Goal: Task Accomplishment & Management: Use online tool/utility

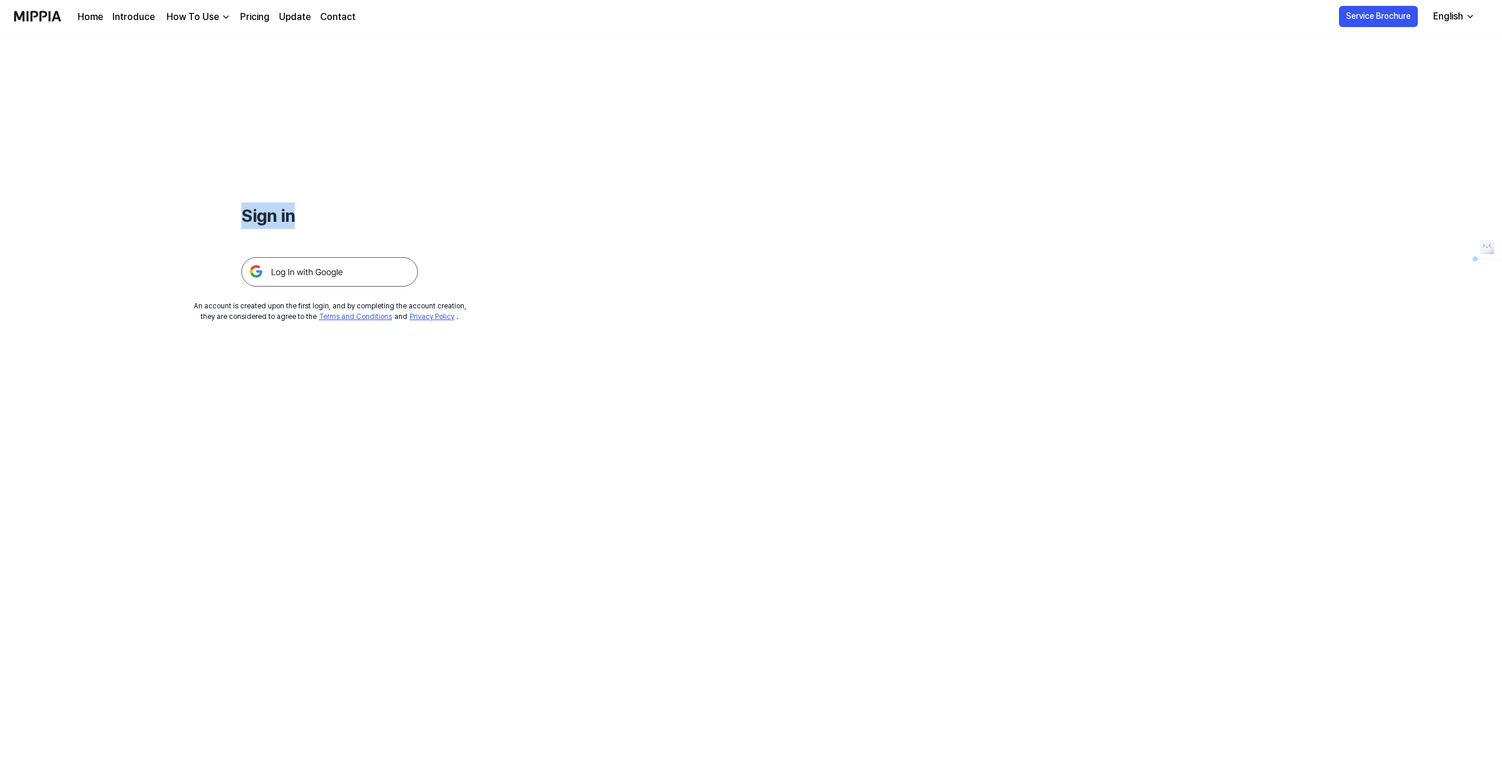
drag, startPoint x: 300, startPoint y: 222, endPoint x: 237, endPoint y: 208, distance: 65.2
click at [237, 208] on div "Sign in An account is created upon the first login, and by completing the accou…" at bounding box center [329, 177] width 659 height 289
drag, startPoint x: 240, startPoint y: 209, endPoint x: 280, endPoint y: 219, distance: 40.8
click at [280, 219] on div "Sign in An account is created upon the first login, and by completing the accou…" at bounding box center [329, 177] width 659 height 289
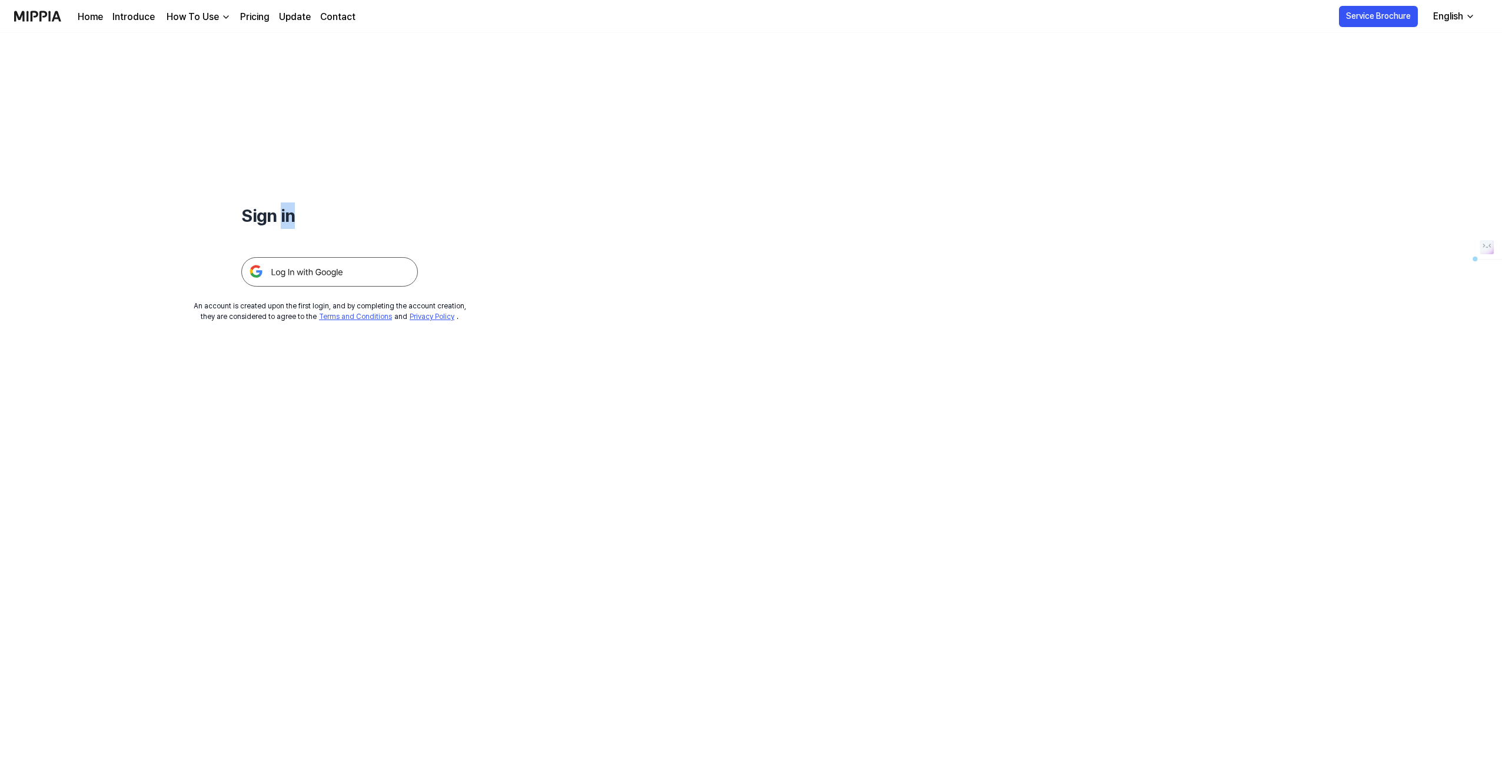
drag, startPoint x: 284, startPoint y: 219, endPoint x: 311, endPoint y: 218, distance: 27.1
click at [311, 218] on h1 "Sign in" at bounding box center [329, 215] width 177 height 26
click at [339, 268] on img at bounding box center [329, 271] width 177 height 29
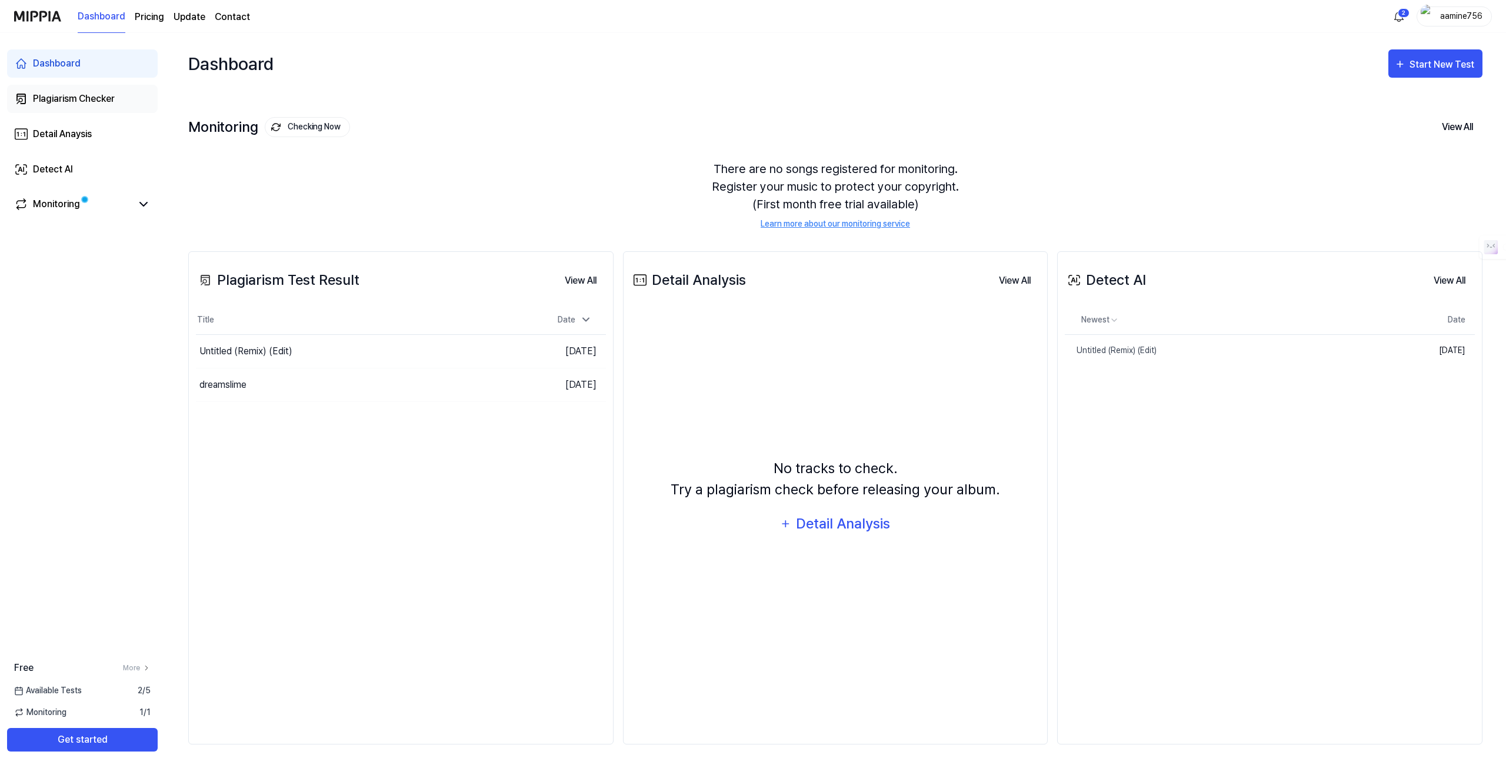
click at [63, 101] on div "Plagiarism Checker" at bounding box center [74, 99] width 82 height 14
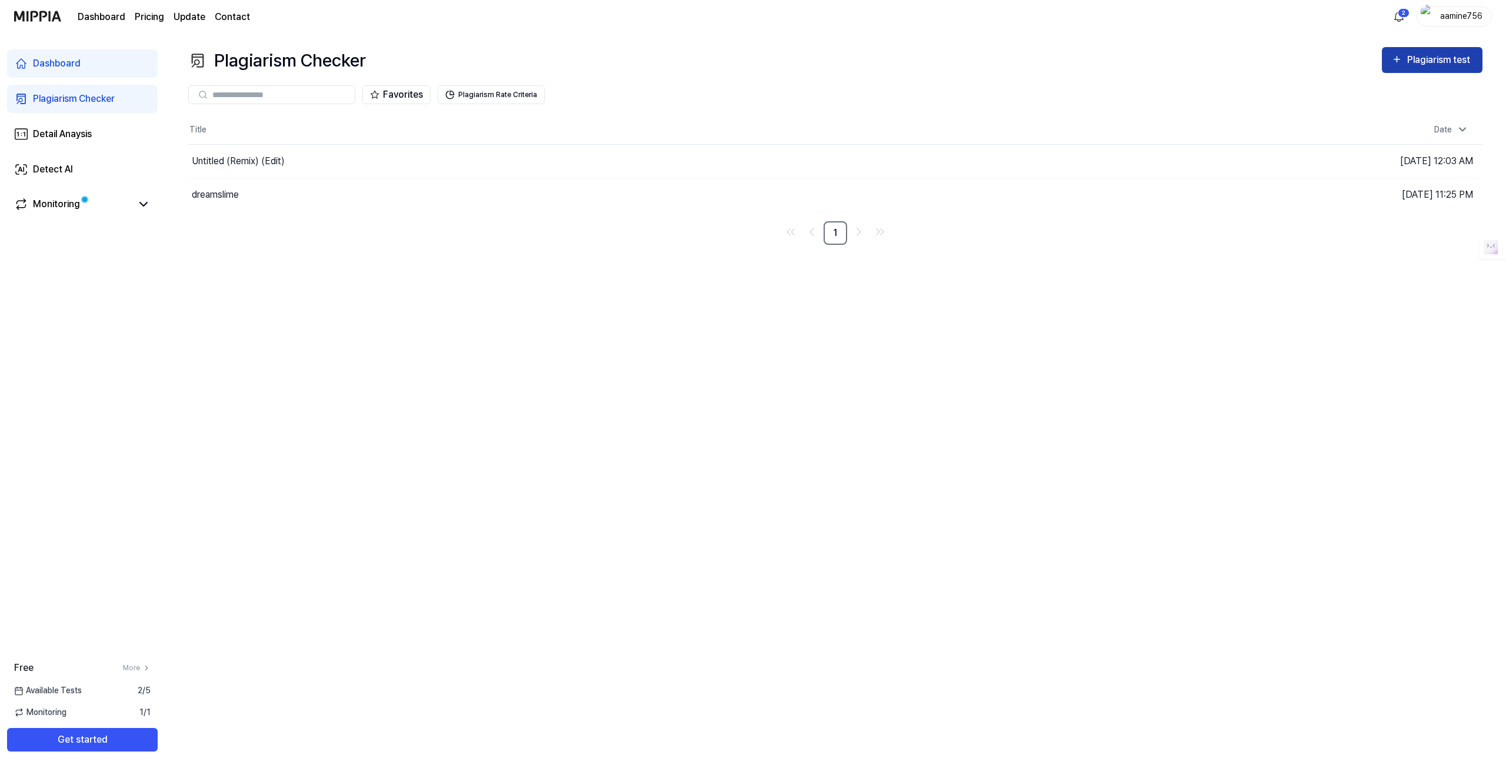
click at [1424, 52] on div "Plagiarism test" at bounding box center [1441, 59] width 66 height 15
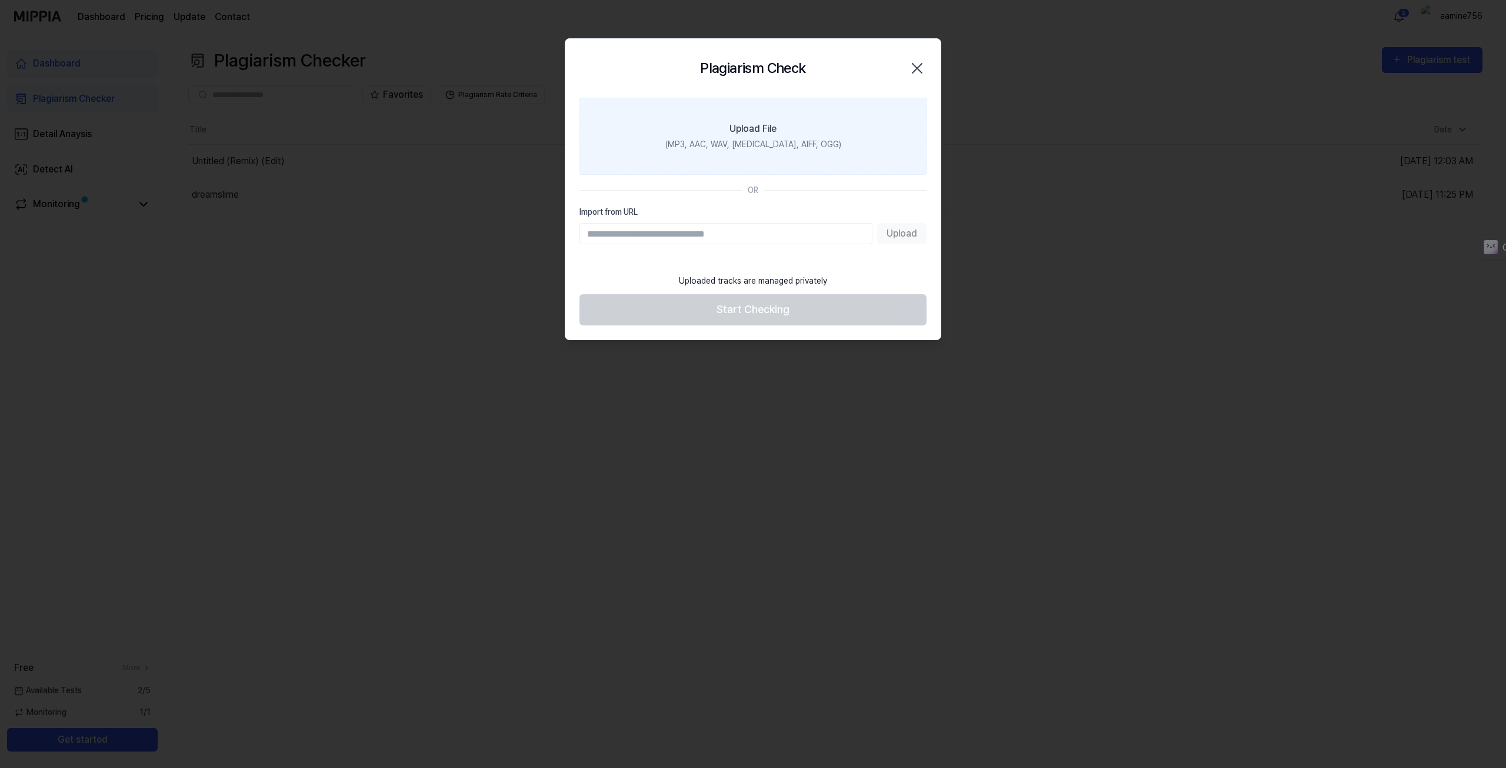
click at [761, 122] on div "Upload File" at bounding box center [753, 129] width 47 height 14
click at [0, 0] on input "Upload File (MP3, AAC, WAV, [MEDICAL_DATA], AIFF, OGG)" at bounding box center [0, 0] width 0 height 0
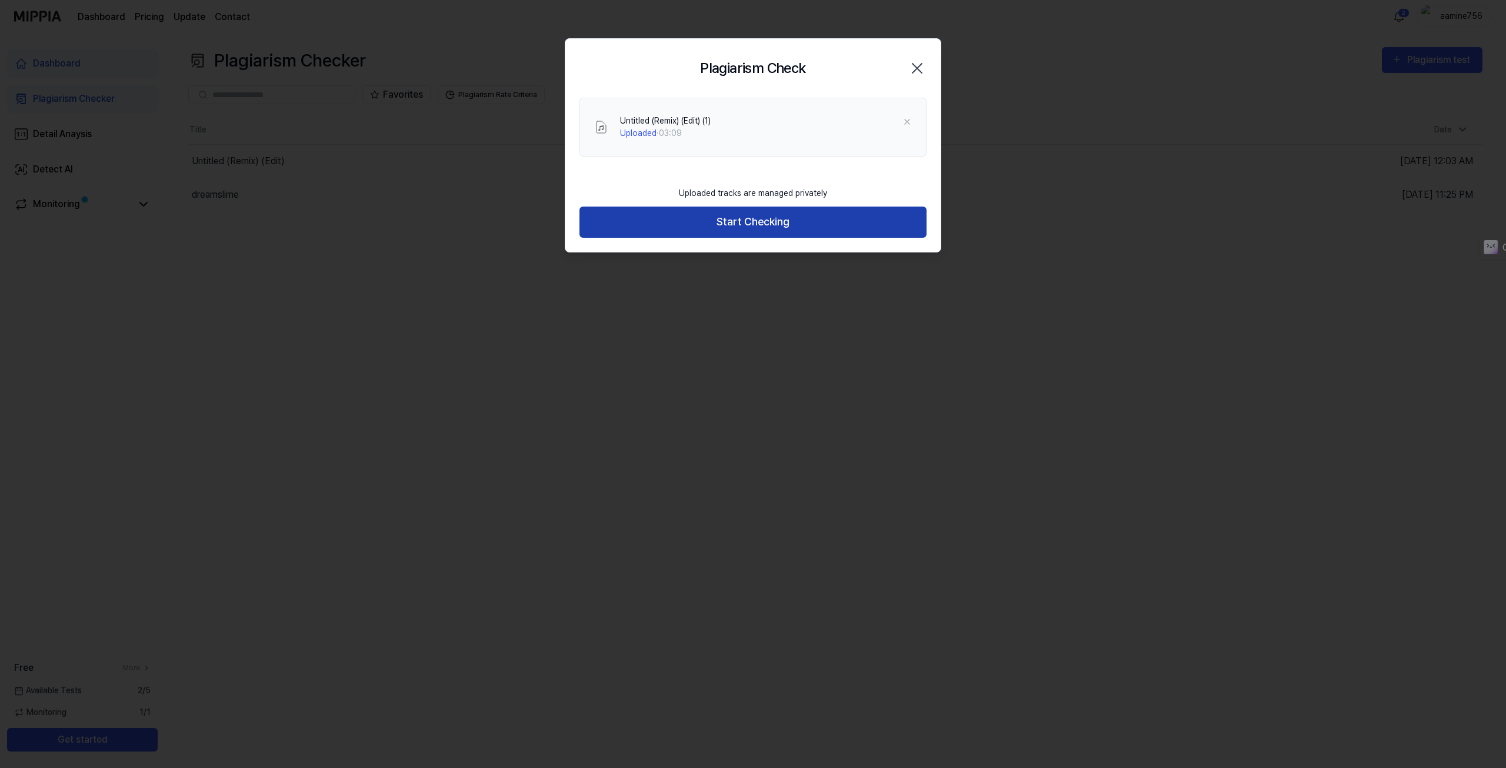
click at [767, 225] on button "Start Checking" at bounding box center [753, 222] width 347 height 31
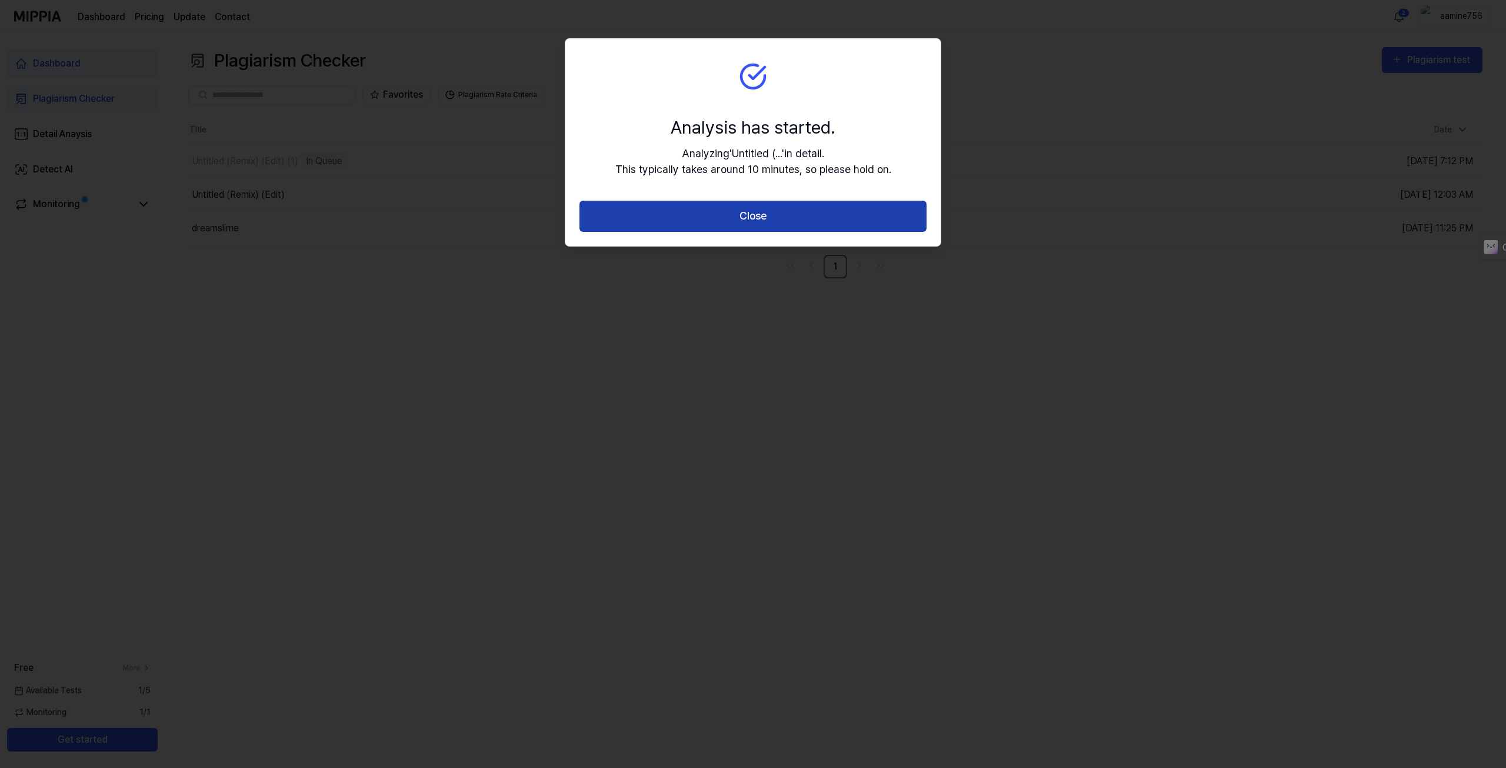
click at [754, 222] on button "Close" at bounding box center [753, 216] width 347 height 31
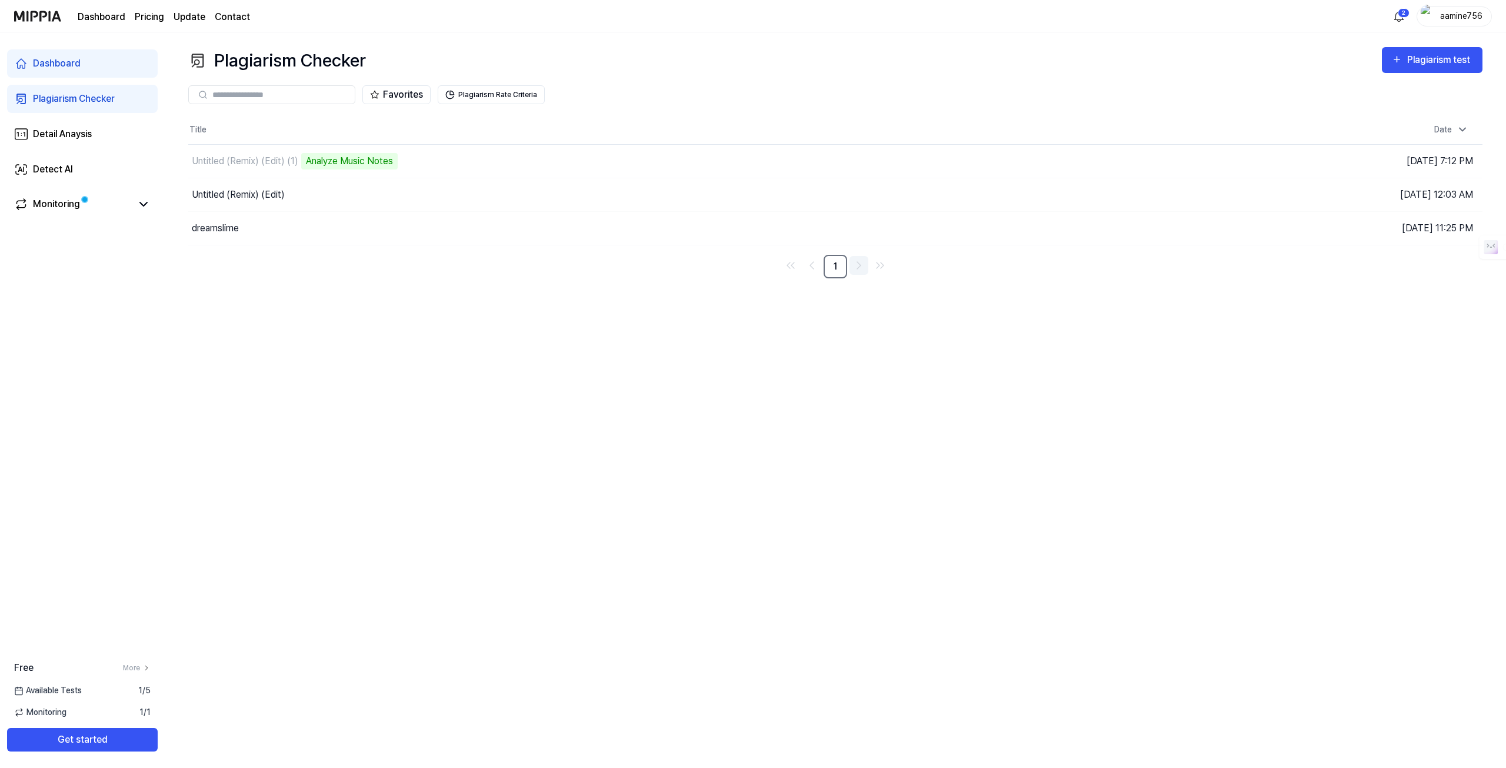
click at [856, 265] on icon "Go to next page" at bounding box center [859, 265] width 14 height 14
click at [817, 268] on icon "Go to previous page" at bounding box center [812, 265] width 14 height 14
click at [844, 264] on link "1" at bounding box center [836, 267] width 24 height 24
click at [860, 267] on icon "Go to next page" at bounding box center [859, 265] width 14 height 14
click at [878, 268] on icon "Go to last page" at bounding box center [880, 265] width 14 height 14
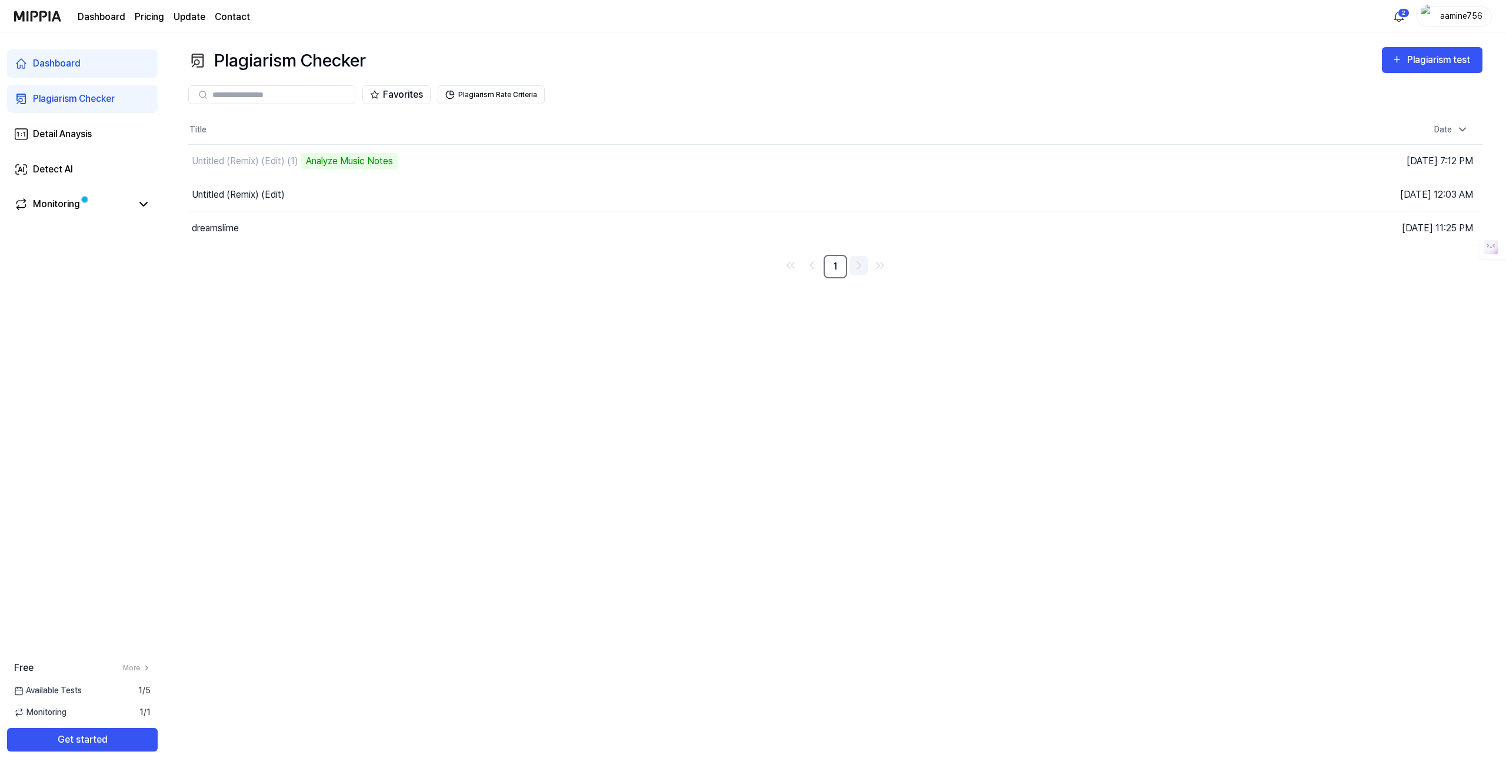
click at [859, 266] on icon "Go to next page" at bounding box center [859, 265] width 4 height 7
click at [825, 269] on link "1" at bounding box center [836, 267] width 24 height 24
click at [811, 269] on icon "Go to previous page" at bounding box center [812, 265] width 14 height 14
click at [792, 268] on icon "Go to first page" at bounding box center [791, 265] width 14 height 14
click at [817, 268] on icon "Go to previous page" at bounding box center [812, 265] width 14 height 14
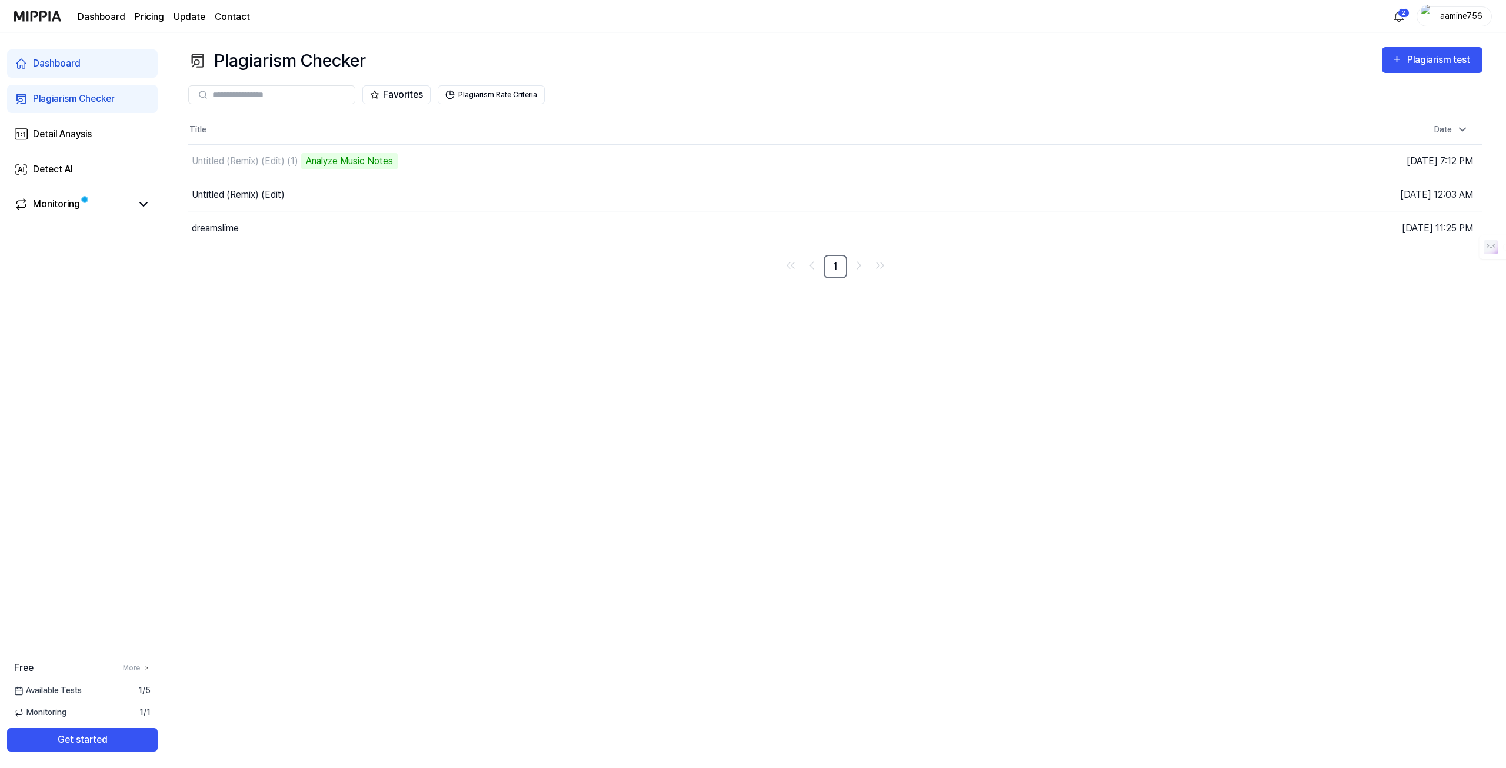
drag, startPoint x: 850, startPoint y: 268, endPoint x: 870, endPoint y: 268, distance: 20.6
click at [850, 268] on link "Go to next page" at bounding box center [859, 265] width 19 height 19
click at [873, 267] on link "Go to last page" at bounding box center [880, 265] width 19 height 19
click at [849, 267] on ul "1" at bounding box center [835, 267] width 108 height 24
click at [290, 165] on div "Untitled (Remix) (Edit) (1)" at bounding box center [245, 161] width 107 height 14
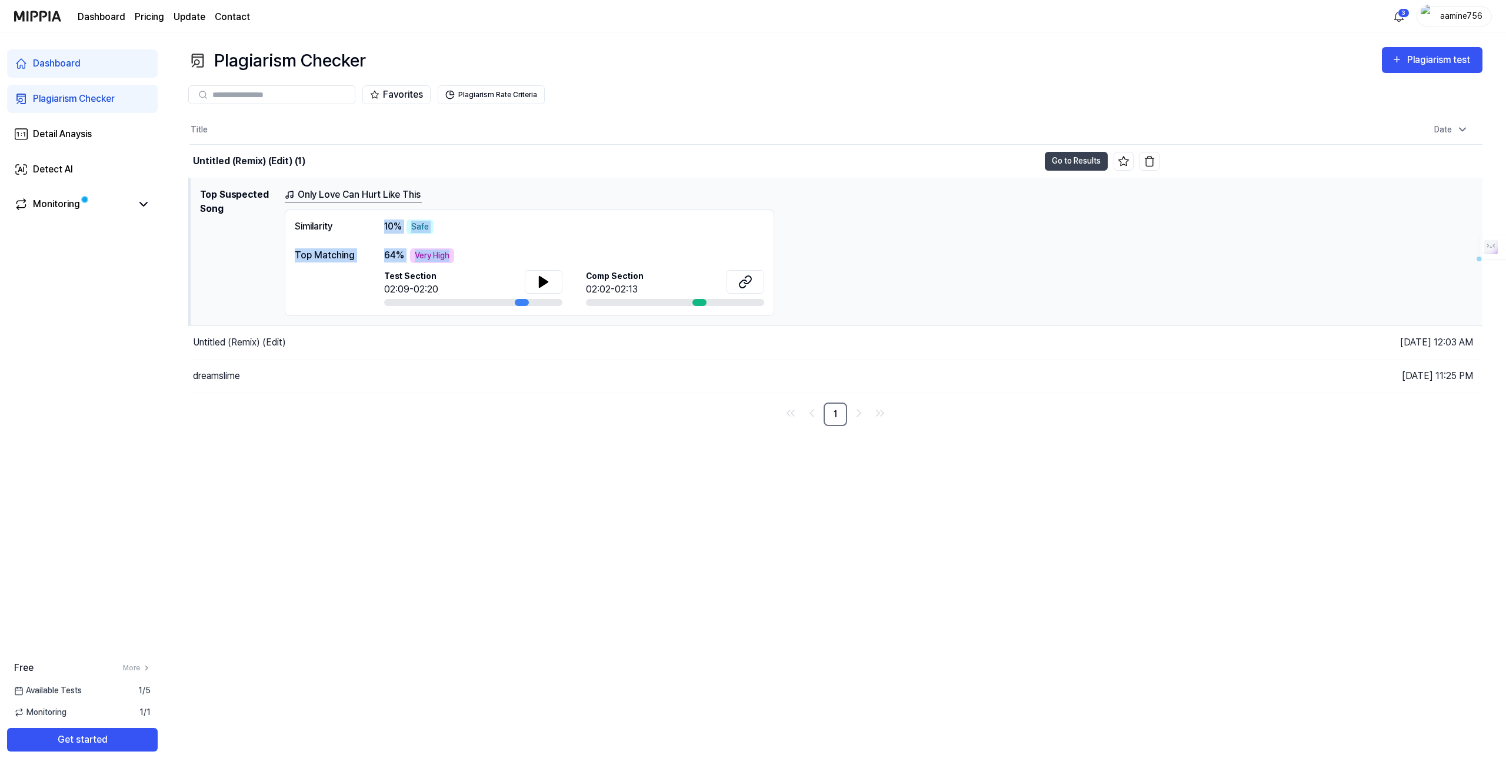
drag, startPoint x: 463, startPoint y: 257, endPoint x: 373, endPoint y: 217, distance: 98.0
click at [373, 217] on div "Similarity 10 % Safe Top Matching 64 % Very High Test Section 02:09-02:20 Comp …" at bounding box center [530, 262] width 490 height 107
drag, startPoint x: 215, startPoint y: 190, endPoint x: 263, endPoint y: 211, distance: 52.2
click at [263, 211] on h1 "Top Suspected Song" at bounding box center [237, 252] width 75 height 128
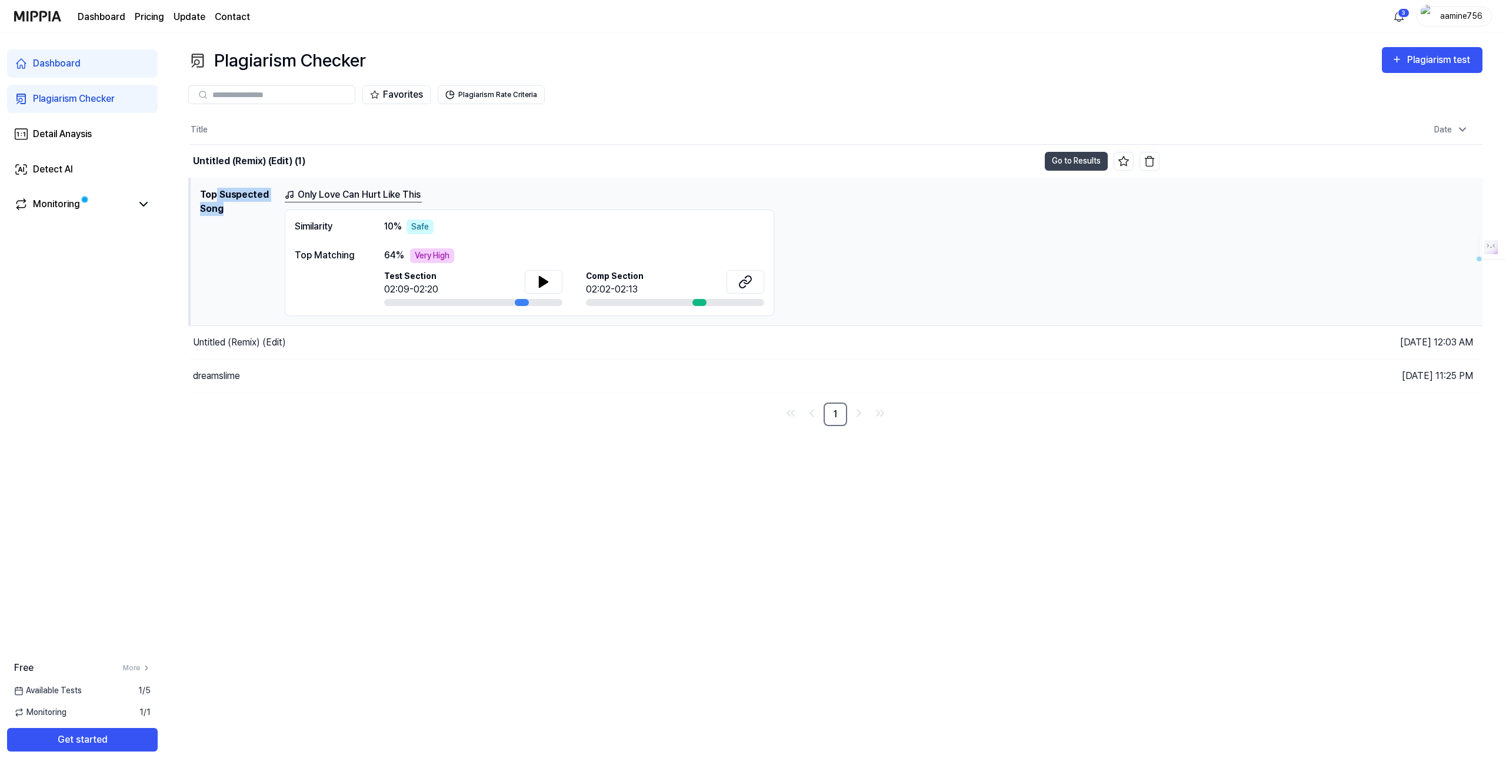
click at [263, 211] on h1 "Top Suspected Song" at bounding box center [237, 252] width 75 height 128
drag, startPoint x: 247, startPoint y: 211, endPoint x: 198, endPoint y: 191, distance: 53.3
click at [198, 191] on td "Top Suspected Song Only Love Can Hurt Like This Similarity 10 % Safe Top Matchi…" at bounding box center [835, 252] width 1293 height 148
click at [1072, 159] on button "Go to Results" at bounding box center [1076, 161] width 63 height 19
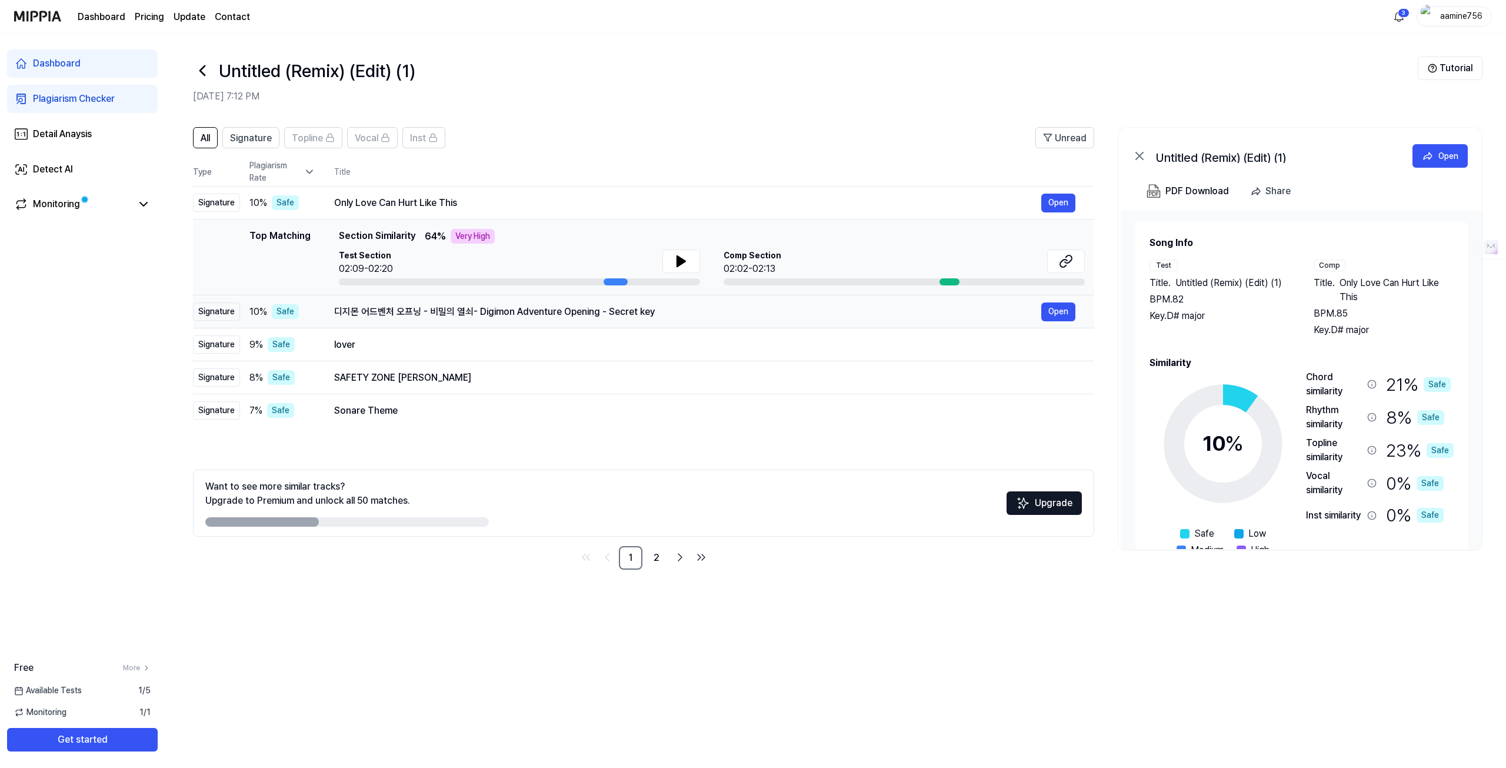
click at [382, 305] on div "디지몬 어드벤처 오프닝 - 비밀의 열쇠- Digimon Adventure Opening - Secret key" at bounding box center [687, 312] width 707 height 14
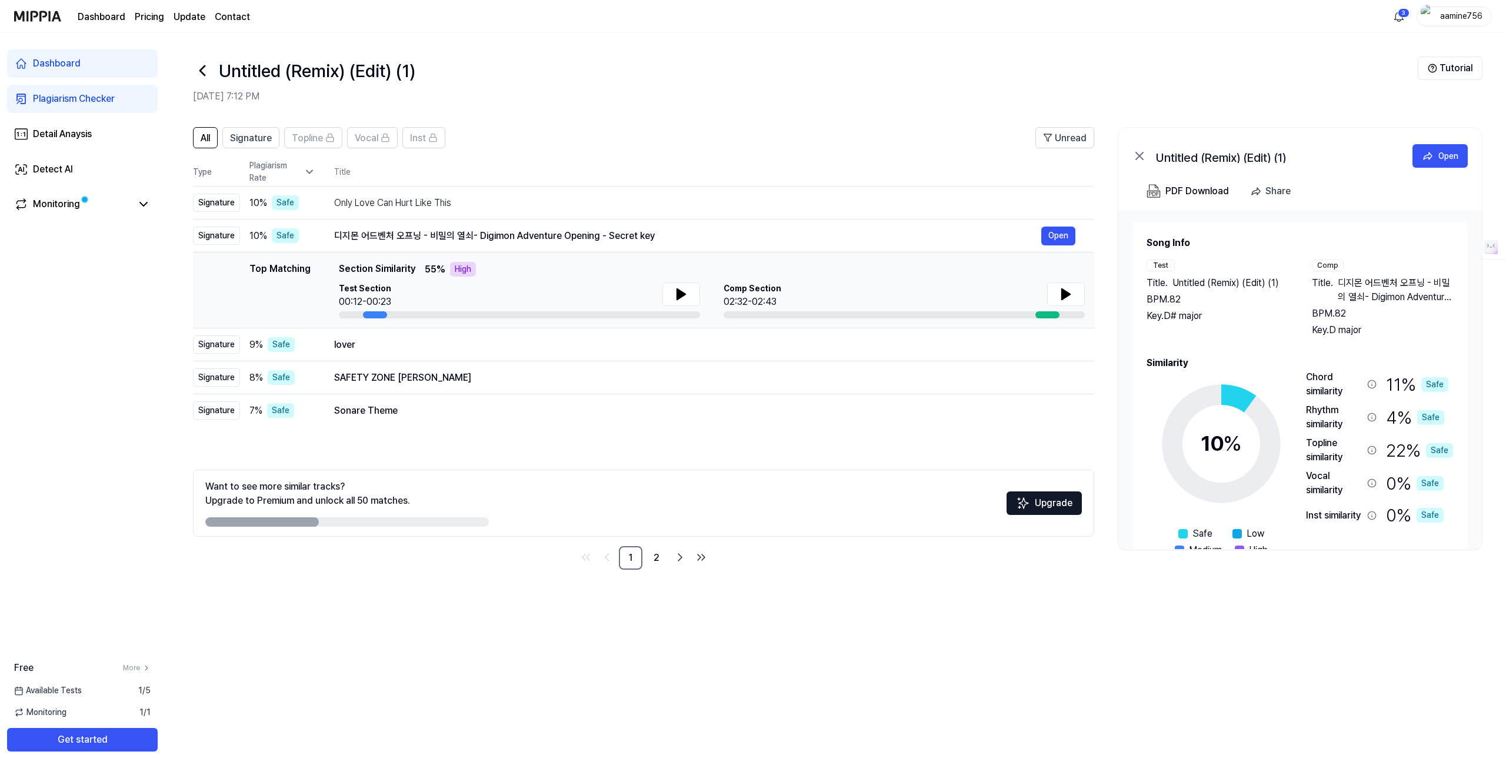
drag, startPoint x: 424, startPoint y: 338, endPoint x: 465, endPoint y: 295, distance: 60.3
click at [465, 295] on tbody "Signature 10 % Safe Only Love Can Hurt Like This Open Signature 10 % Safe 디지몬 어…" at bounding box center [643, 307] width 901 height 241
click at [395, 344] on div "lover" at bounding box center [687, 345] width 707 height 14
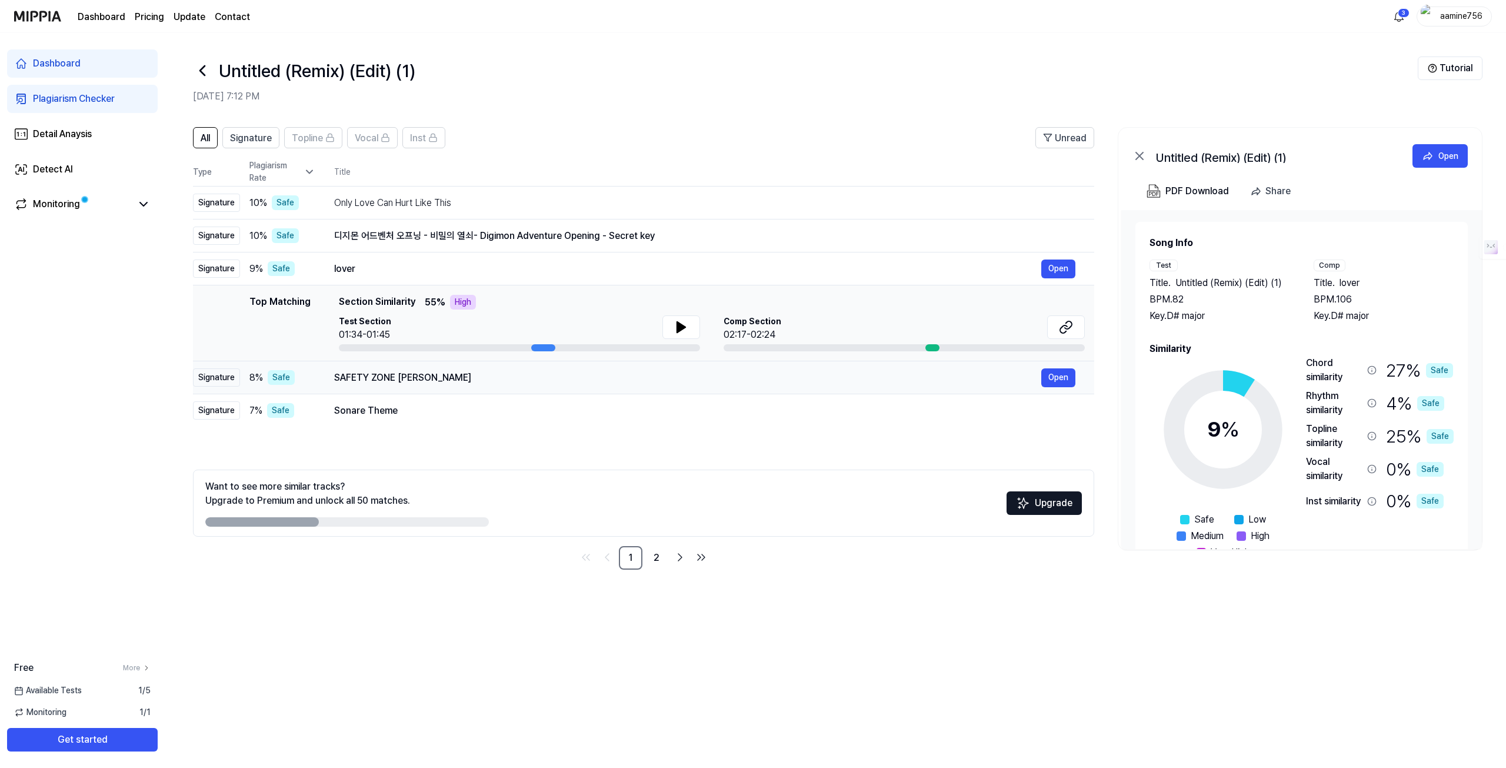
click at [412, 381] on div "SAFETY ZONE 제이홉" at bounding box center [687, 378] width 707 height 14
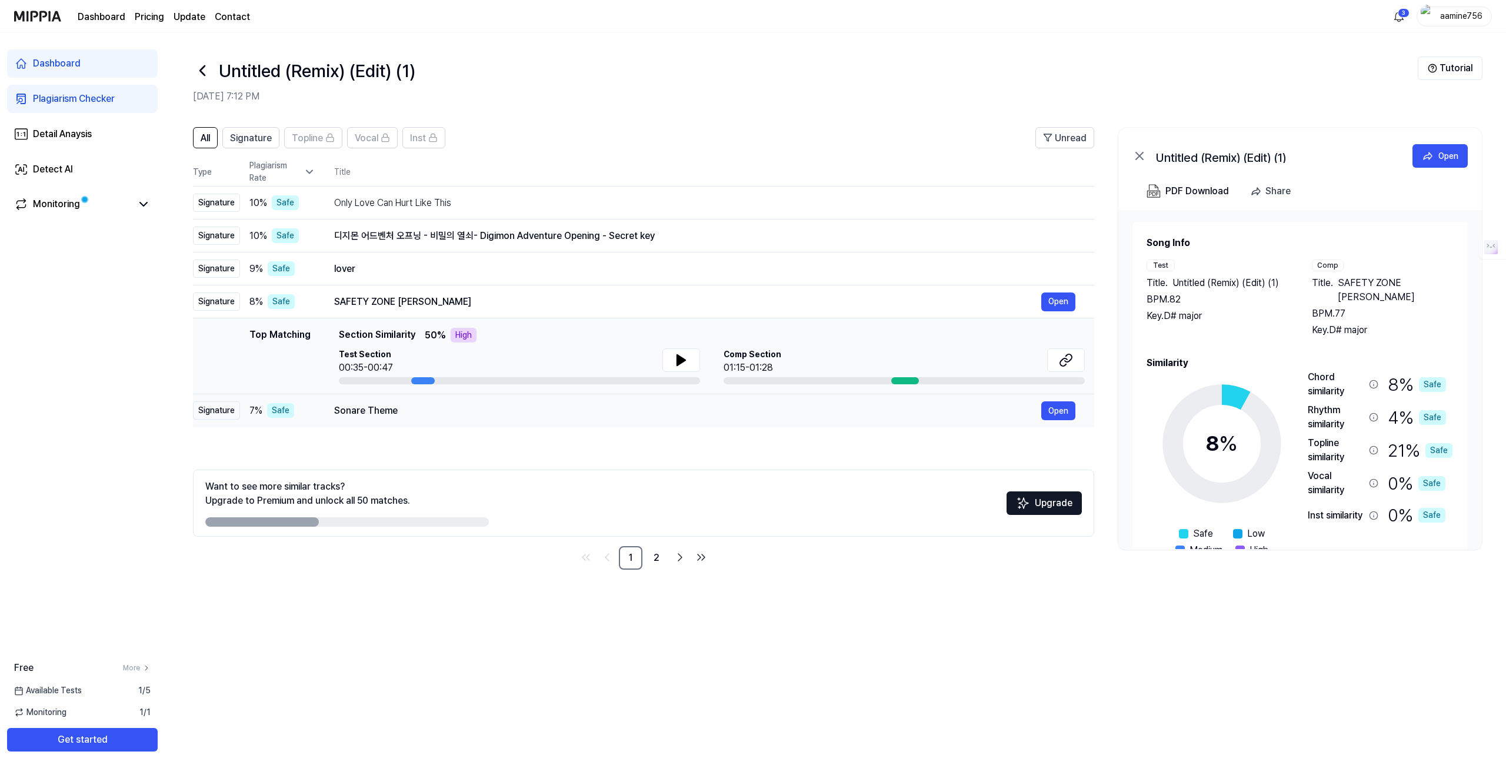
click at [392, 408] on div "Sonare Theme" at bounding box center [687, 411] width 707 height 14
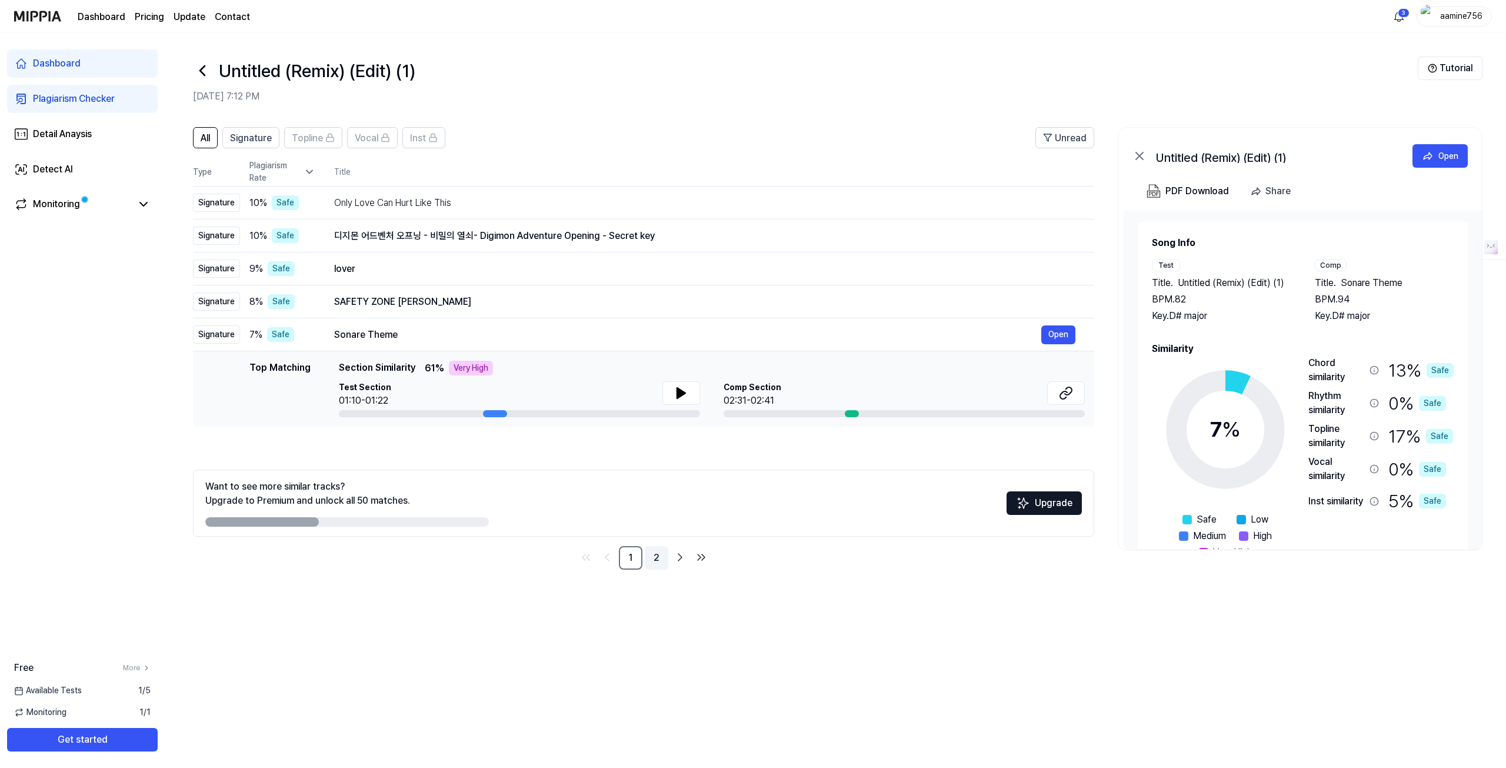
click at [661, 562] on link "2" at bounding box center [657, 558] width 24 height 24
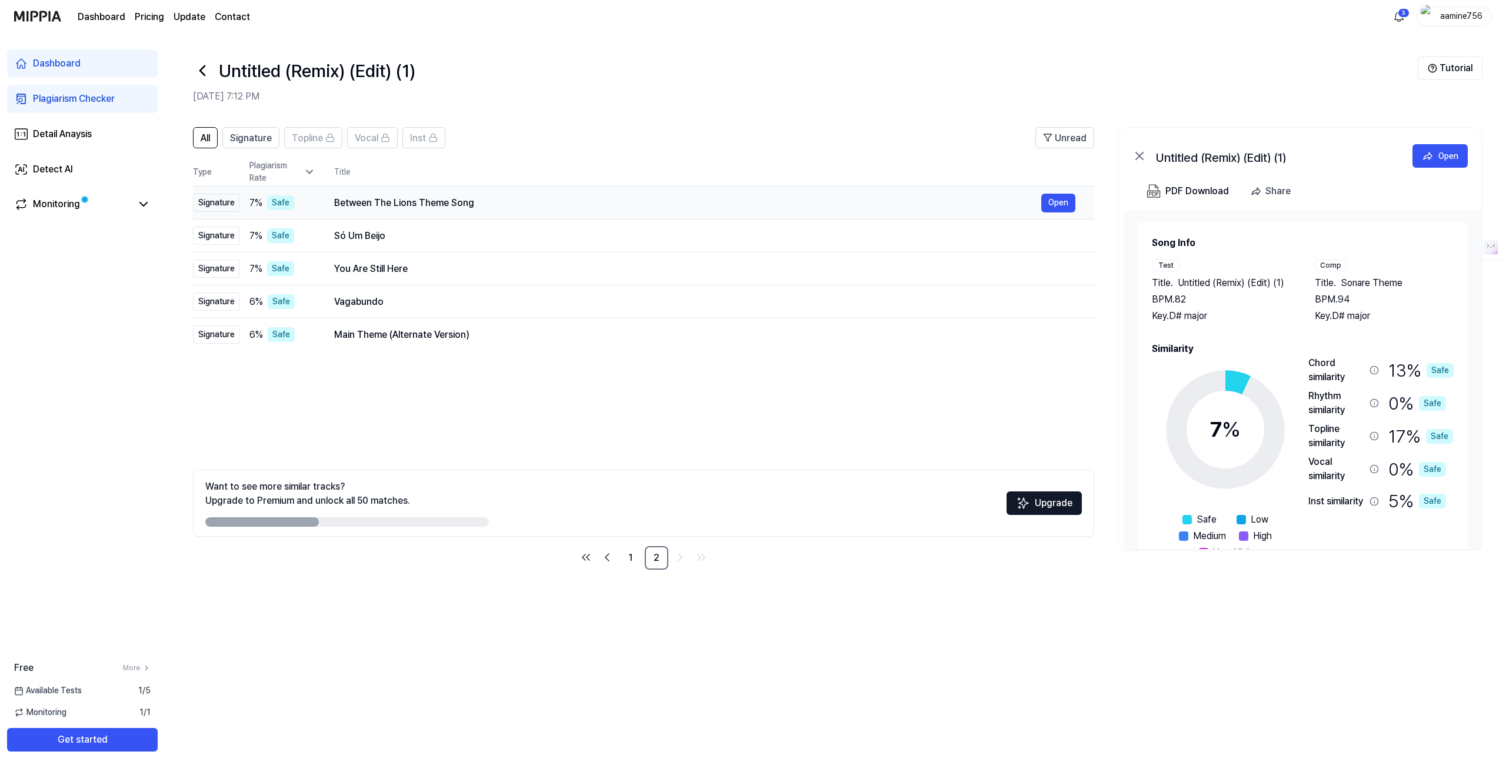
click at [344, 203] on div "Between The Lions Theme Song" at bounding box center [687, 203] width 707 height 14
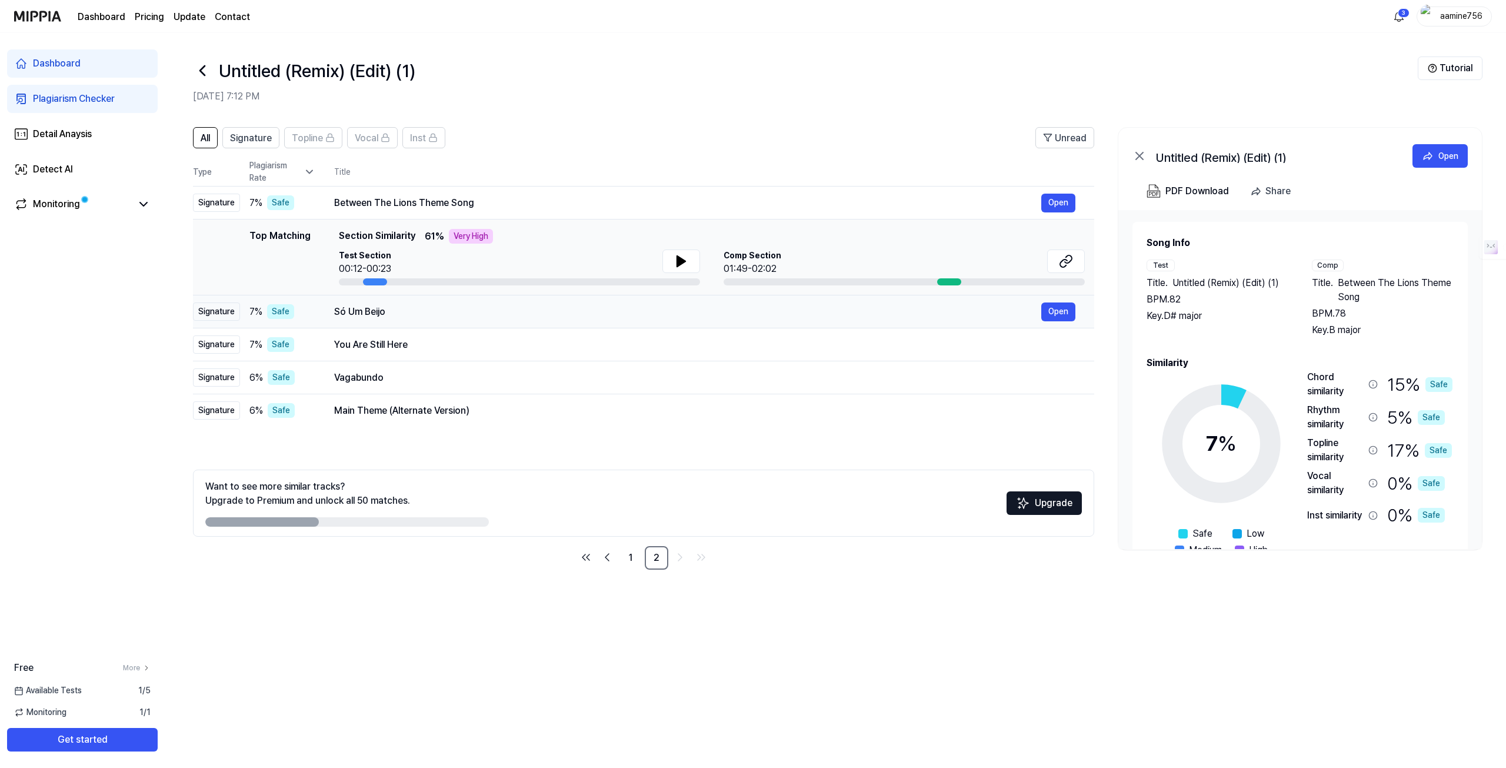
click at [400, 312] on div "Só Um Beijo" at bounding box center [687, 312] width 707 height 14
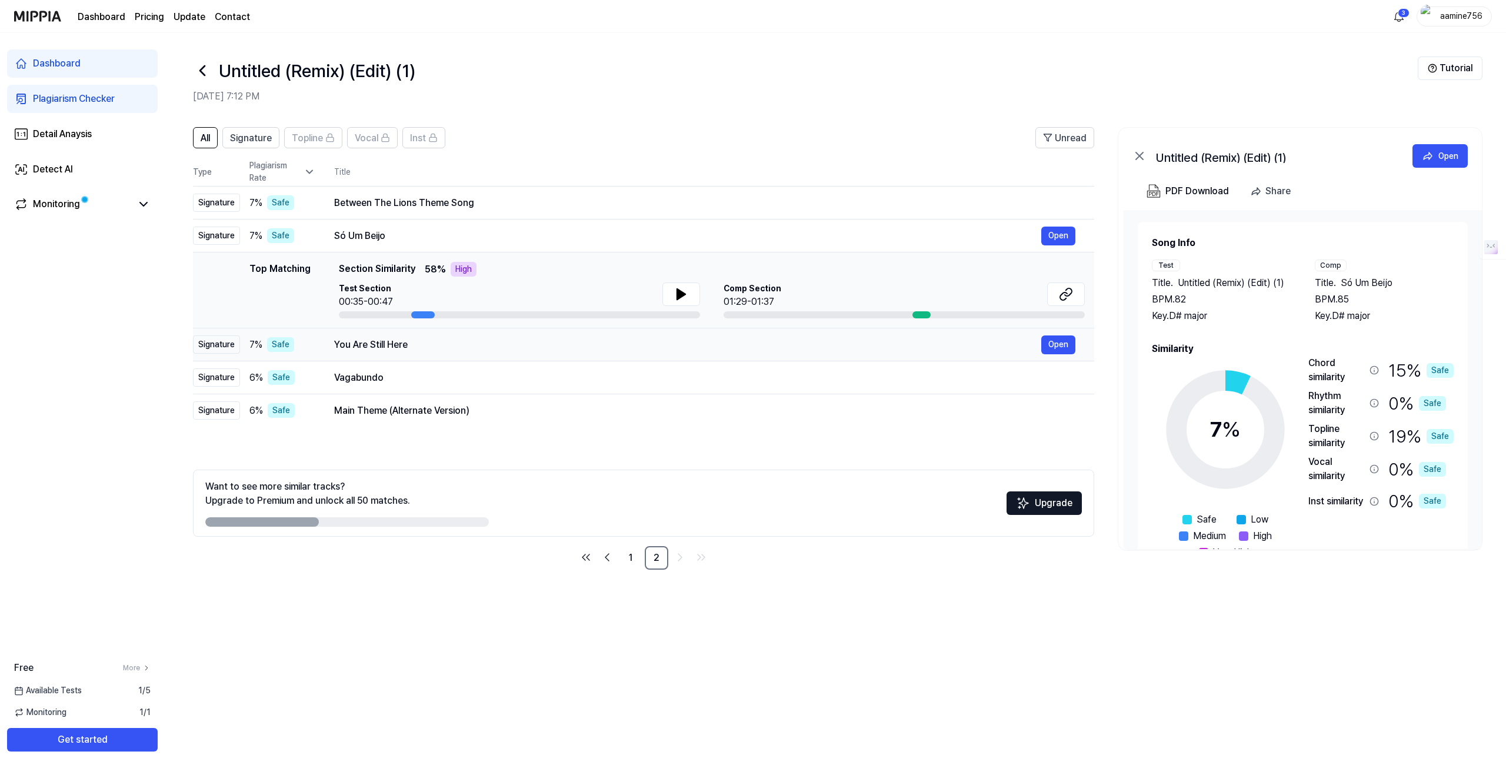
click at [395, 334] on td "You Are Still Here Open" at bounding box center [704, 344] width 779 height 33
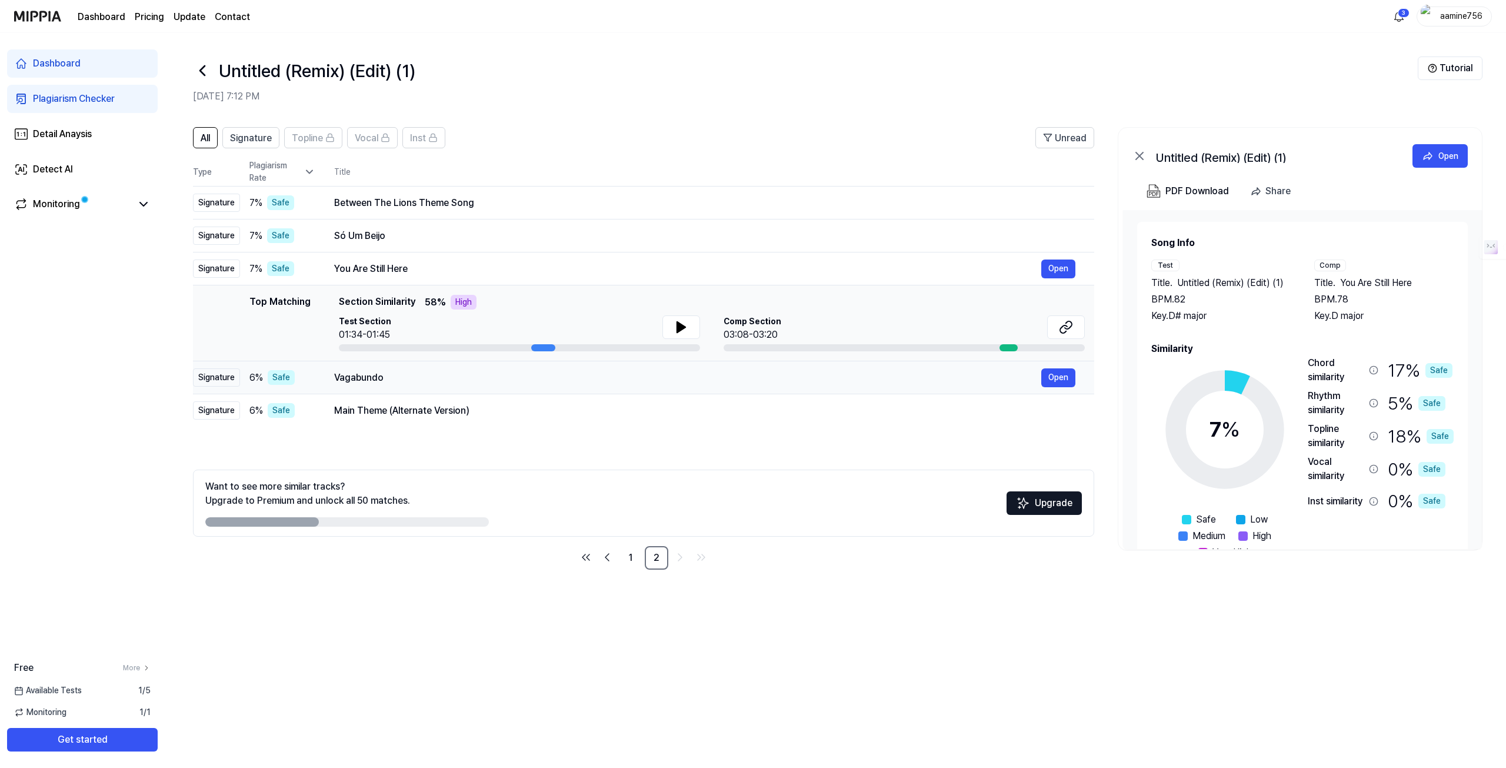
click at [379, 368] on div "Vagabundo Open" at bounding box center [704, 377] width 741 height 19
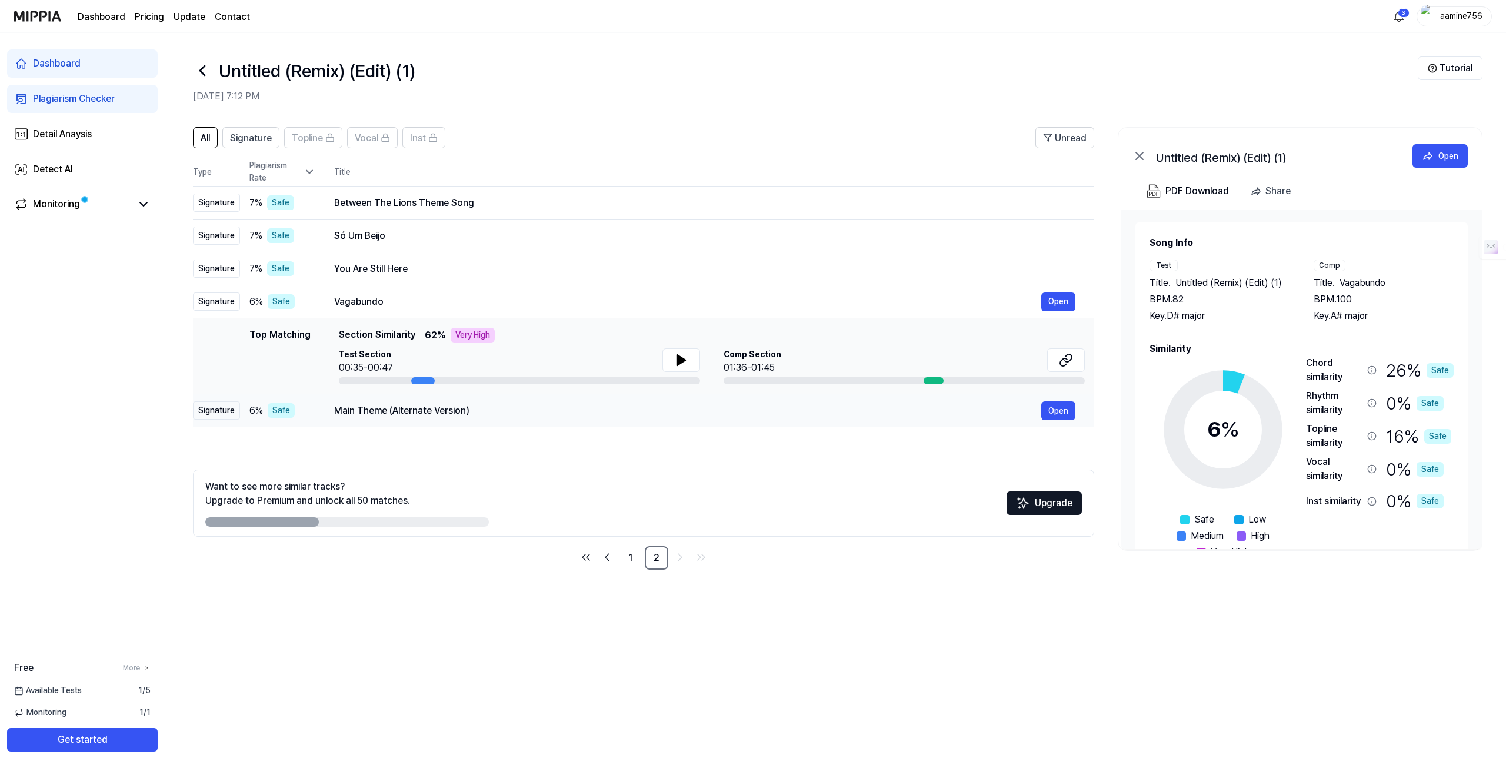
click at [402, 410] on div "Main Theme (Alternate Version)" at bounding box center [687, 411] width 707 height 14
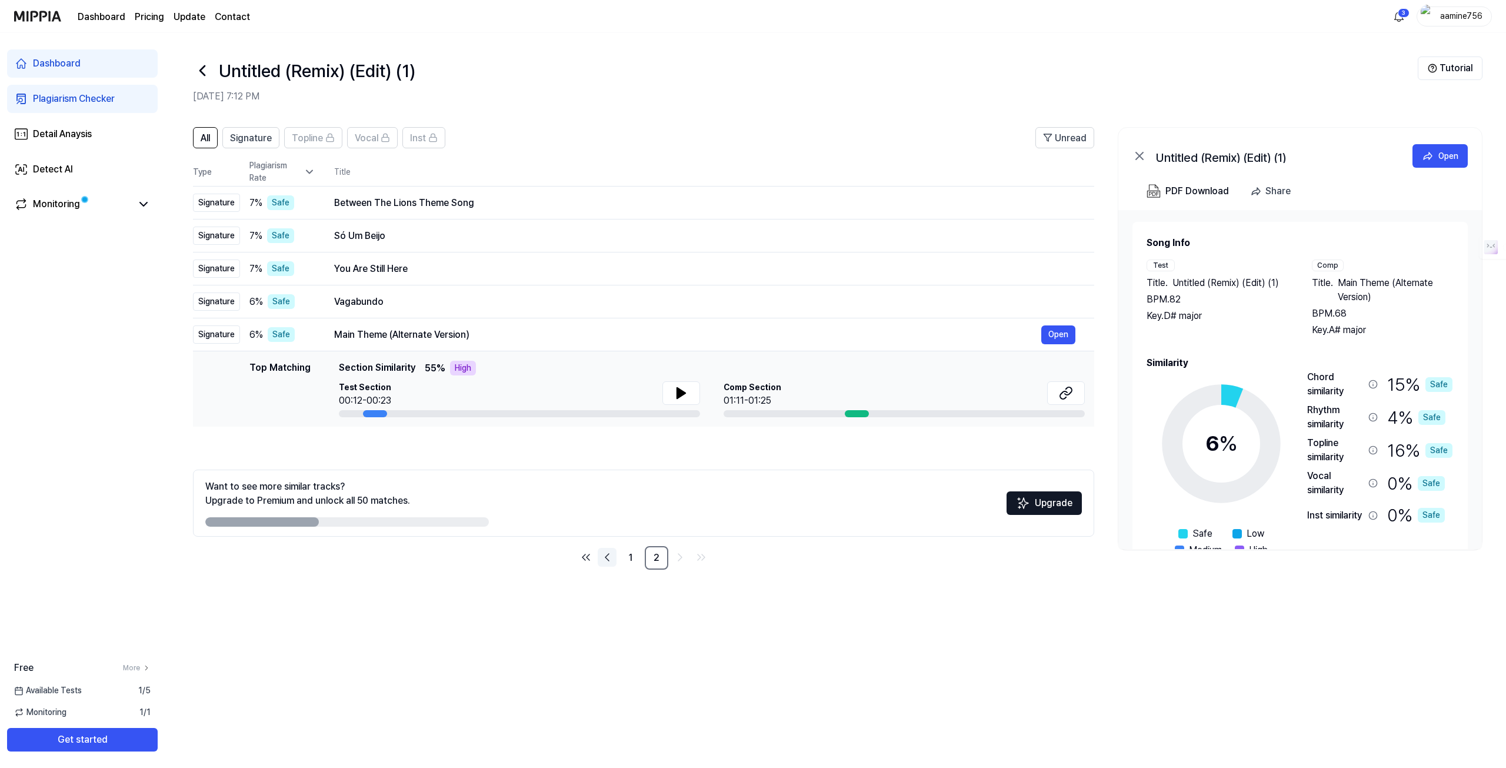
click at [607, 555] on icon "Go to previous page" at bounding box center [607, 557] width 4 height 7
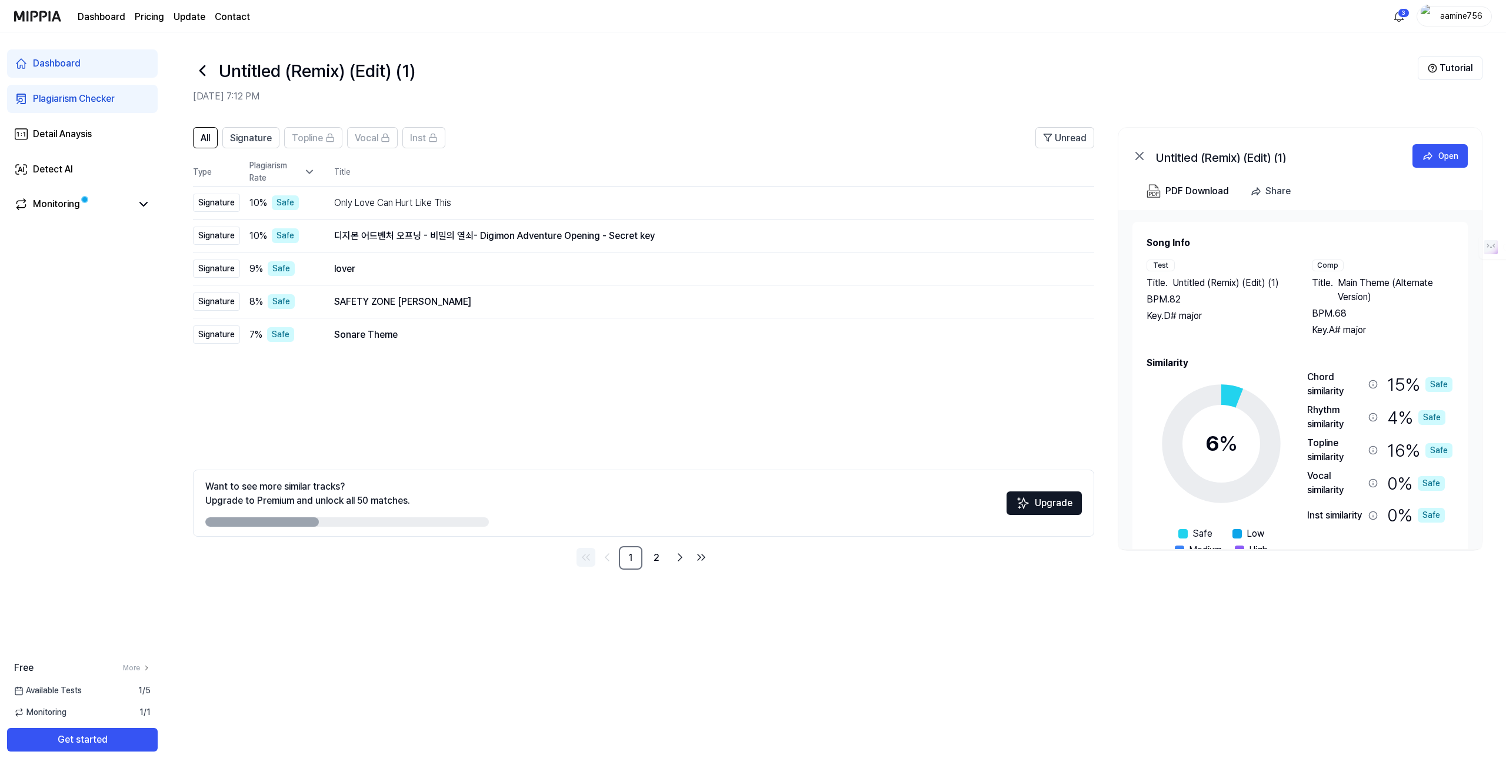
click at [588, 560] on icon "Go to first page" at bounding box center [586, 557] width 14 height 14
click at [408, 192] on td "Only Love Can Hurt Like This Open" at bounding box center [704, 203] width 779 height 33
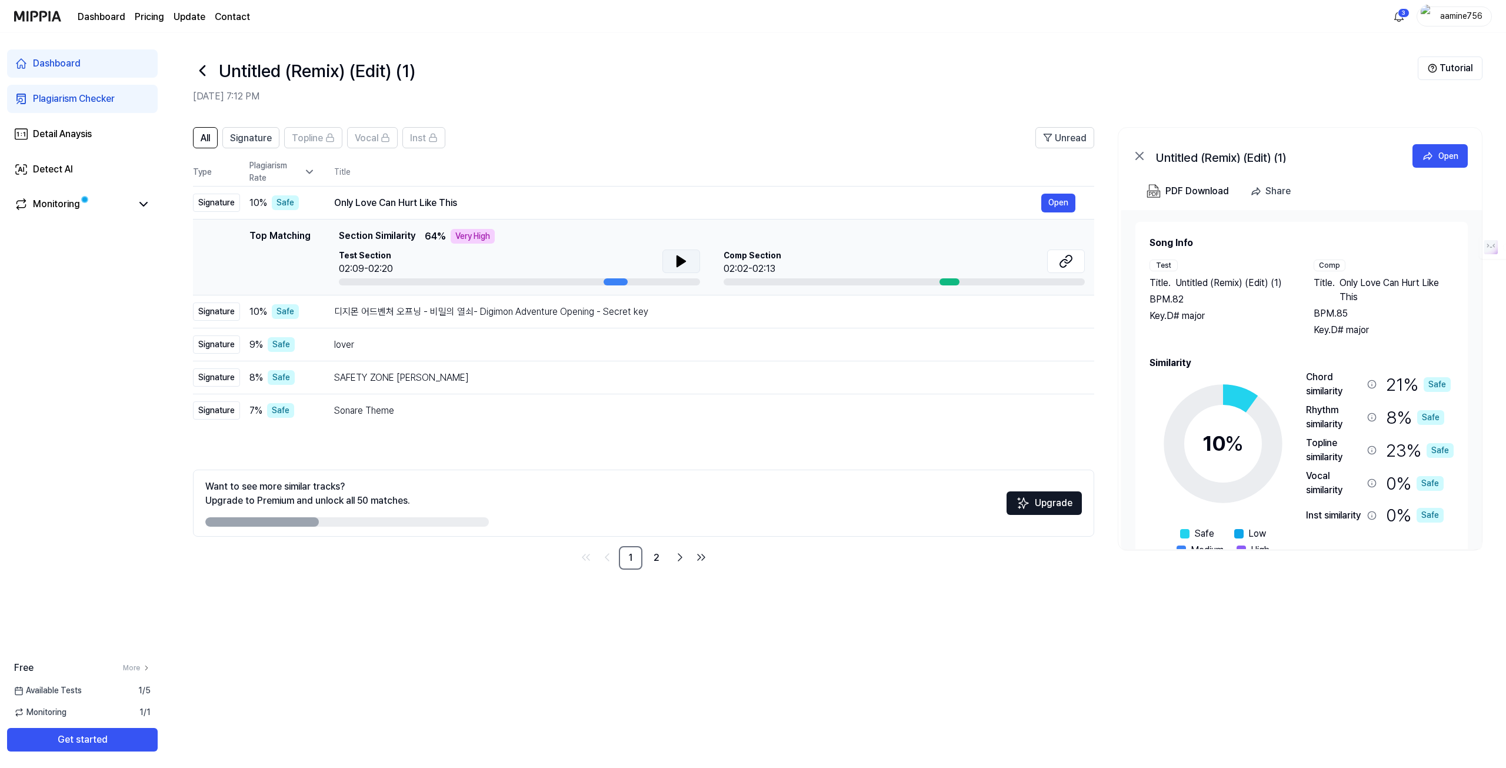
click at [677, 261] on icon at bounding box center [681, 261] width 8 height 11
click at [679, 255] on icon at bounding box center [681, 261] width 14 height 14
click at [687, 262] on icon at bounding box center [681, 261] width 14 height 14
click at [408, 58] on h1 "Untitled (Remix) (Edit) (1)" at bounding box center [317, 71] width 197 height 26
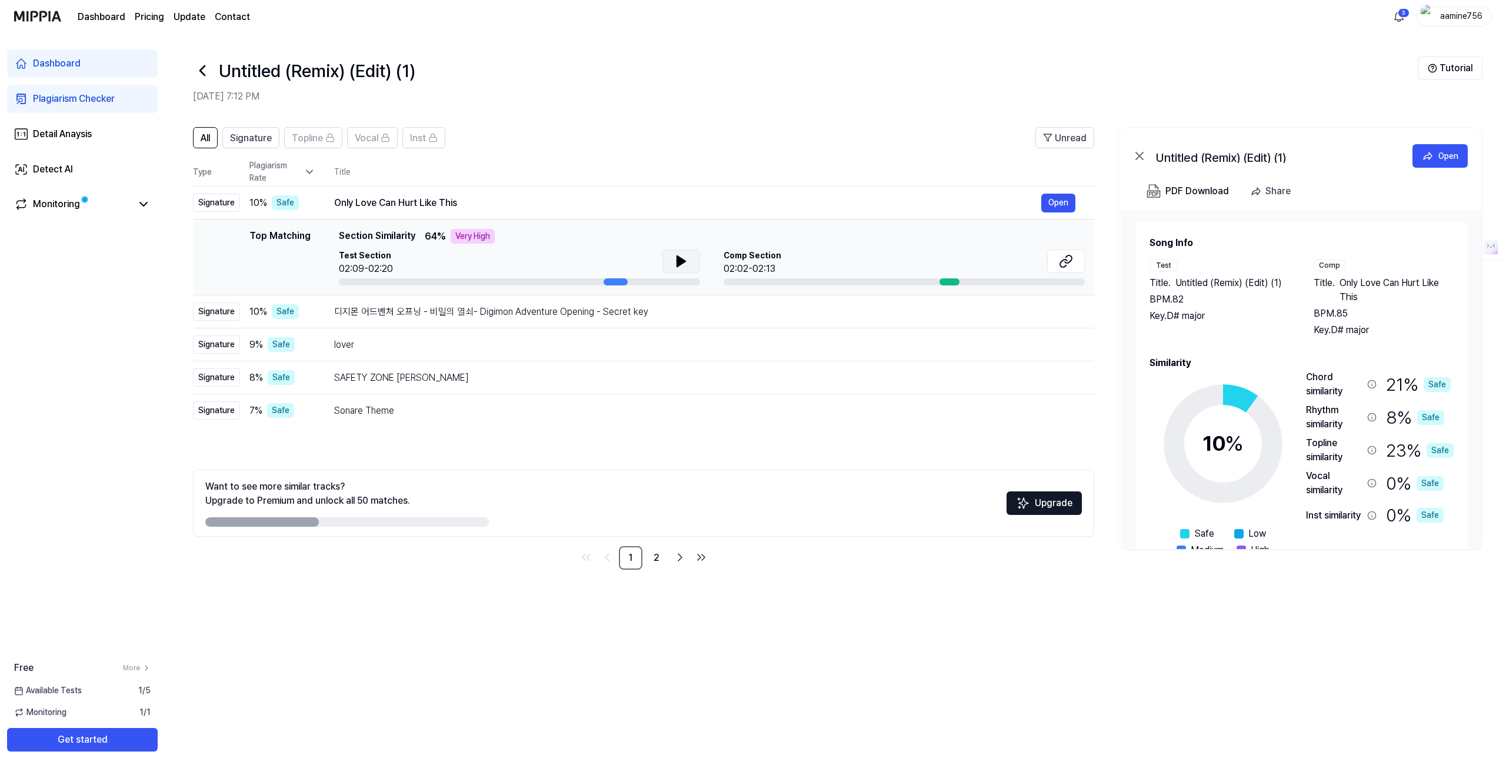
drag, startPoint x: 311, startPoint y: 476, endPoint x: 175, endPoint y: 480, distance: 136.6
click at [175, 479] on div "All Signature Topline Vocal Inst Unread All Signature Topline Vocal Inst Type P…" at bounding box center [836, 354] width 1342 height 478
drag, startPoint x: 174, startPoint y: 485, endPoint x: 551, endPoint y: 607, distance: 396.2
click at [551, 607] on div "All Signature Topline Vocal Inst Unread All Signature Topline Vocal Inst Type P…" at bounding box center [836, 441] width 1342 height 653
click at [552, 607] on div "All Signature Topline Vocal Inst Unread All Signature Topline Vocal Inst Type P…" at bounding box center [836, 441] width 1342 height 653
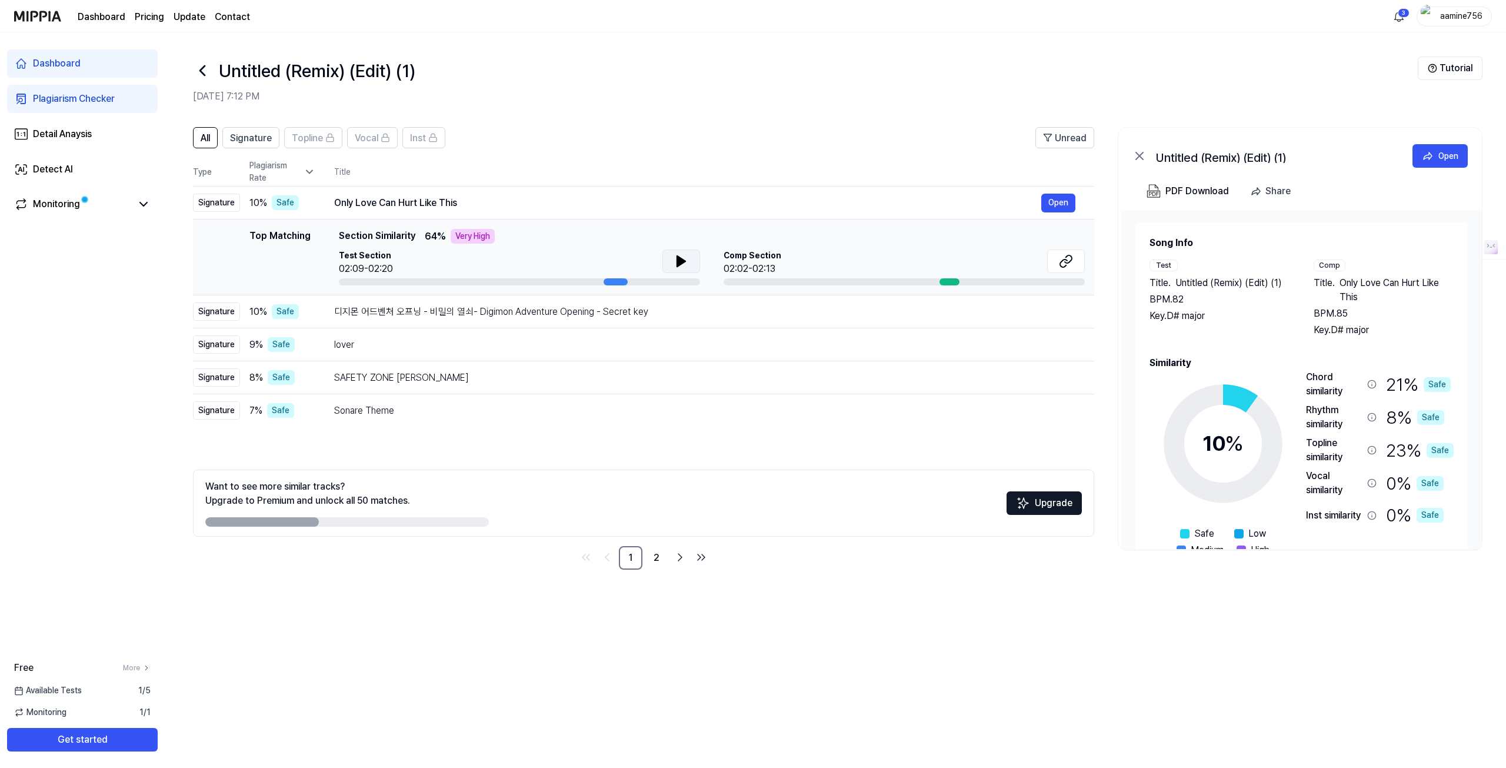
drag, startPoint x: 702, startPoint y: 310, endPoint x: 185, endPoint y: 94, distance: 560.5
click at [171, 114] on div "Untitled (Remix) (Edit) (1) Aug 26, 2025, 7:12 PM Tutorial All Signature Toplin…" at bounding box center [836, 400] width 1342 height 735
drag, startPoint x: 182, startPoint y: 61, endPoint x: 545, endPoint y: 609, distance: 657.2
click at [546, 609] on div "Untitled (Remix) (Edit) (1) Aug 26, 2025, 7:12 PM Tutorial All Signature Toplin…" at bounding box center [836, 400] width 1342 height 735
click at [545, 609] on div "All Signature Topline Vocal Inst Unread All Signature Topline Vocal Inst Type P…" at bounding box center [836, 441] width 1342 height 653
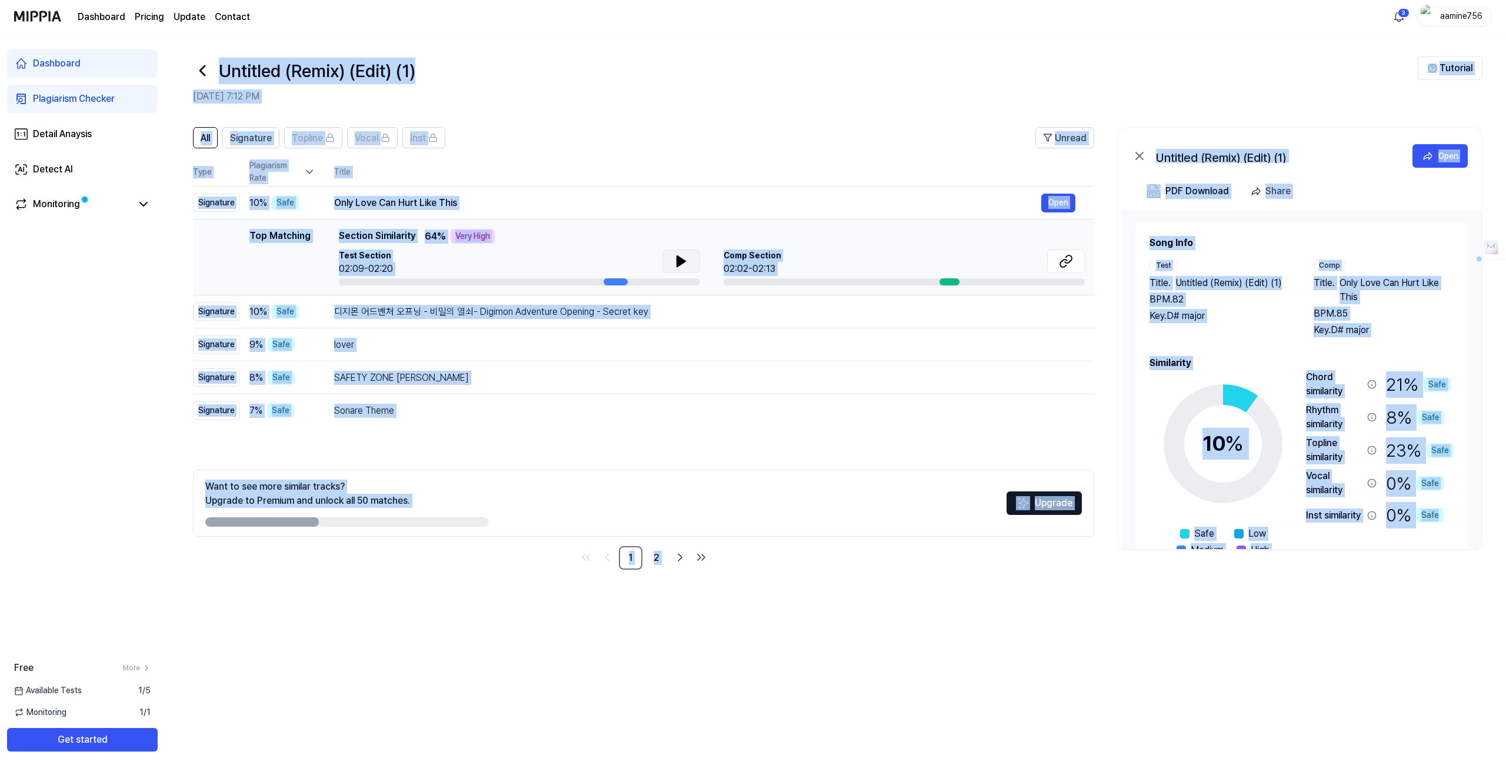
drag, startPoint x: 920, startPoint y: 614, endPoint x: 172, endPoint y: 49, distance: 938.1
click at [172, 49] on div "Untitled (Remix) (Edit) (1) Aug 26, 2025, 7:12 PM Tutorial All Signature Toplin…" at bounding box center [836, 400] width 1342 height 735
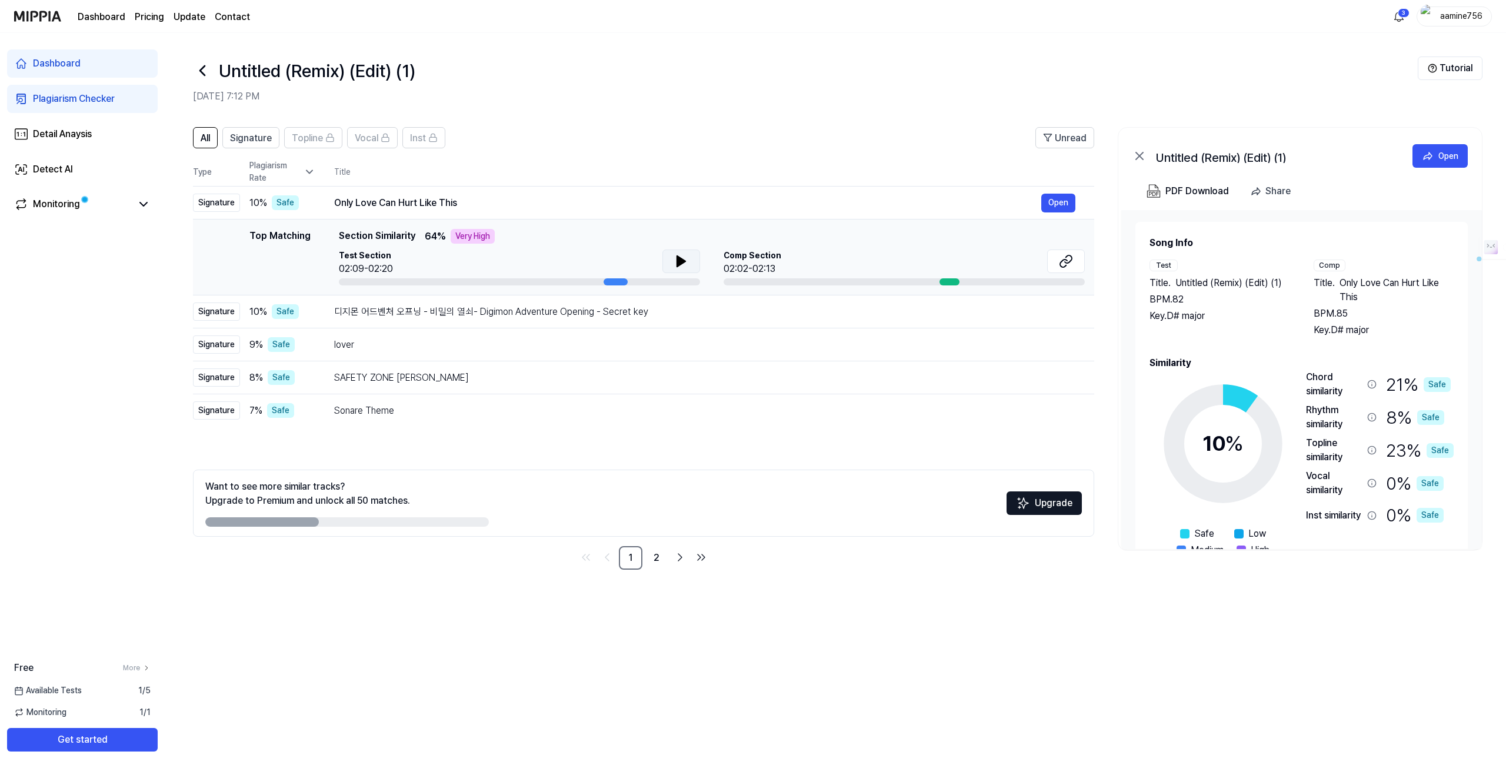
click at [172, 49] on header "Untitled (Remix) (Edit) (1) Aug 26, 2025, 7:12 PM Tutorial" at bounding box center [836, 74] width 1342 height 82
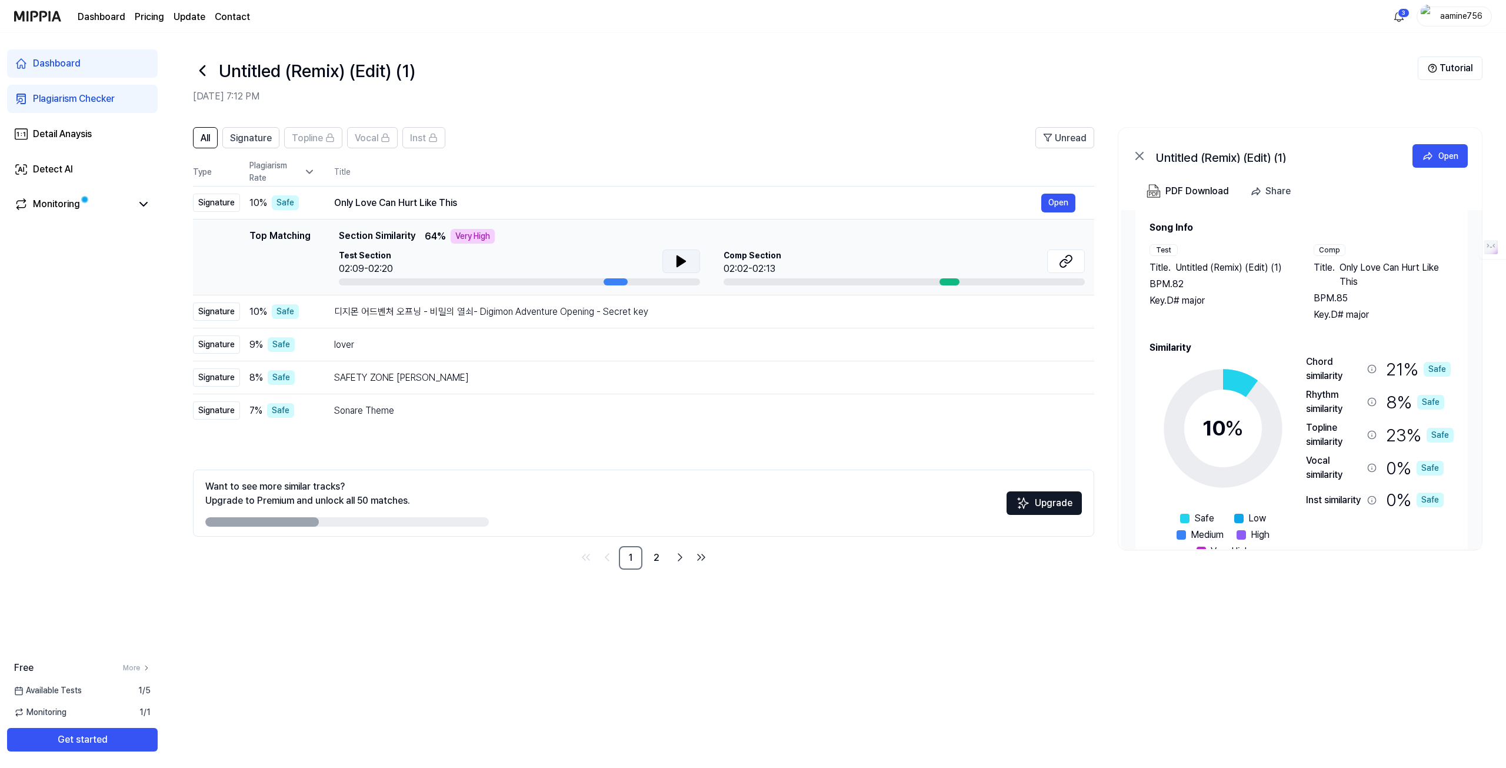
scroll to position [50, 0]
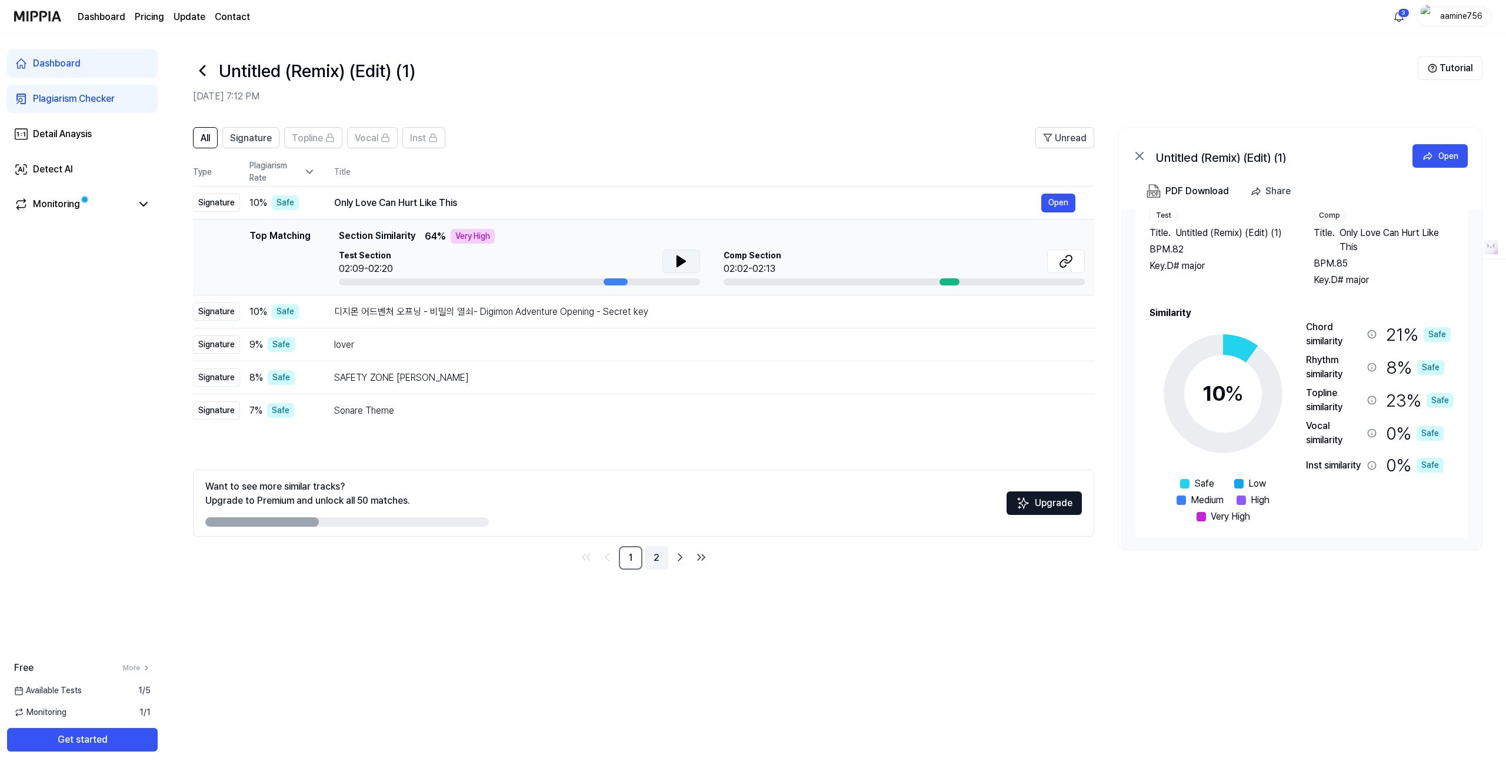
click at [664, 560] on link "2" at bounding box center [657, 558] width 24 height 24
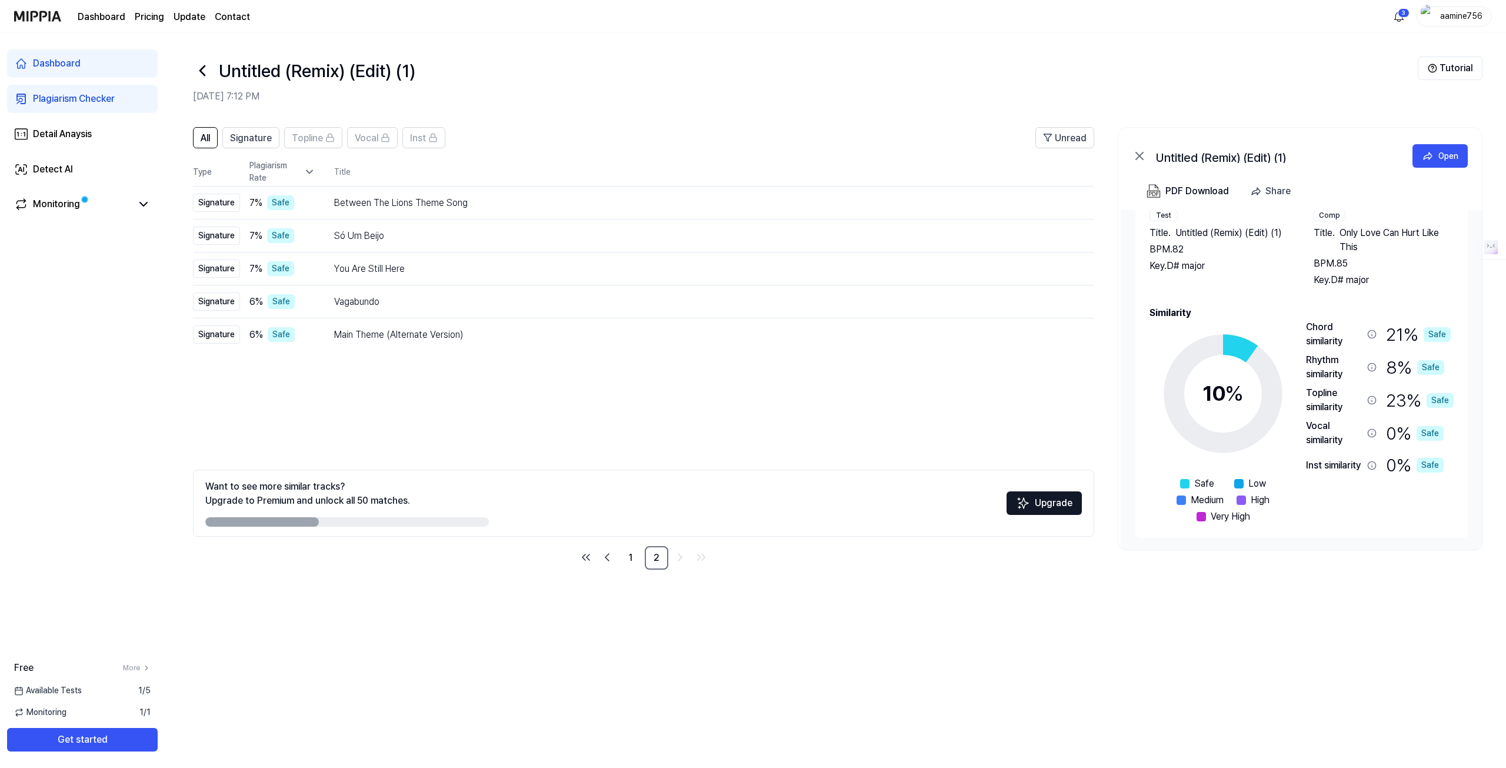
click at [72, 62] on div "Dashboard" at bounding box center [57, 63] width 48 height 14
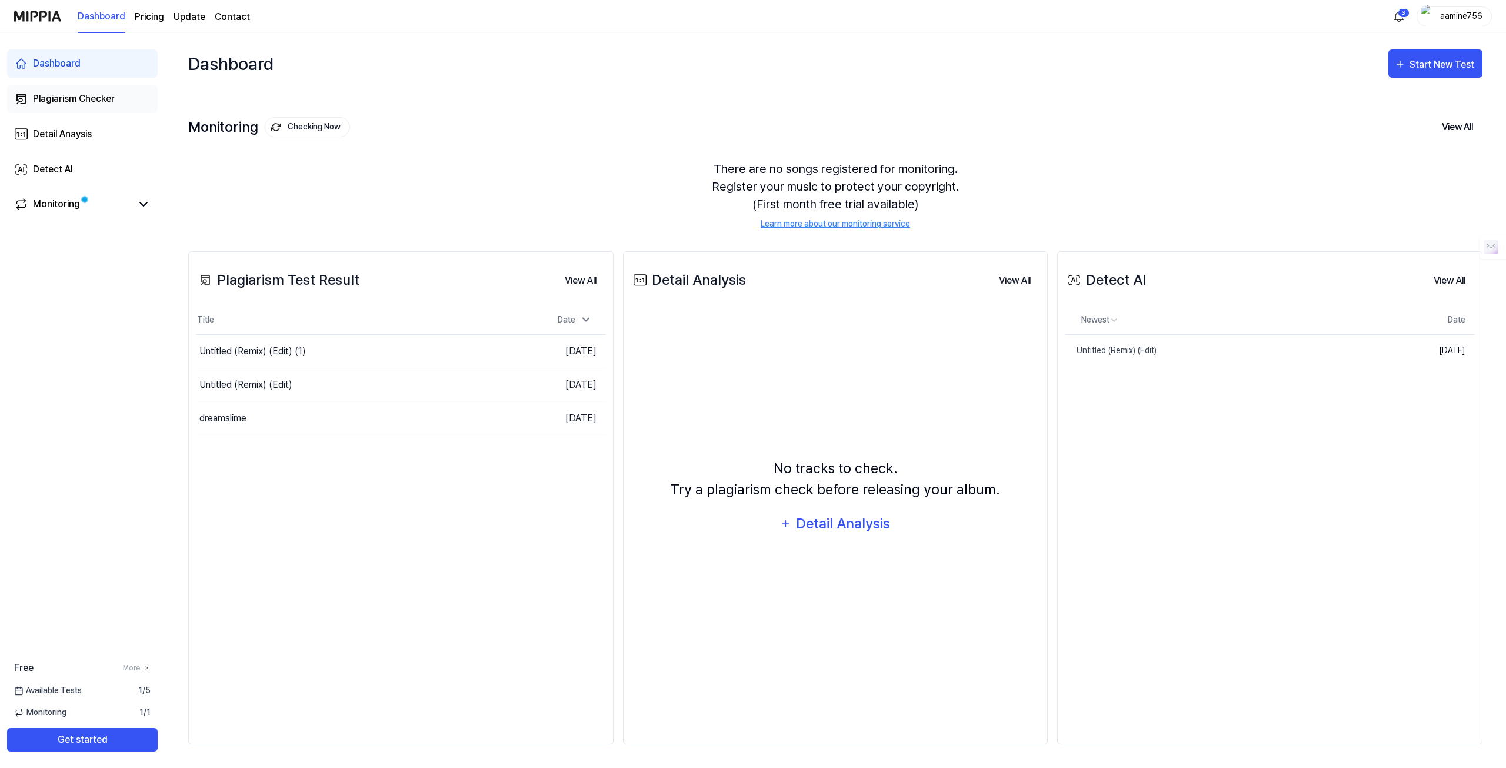
click at [68, 104] on div "Plagiarism Checker" at bounding box center [74, 99] width 82 height 14
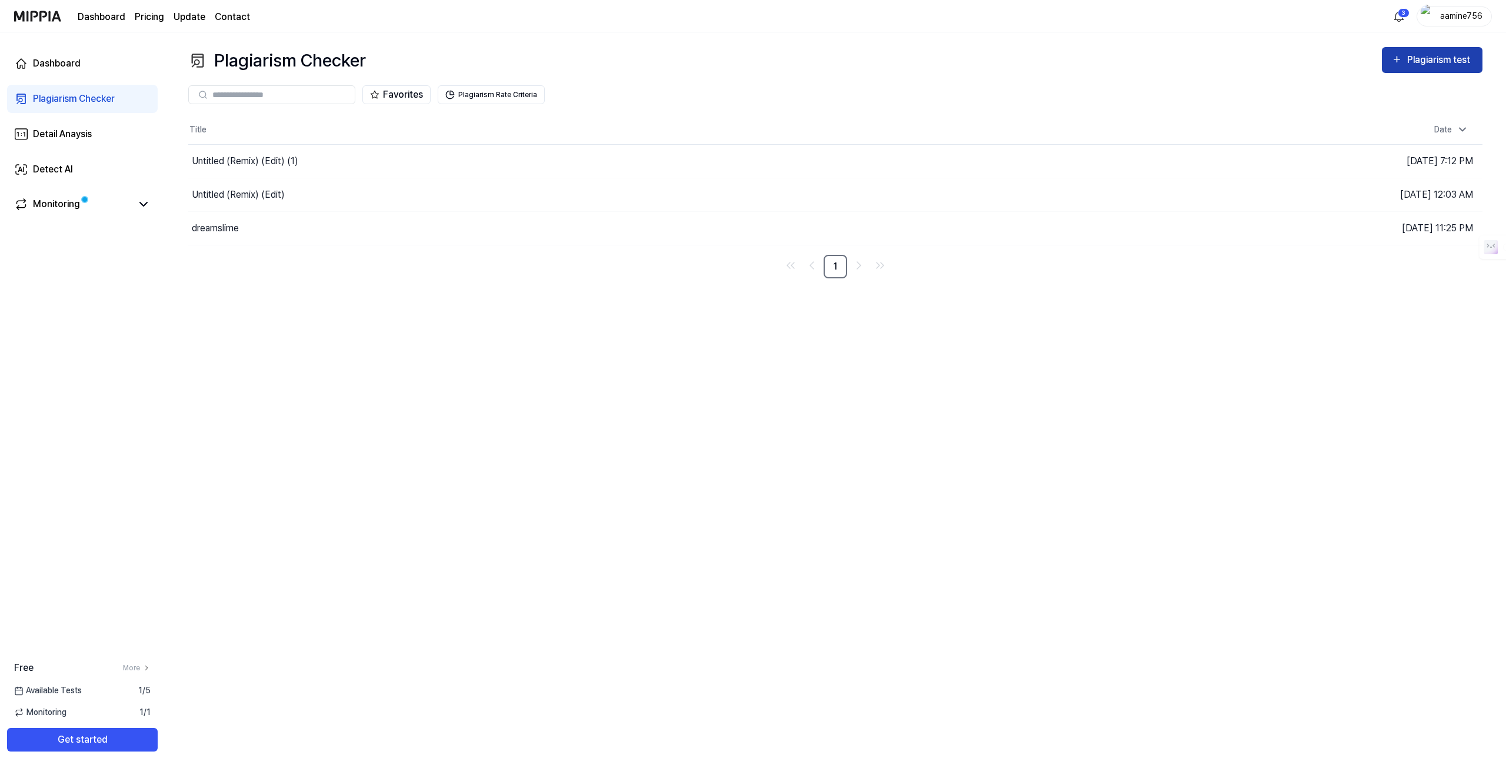
click at [1417, 52] on button "Plagiarism test" at bounding box center [1432, 60] width 101 height 26
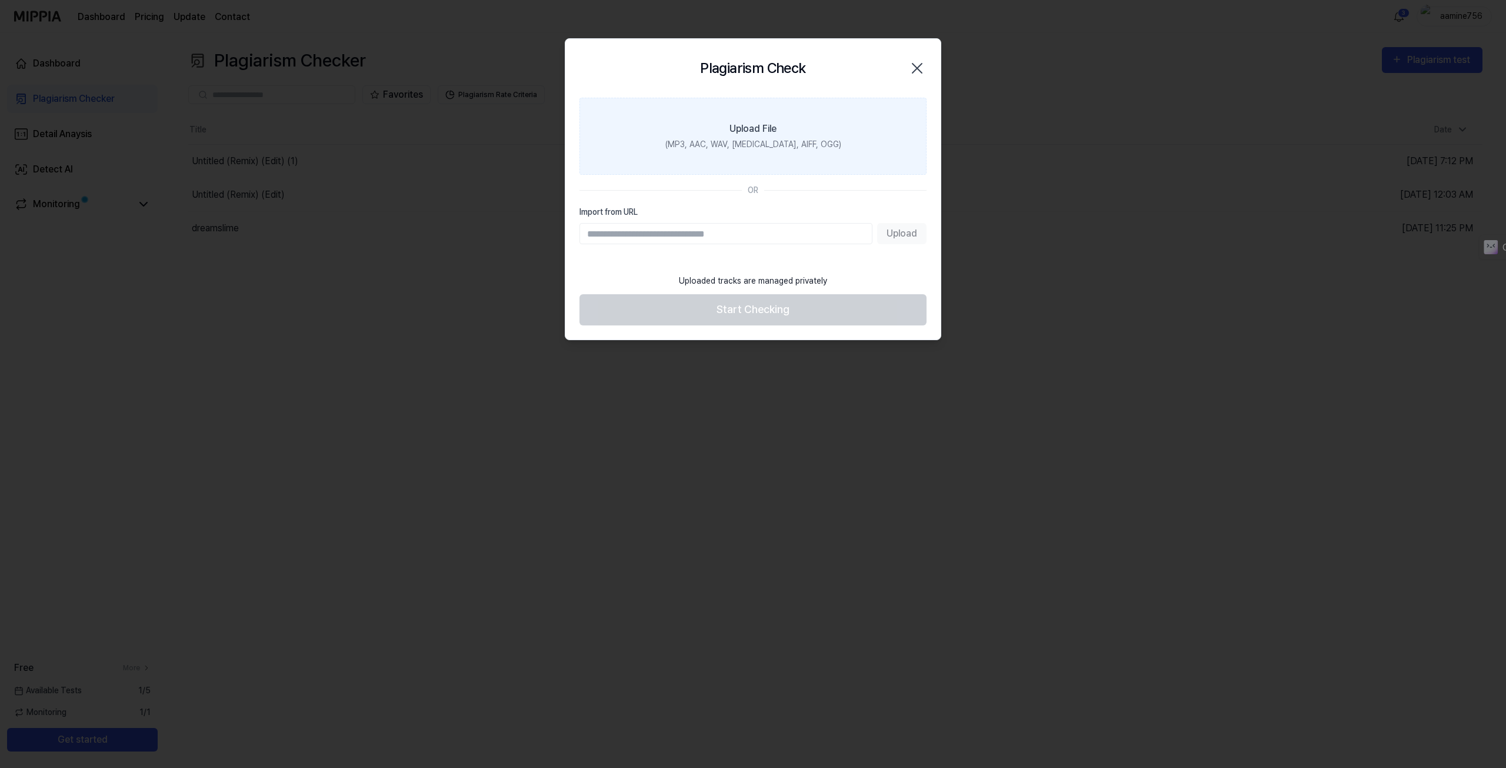
click at [703, 133] on label "Upload File (MP3, AAC, WAV, [MEDICAL_DATA], AIFF, OGG)" at bounding box center [753, 136] width 347 height 77
click at [0, 0] on input "Upload File (MP3, AAC, WAV, [MEDICAL_DATA], AIFF, OGG)" at bounding box center [0, 0] width 0 height 0
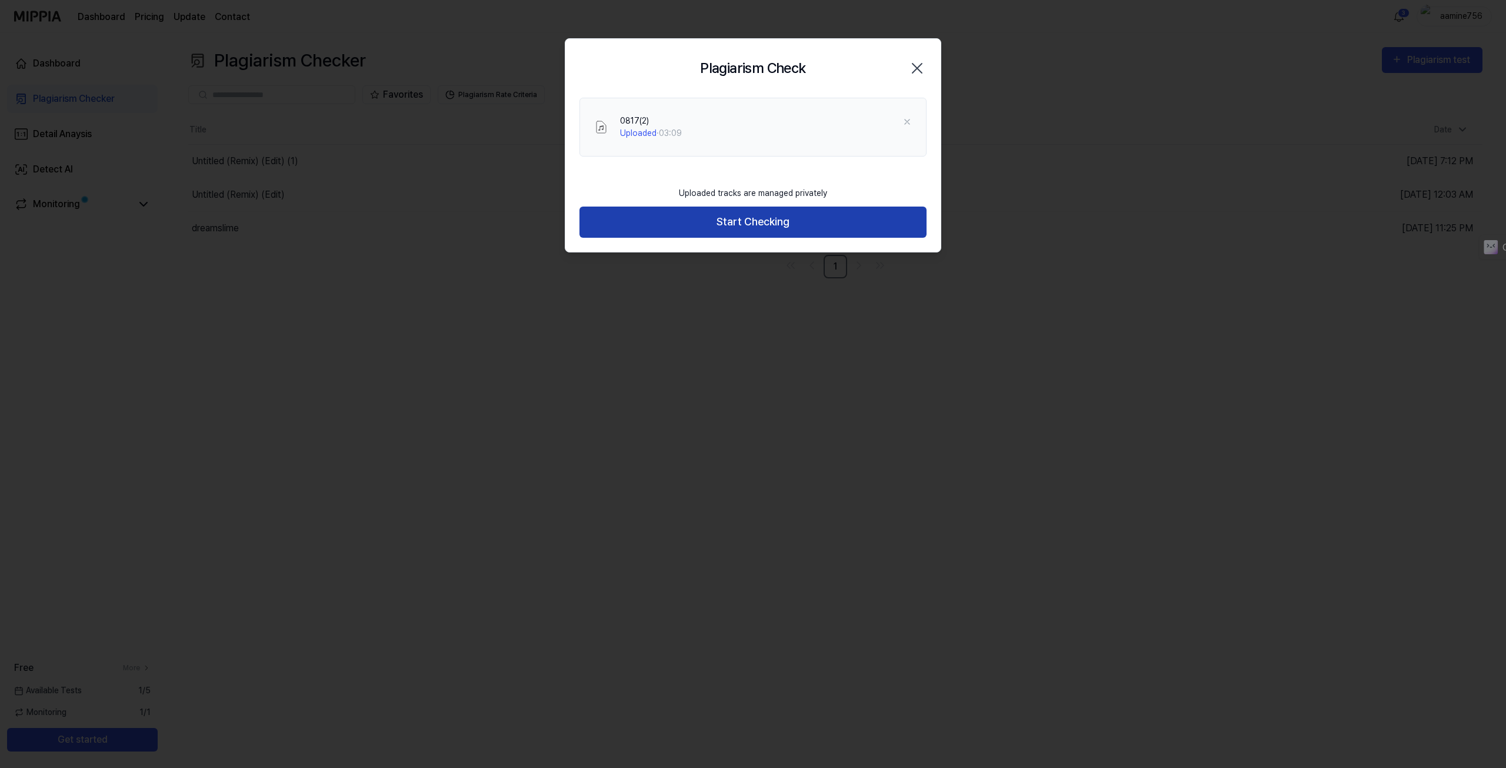
click at [723, 226] on button "Start Checking" at bounding box center [753, 222] width 347 height 31
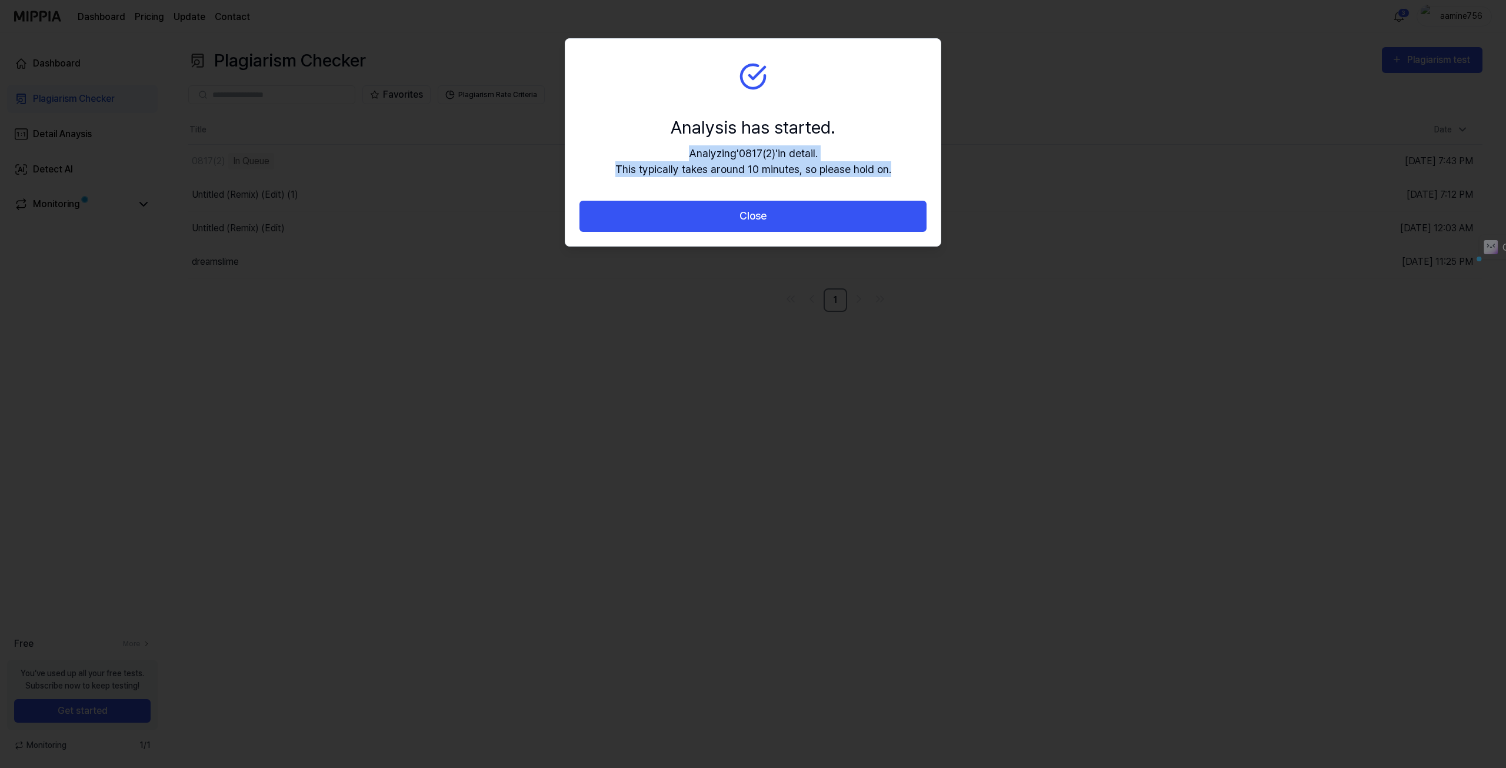
drag, startPoint x: 822, startPoint y: 177, endPoint x: 625, endPoint y: 139, distance: 200.7
click at [624, 141] on section "Analysis has started. Analyzing ' 0817(2) ' in detail. This typically takes aro…" at bounding box center [752, 120] width 375 height 162
click at [665, 117] on div "Analysis has started." at bounding box center [753, 127] width 276 height 26
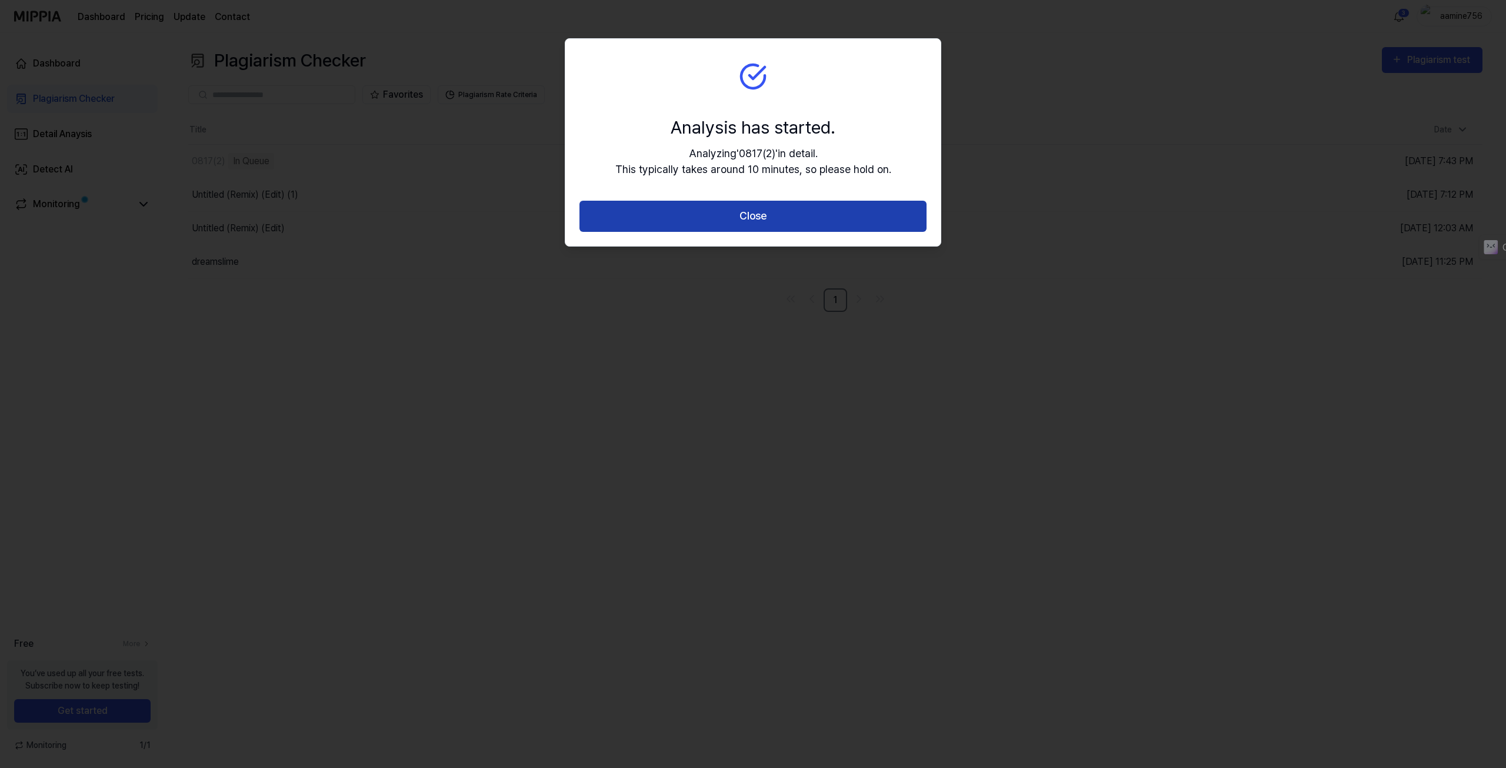
click at [740, 225] on button "Close" at bounding box center [753, 216] width 347 height 31
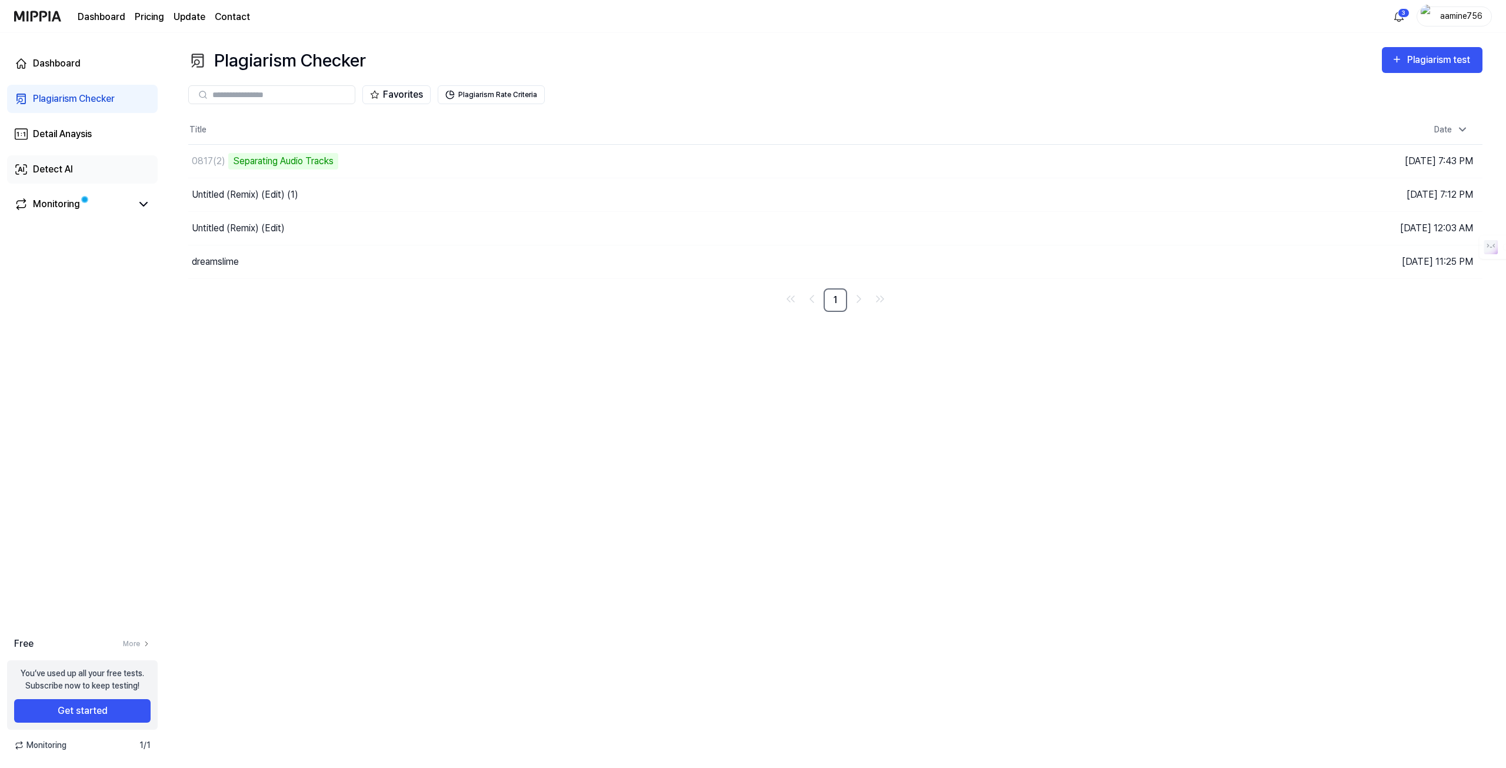
click at [69, 165] on div "Detect AI" at bounding box center [53, 169] width 40 height 14
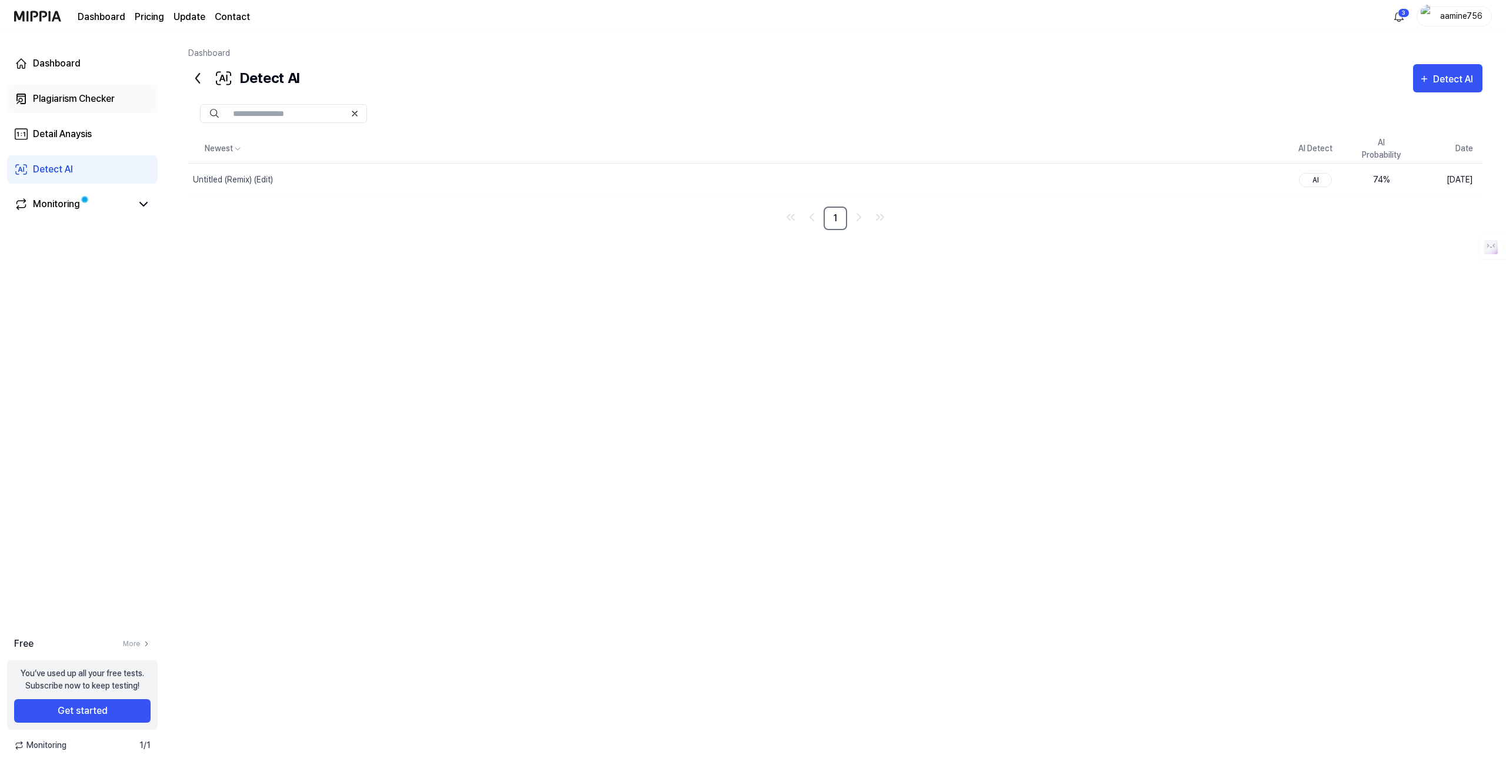
click at [87, 97] on div "Plagiarism Checker" at bounding box center [74, 99] width 82 height 14
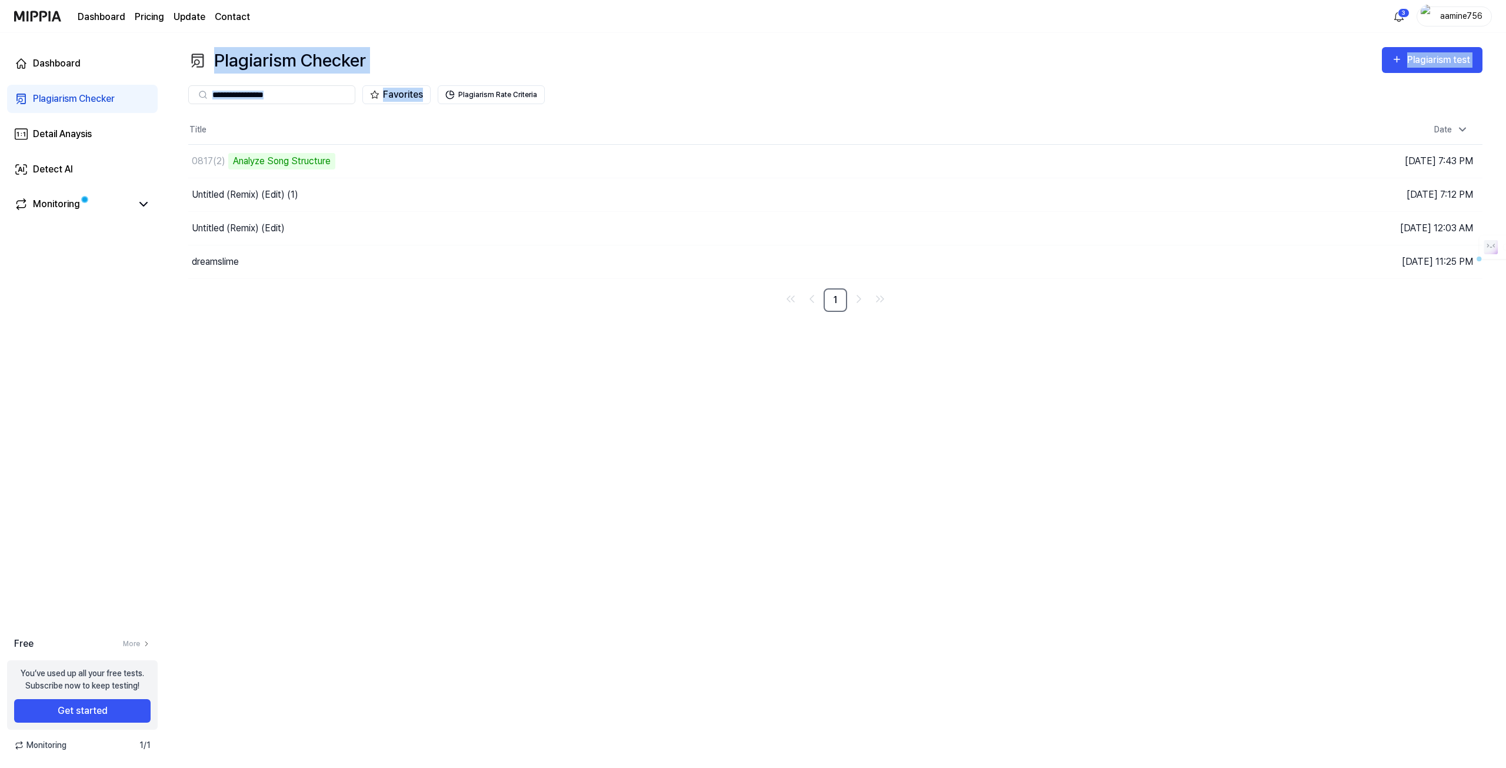
drag, startPoint x: 588, startPoint y: 98, endPoint x: 212, endPoint y: 59, distance: 378.6
click at [212, 59] on div "Plagiarism Checker Plagiarism test Plagiarism Checker Detail Analysis Detect AI…" at bounding box center [836, 400] width 1342 height 735
click at [212, 59] on div "Plagiarism Checker" at bounding box center [277, 60] width 178 height 26
drag, startPoint x: 212, startPoint y: 59, endPoint x: 613, endPoint y: 91, distance: 402.6
click at [613, 91] on div "Plagiarism Checker Plagiarism test Plagiarism Checker Detail Analysis Detect AI…" at bounding box center [836, 400] width 1342 height 735
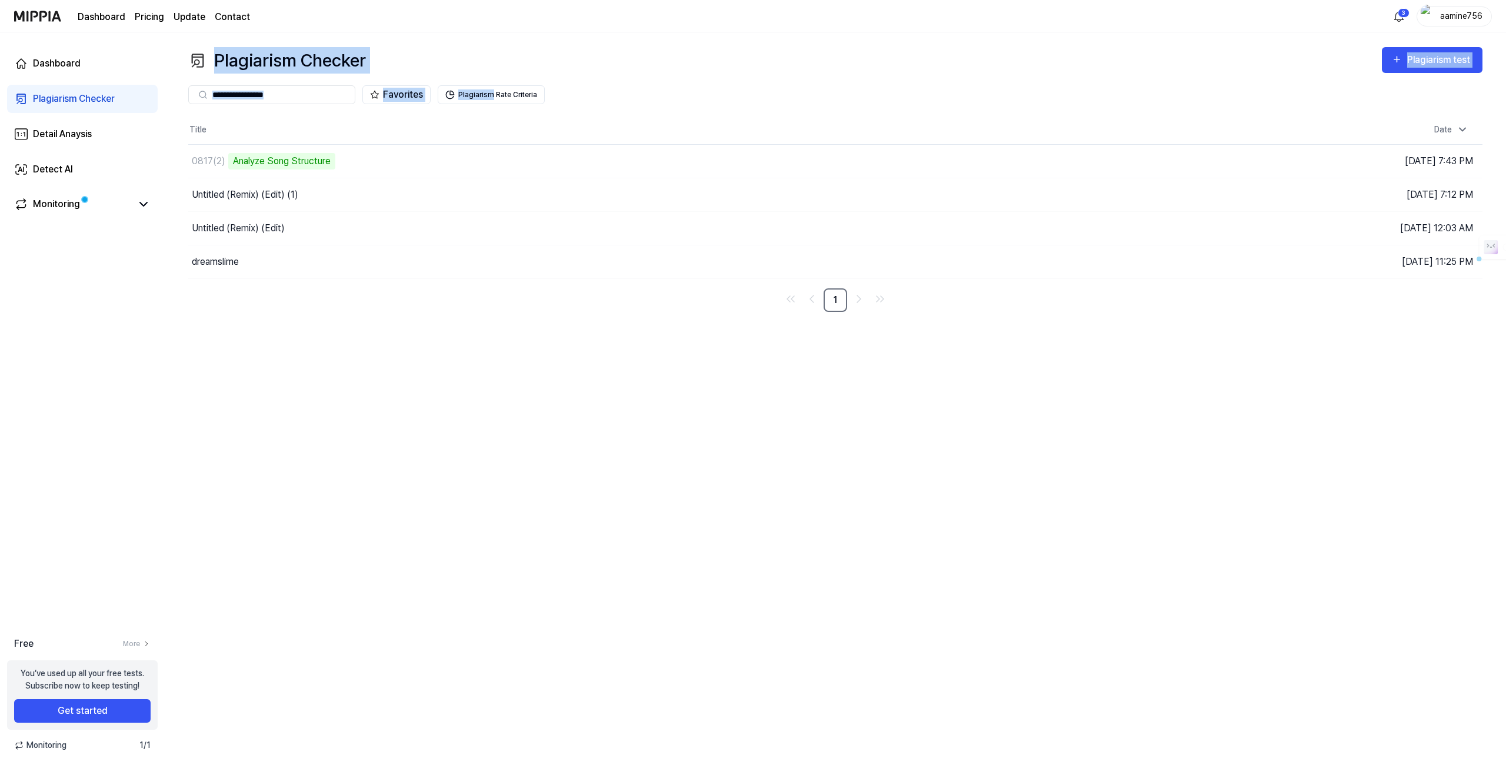
click at [612, 91] on div "Favorites Plagiarism Rate Criteria" at bounding box center [835, 94] width 1295 height 19
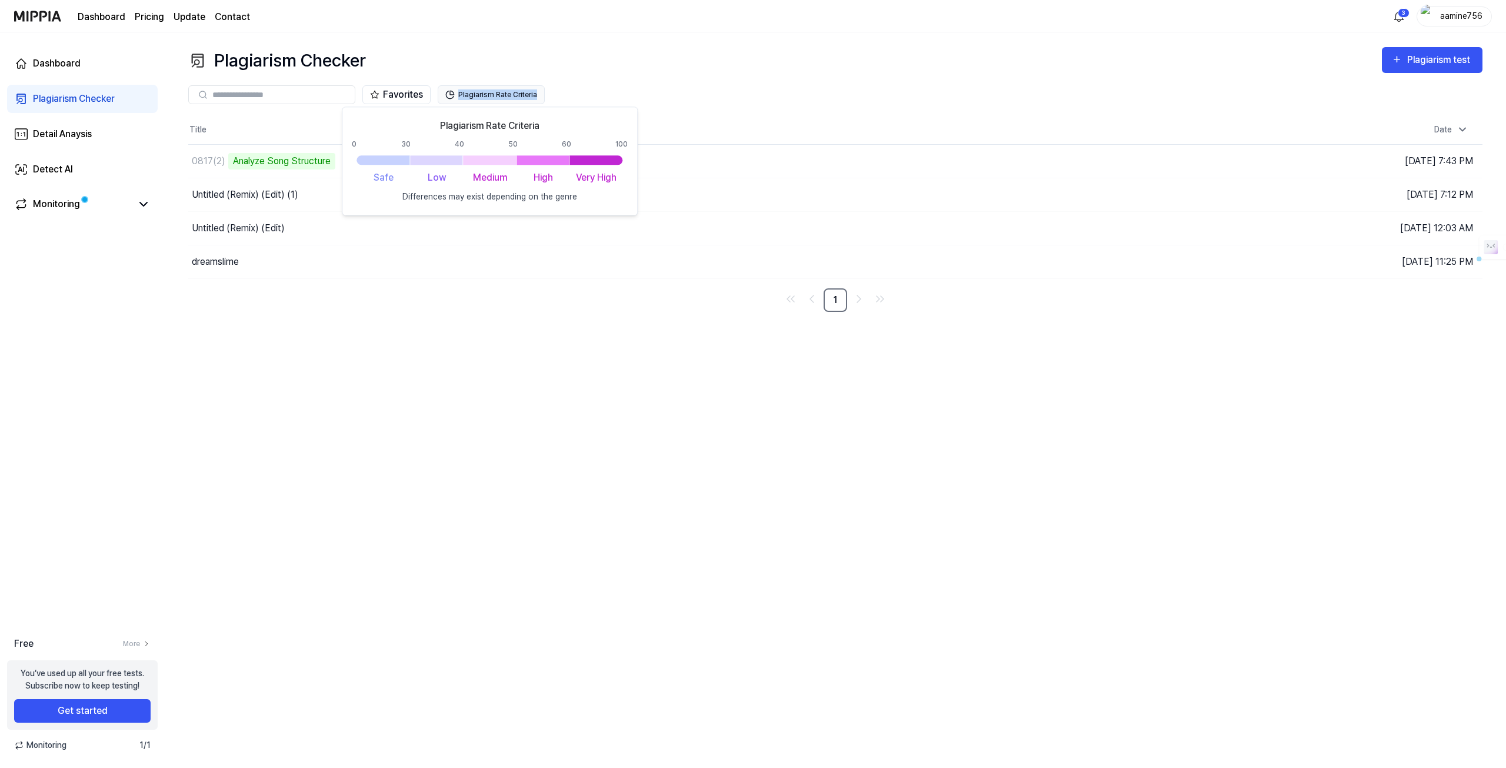
drag, startPoint x: 571, startPoint y: 94, endPoint x: 531, endPoint y: 96, distance: 40.7
click at [531, 96] on div "Favorites Plagiarism Rate Criteria" at bounding box center [835, 94] width 1295 height 19
click at [601, 85] on div "Favorites Plagiarism Rate Criteria" at bounding box center [835, 95] width 1295 height 42
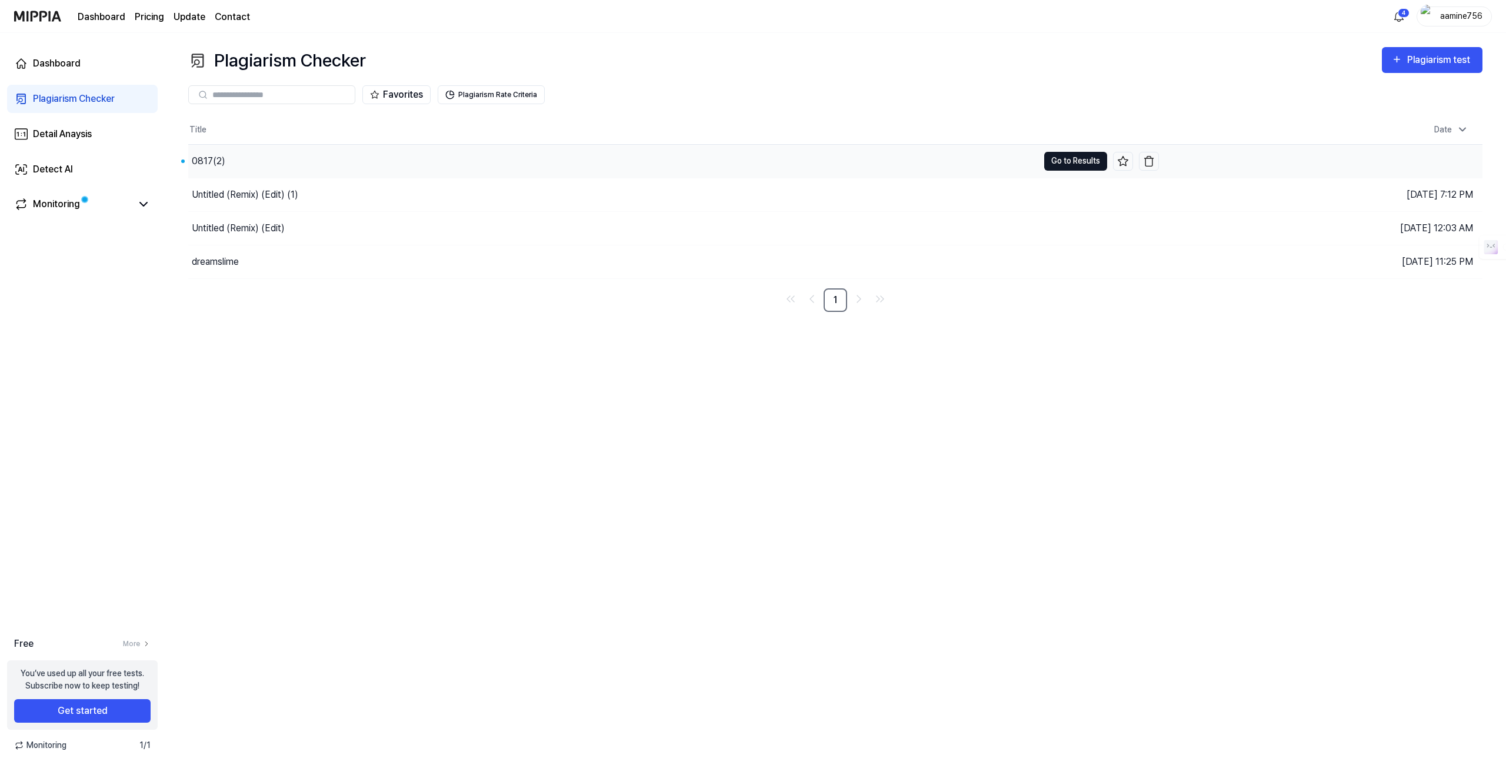
click at [1062, 164] on button "Go to Results" at bounding box center [1075, 161] width 63 height 19
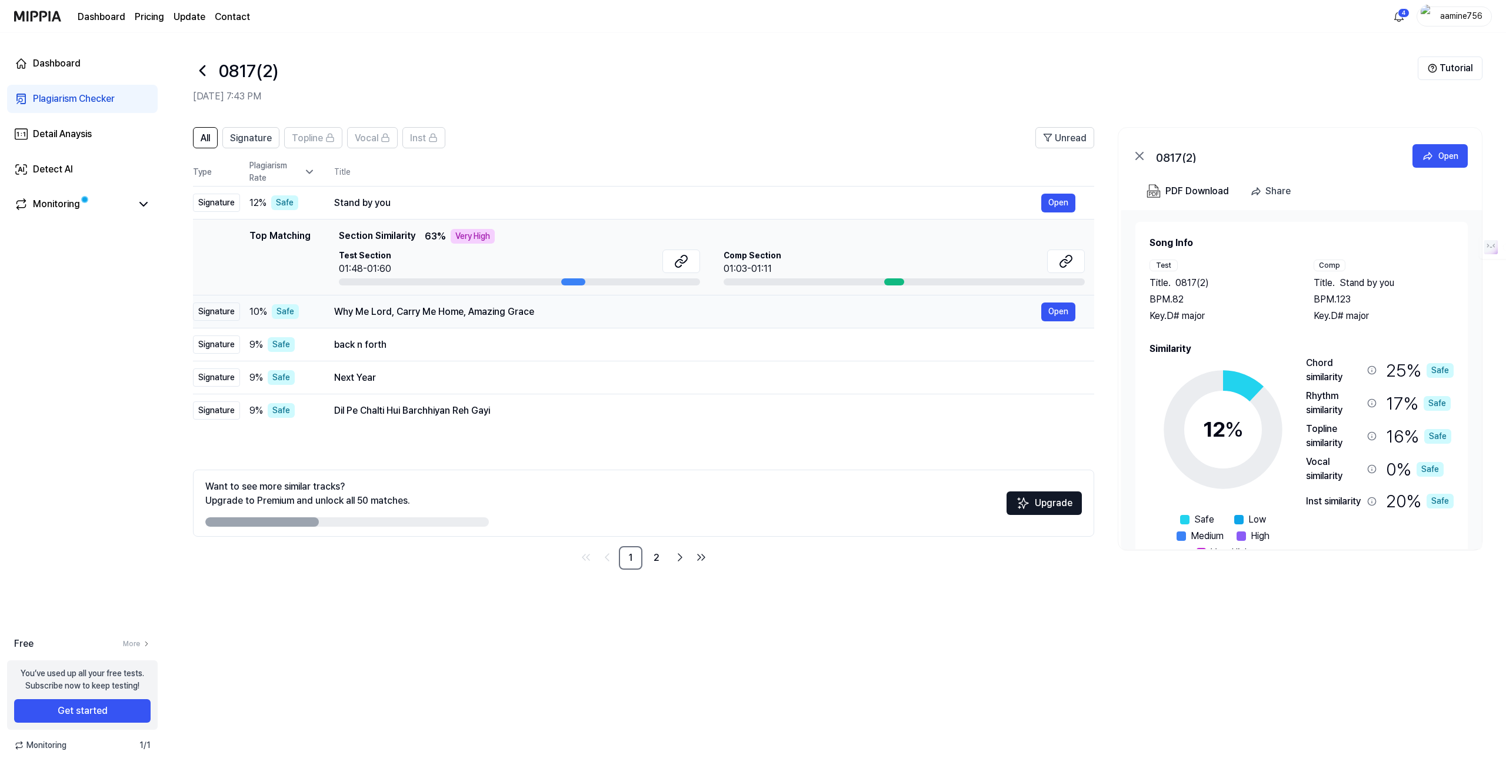
click at [494, 319] on div "Why Me Lord, Carry Me Home, Amazing Grace Open" at bounding box center [704, 311] width 741 height 19
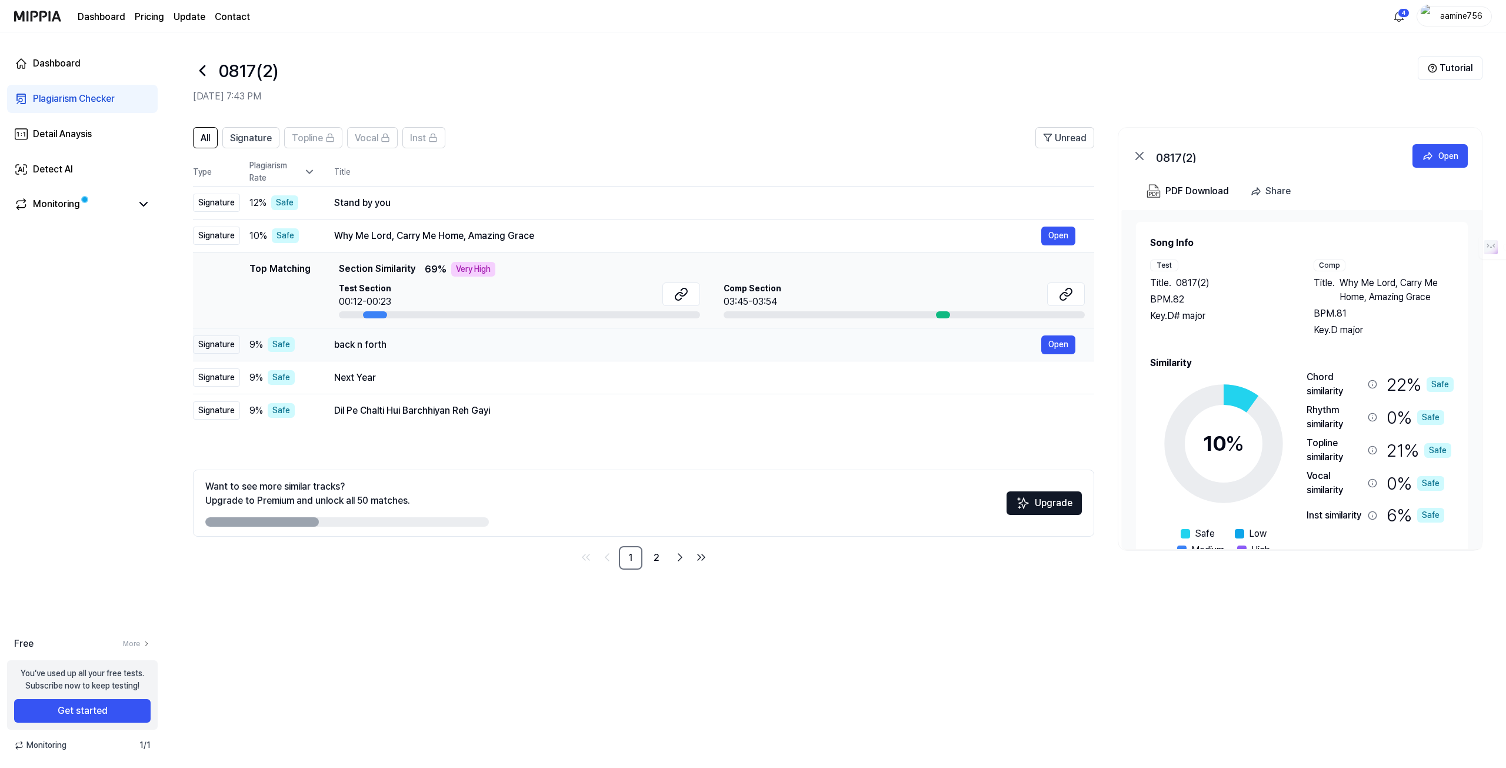
click at [458, 350] on div "back n forth" at bounding box center [687, 345] width 707 height 14
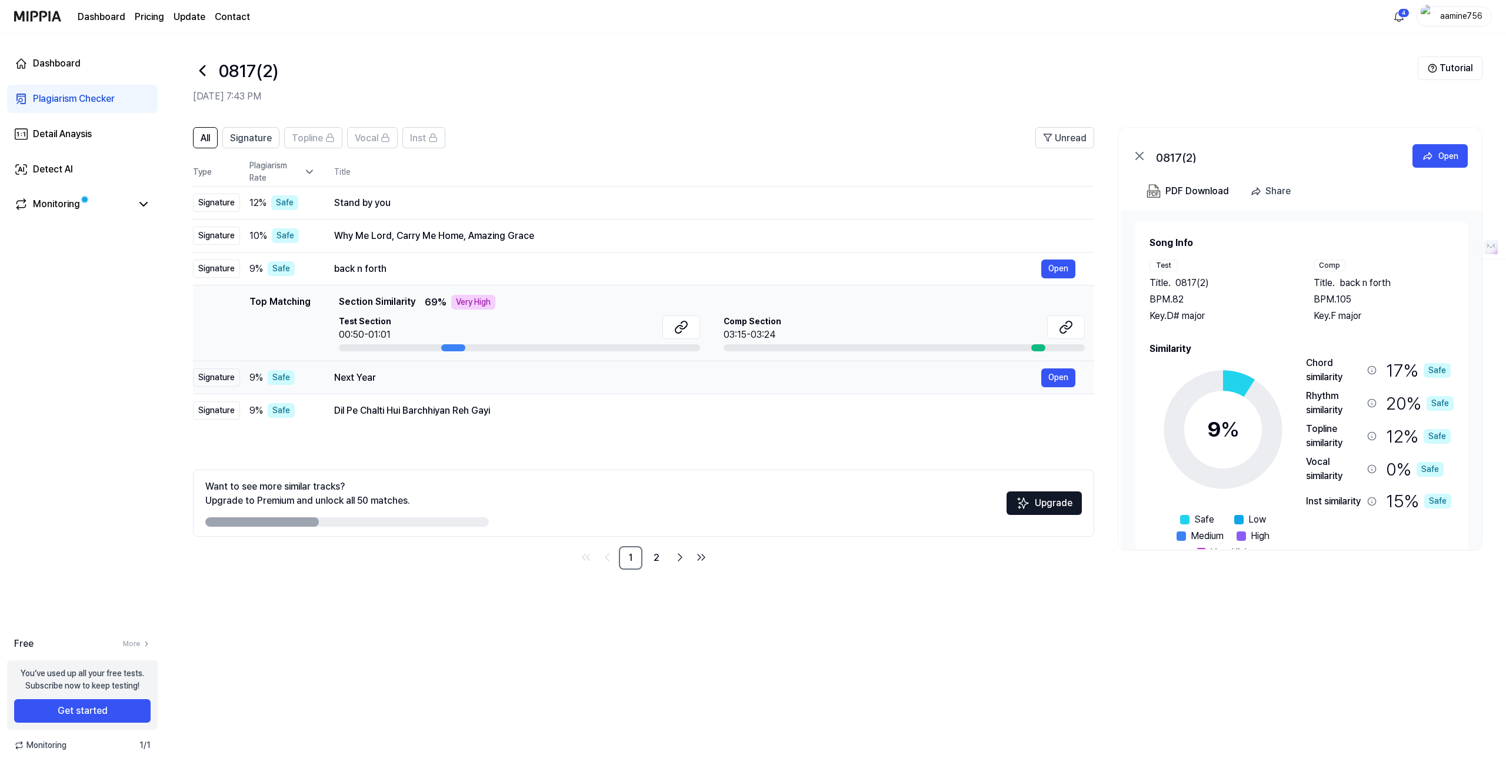
click at [451, 389] on td "Next Year Open" at bounding box center [704, 377] width 779 height 33
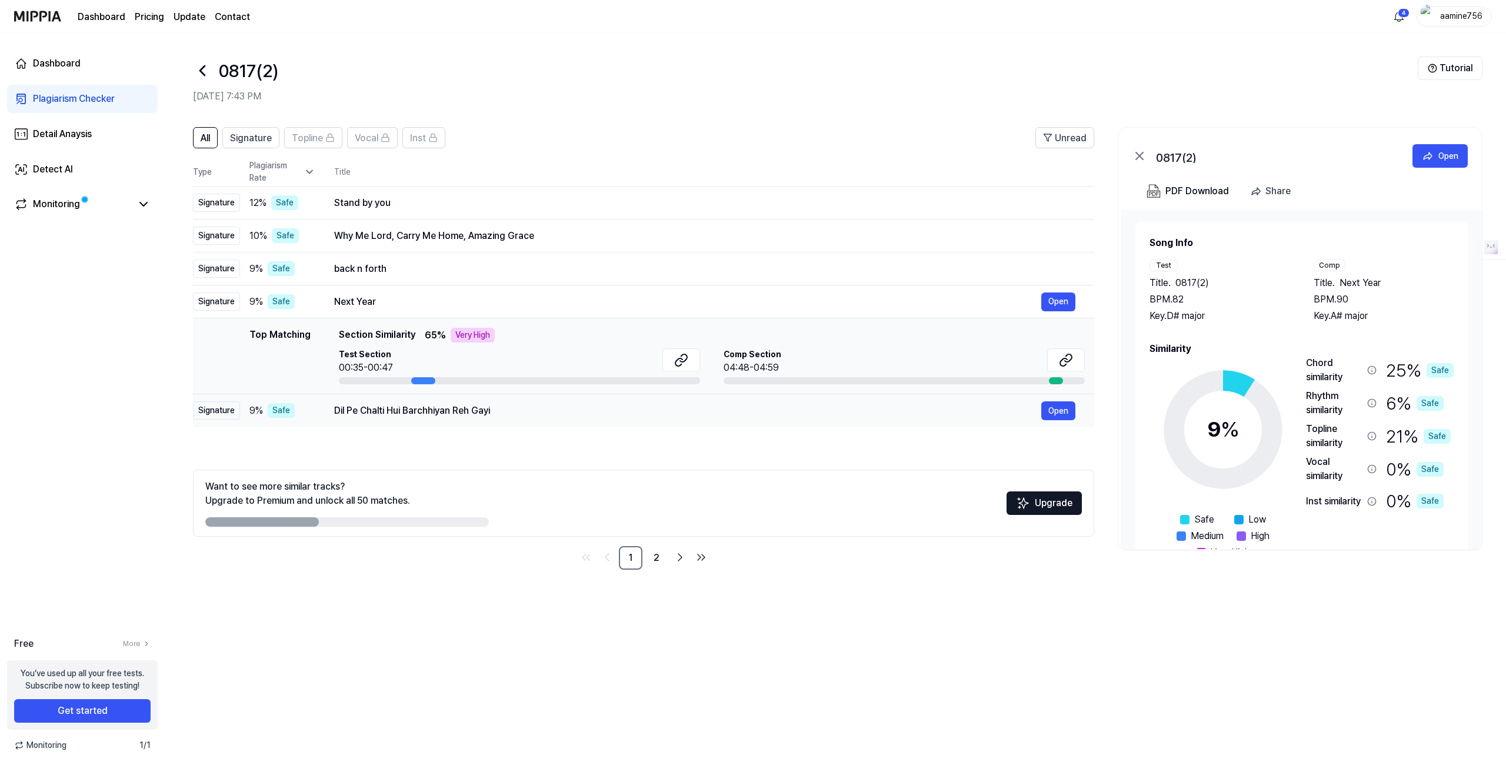
click at [437, 421] on td "Dil Pe Chalti Hui Barchhiyan Reh Gayi Open" at bounding box center [704, 410] width 779 height 33
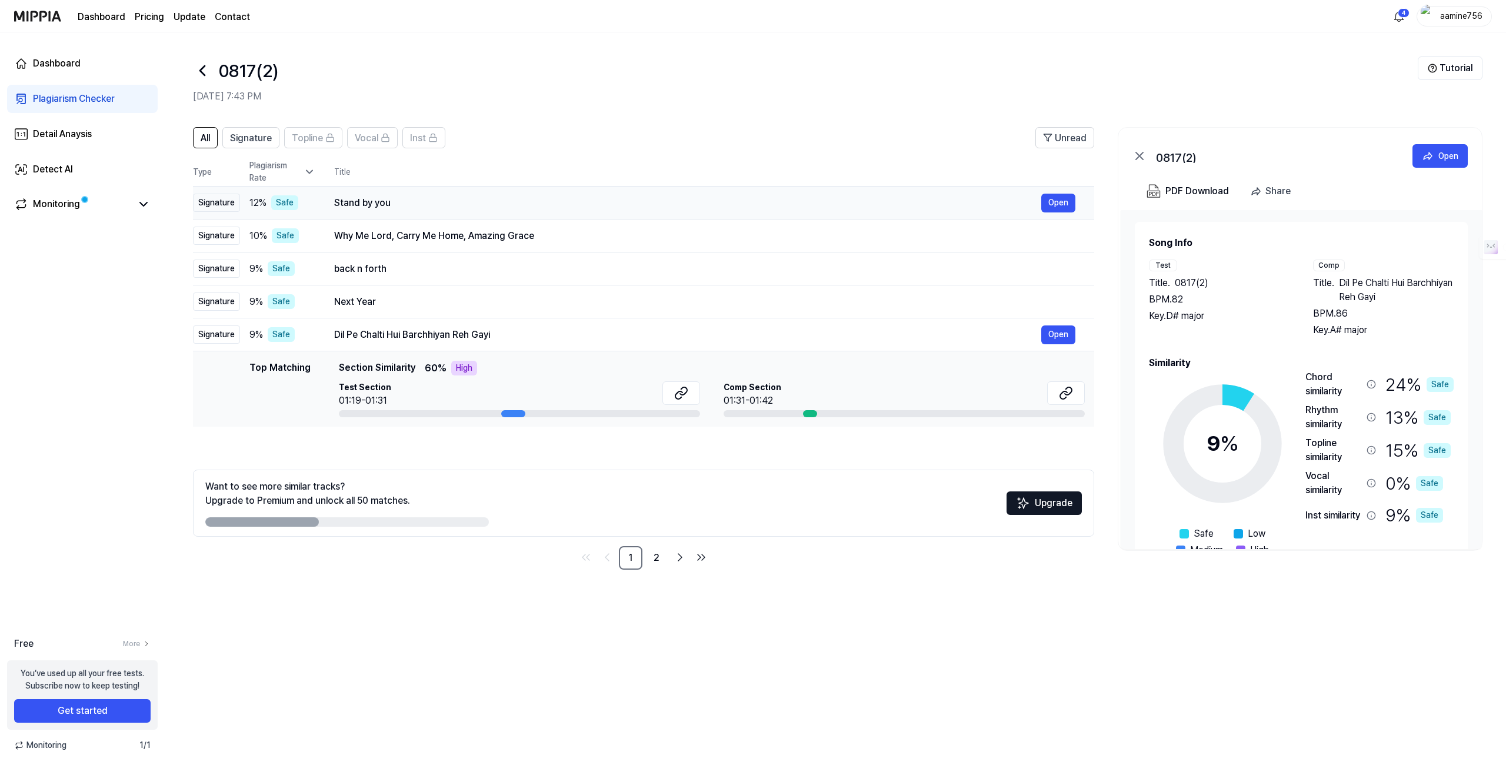
click at [453, 194] on div "Stand by you Open" at bounding box center [704, 203] width 741 height 19
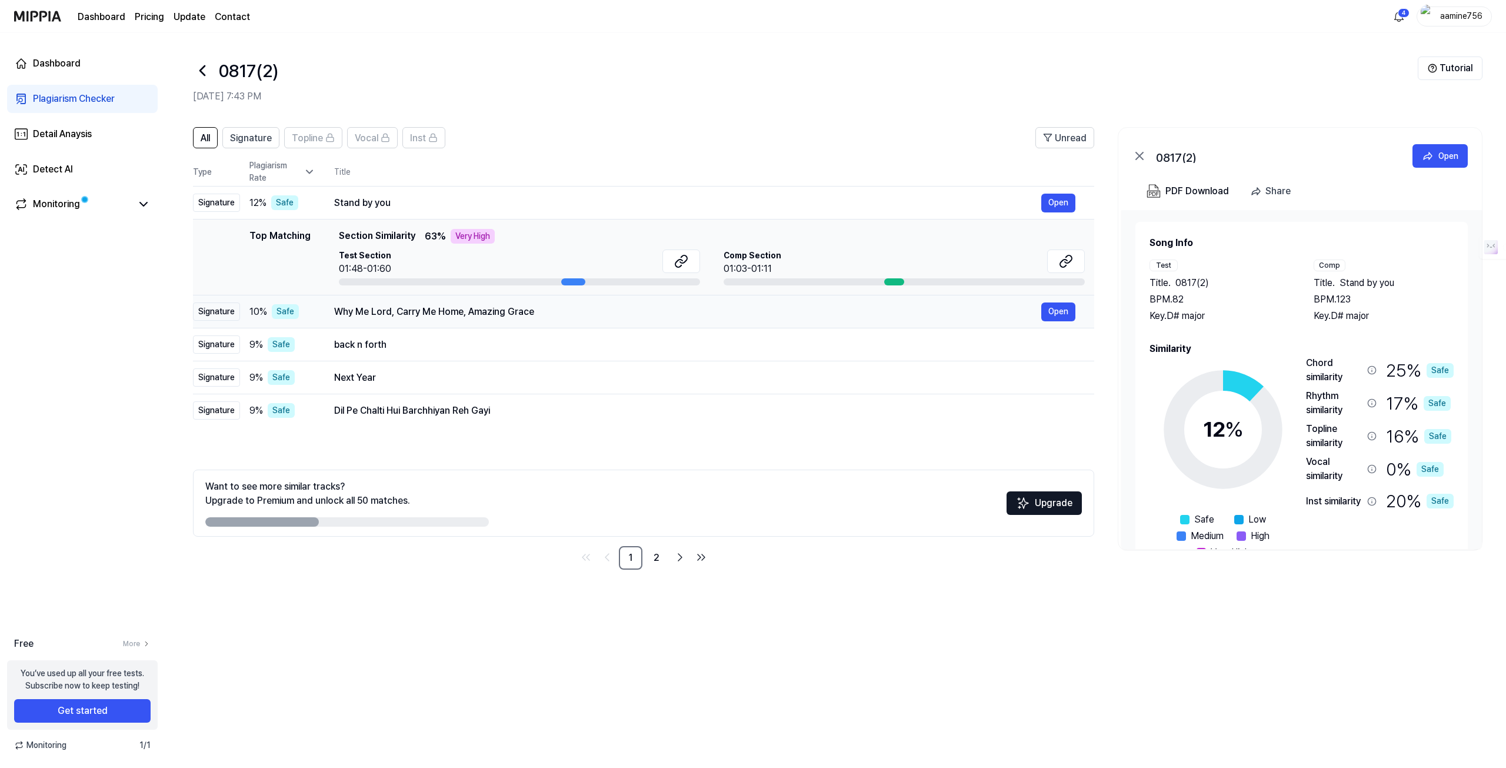
click at [450, 305] on div "Why Me Lord, Carry Me Home, Amazing Grace" at bounding box center [687, 312] width 707 height 14
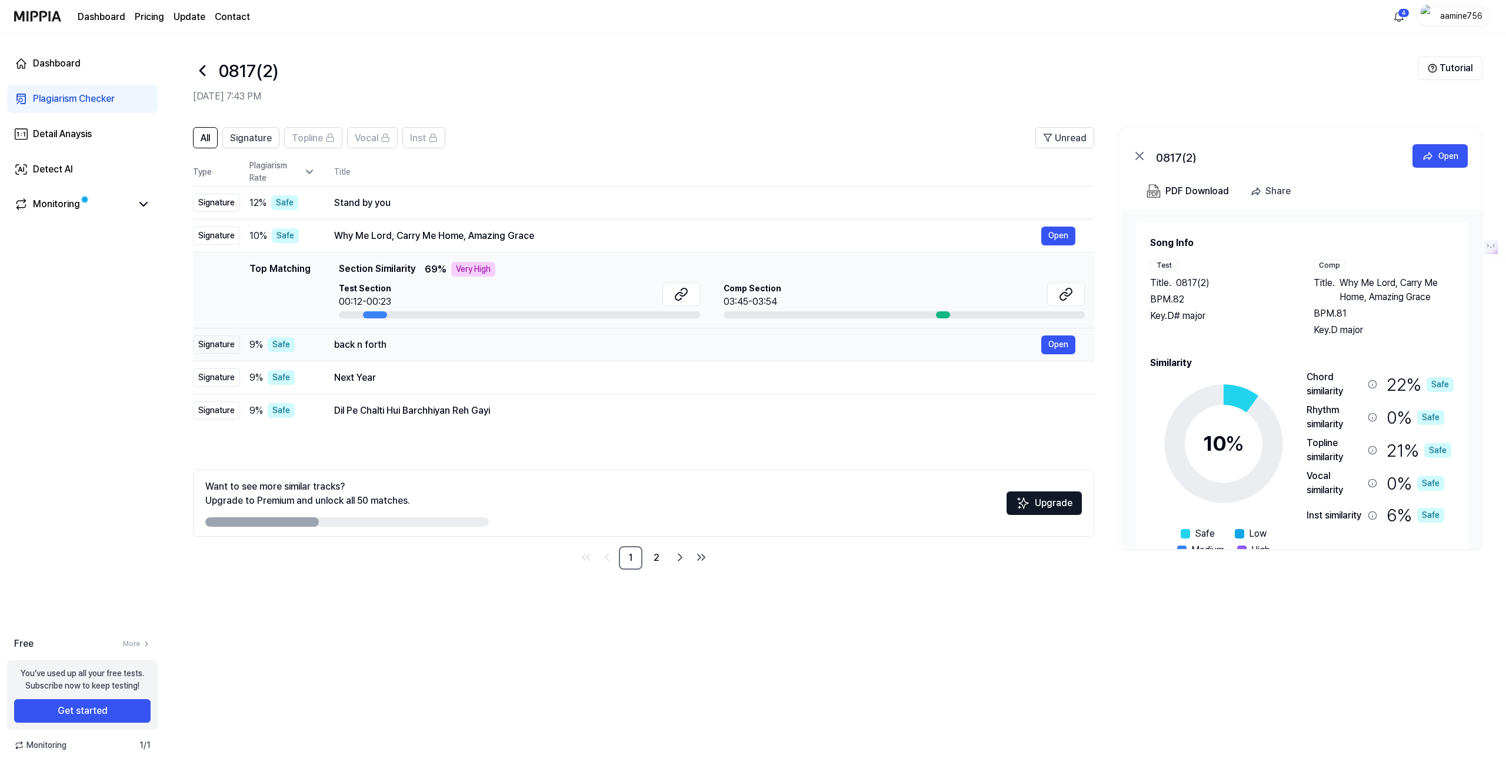
click at [437, 334] on td "back n forth Open" at bounding box center [704, 344] width 779 height 33
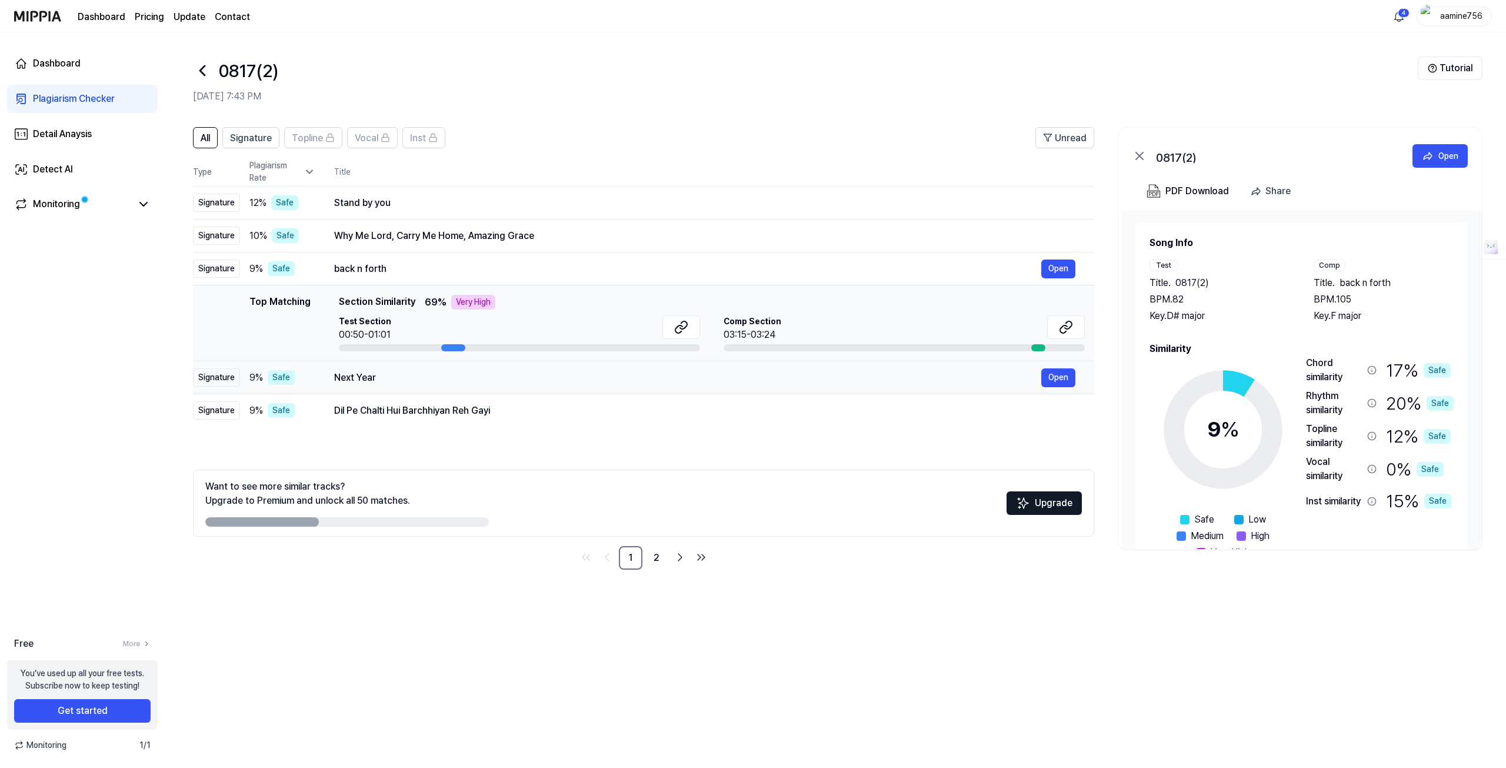
click at [428, 378] on div "Next Year" at bounding box center [687, 378] width 707 height 14
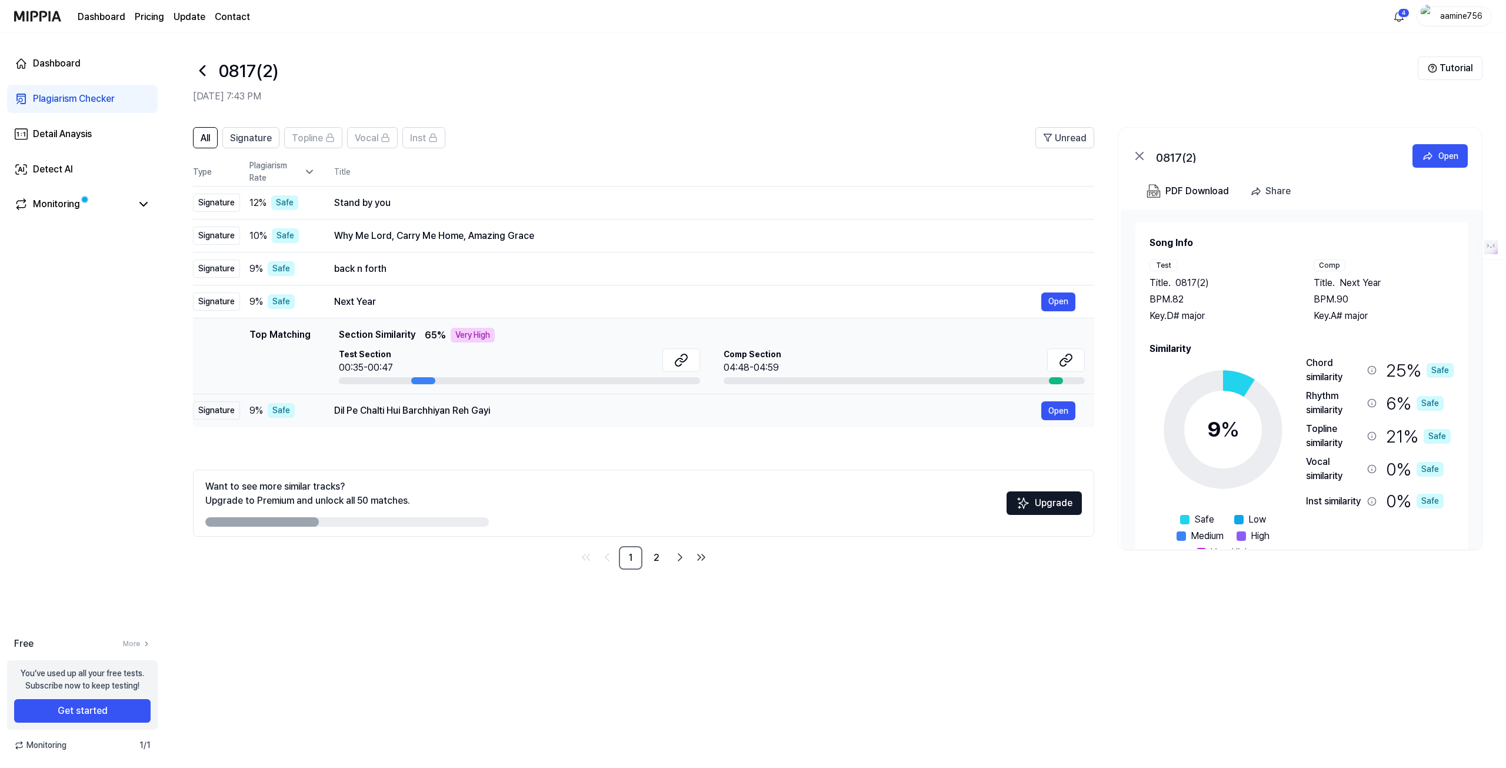
click at [425, 404] on div "Dil Pe Chalti Hui Barchhiyan Reh Gayi" at bounding box center [687, 411] width 707 height 14
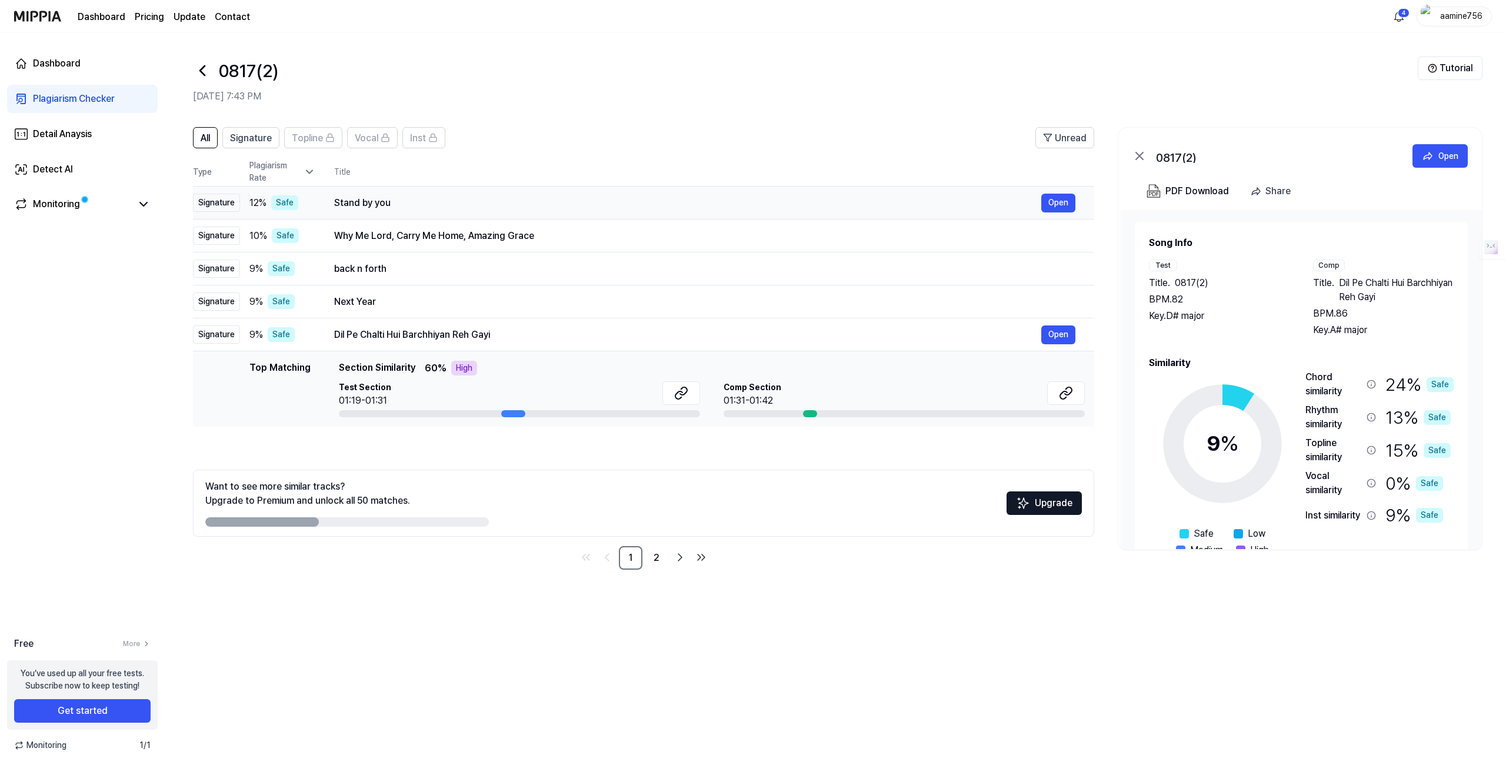
click at [431, 209] on div "Stand by you" at bounding box center [687, 203] width 707 height 14
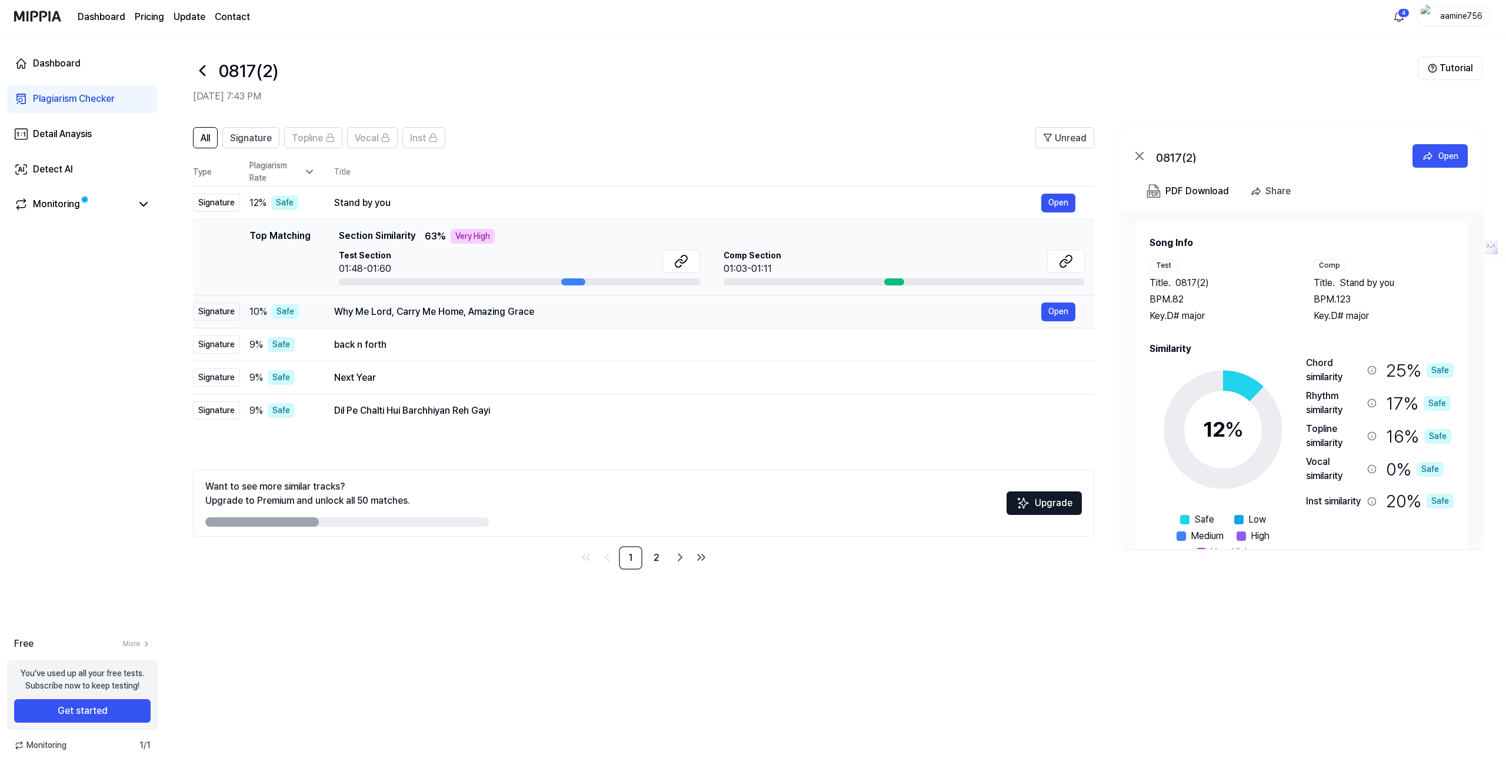
click at [418, 300] on td "Why Me Lord, Carry Me Home, Amazing Grace Open" at bounding box center [704, 311] width 779 height 33
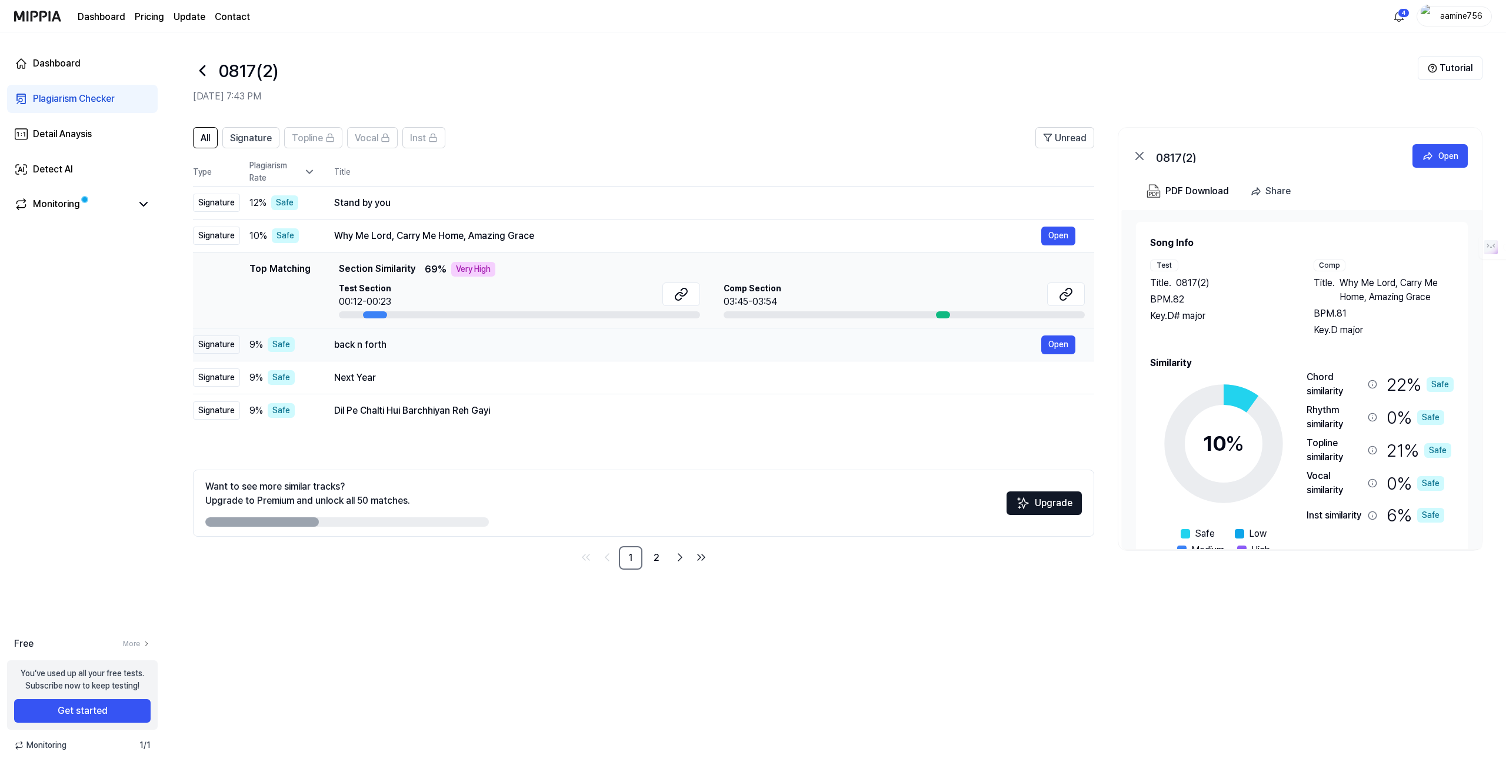
click at [407, 341] on div "back n forth" at bounding box center [687, 345] width 707 height 14
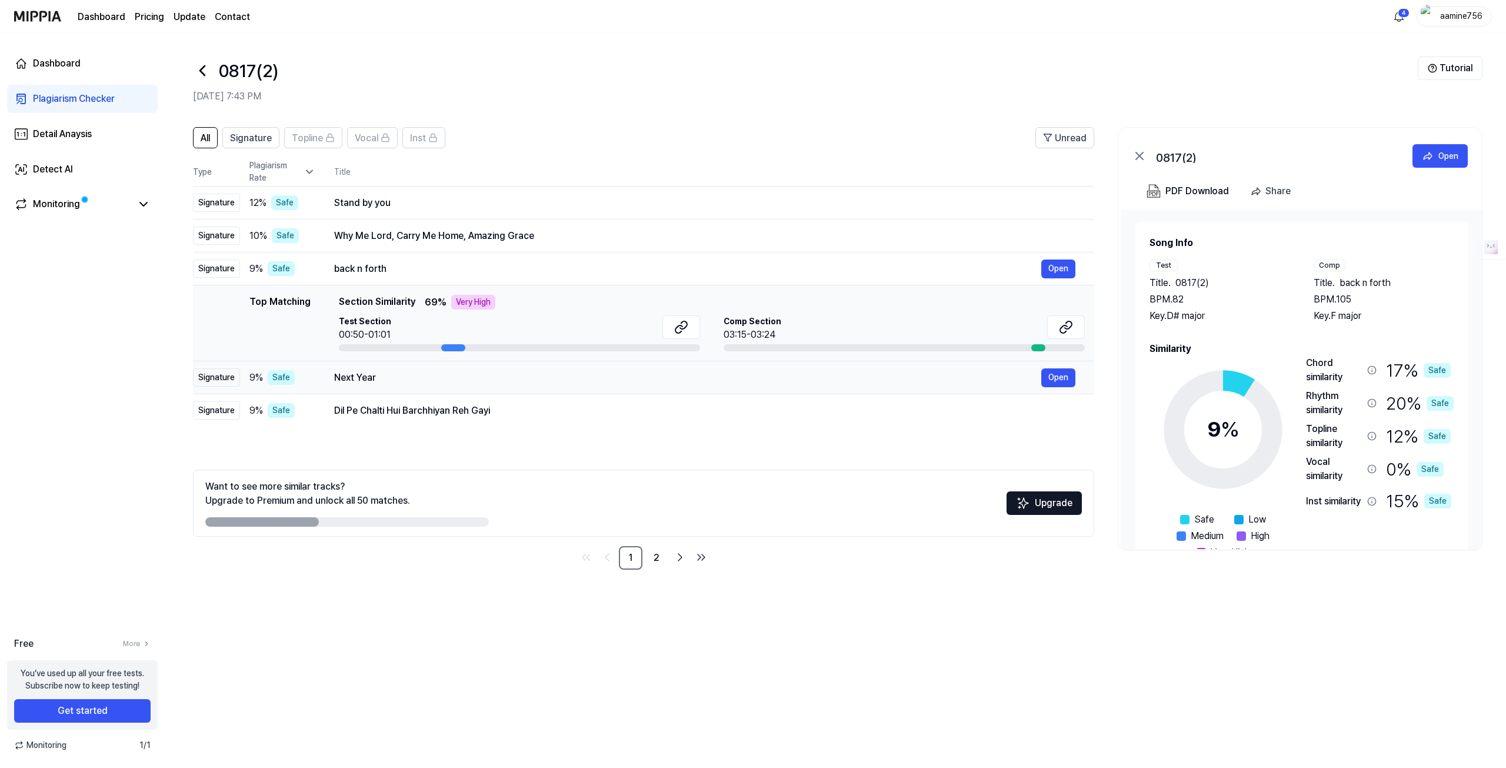
click at [397, 371] on div "Next Year" at bounding box center [687, 378] width 707 height 14
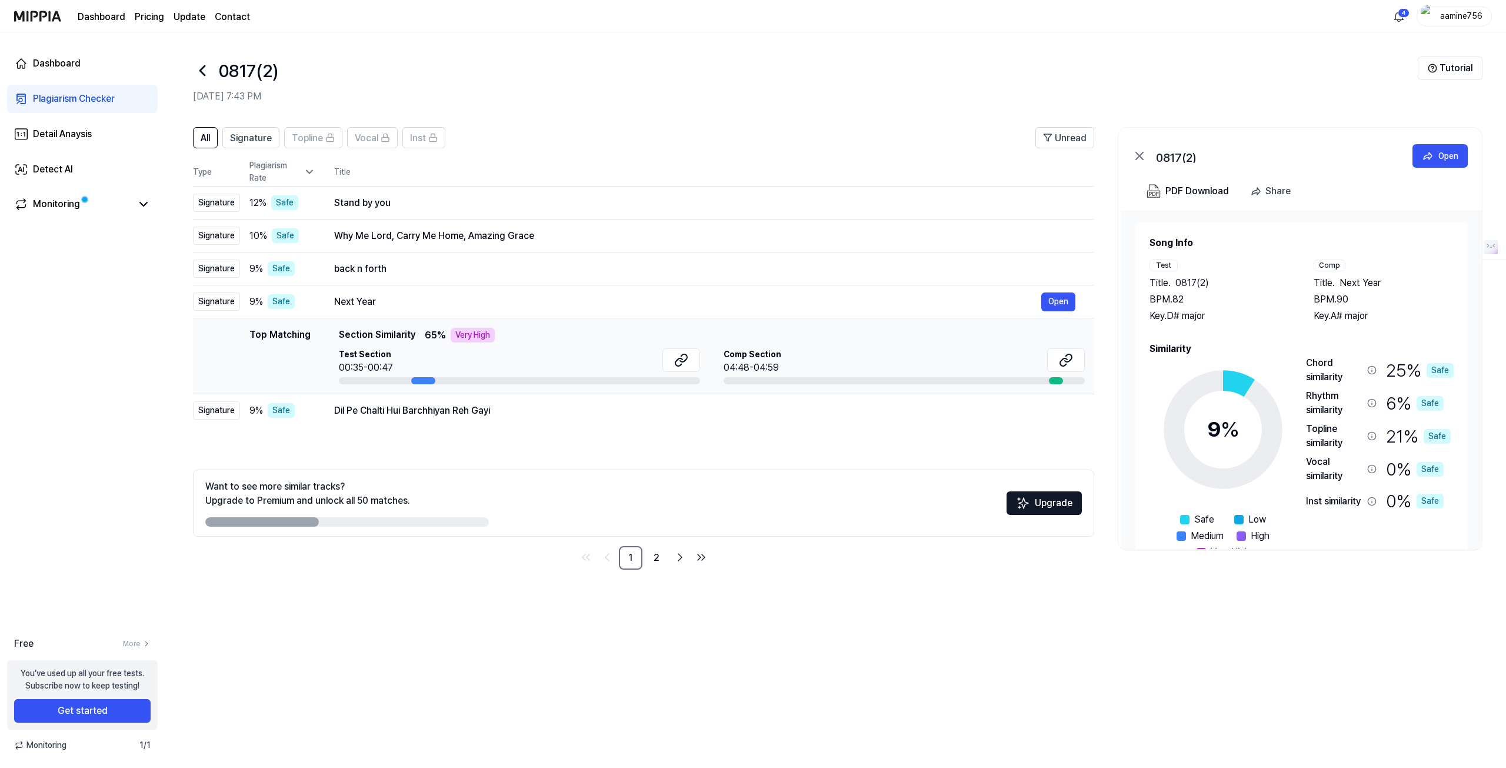
click at [49, 99] on div "Plagiarism Checker" at bounding box center [74, 99] width 82 height 14
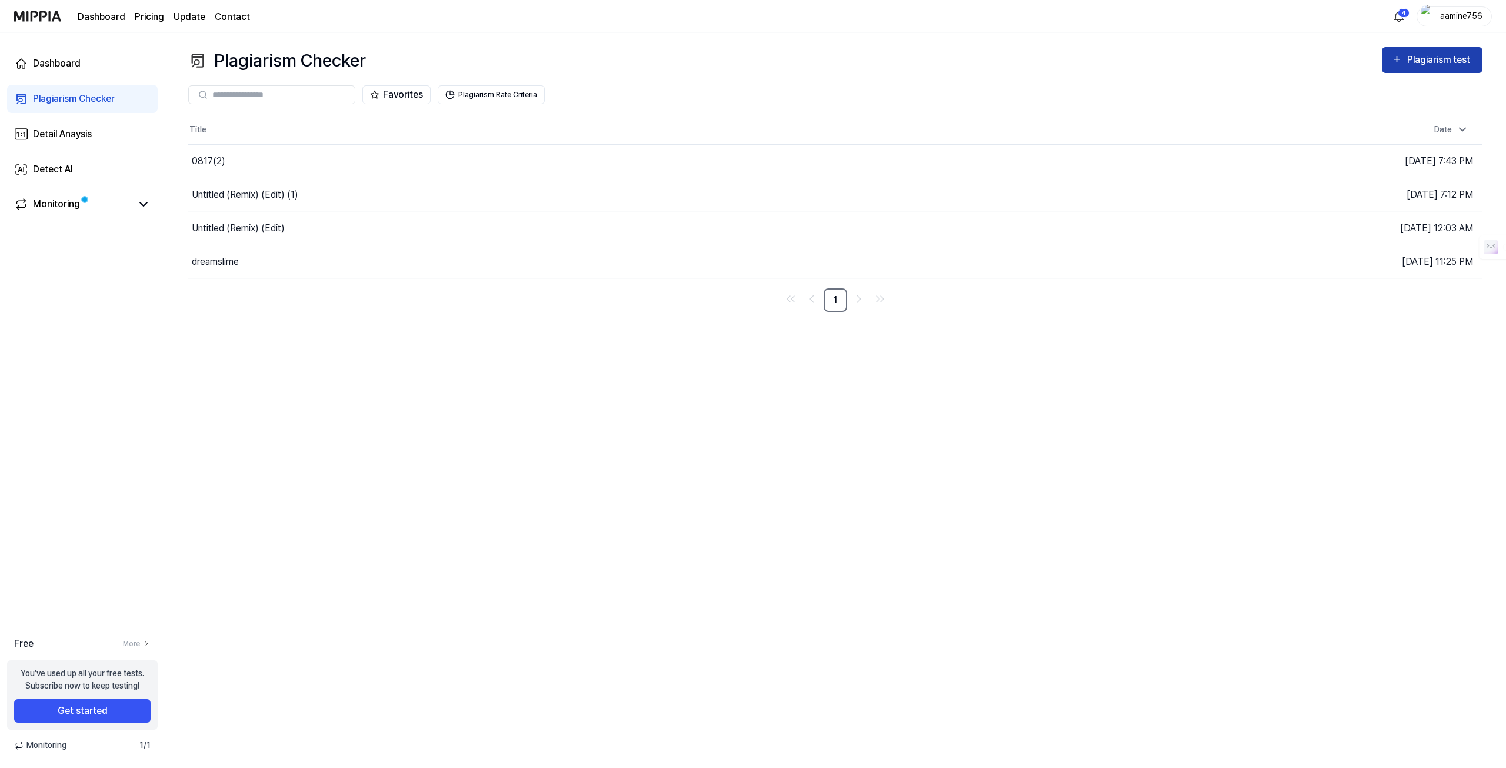
click at [1453, 64] on div "Plagiarism test" at bounding box center [1441, 59] width 66 height 15
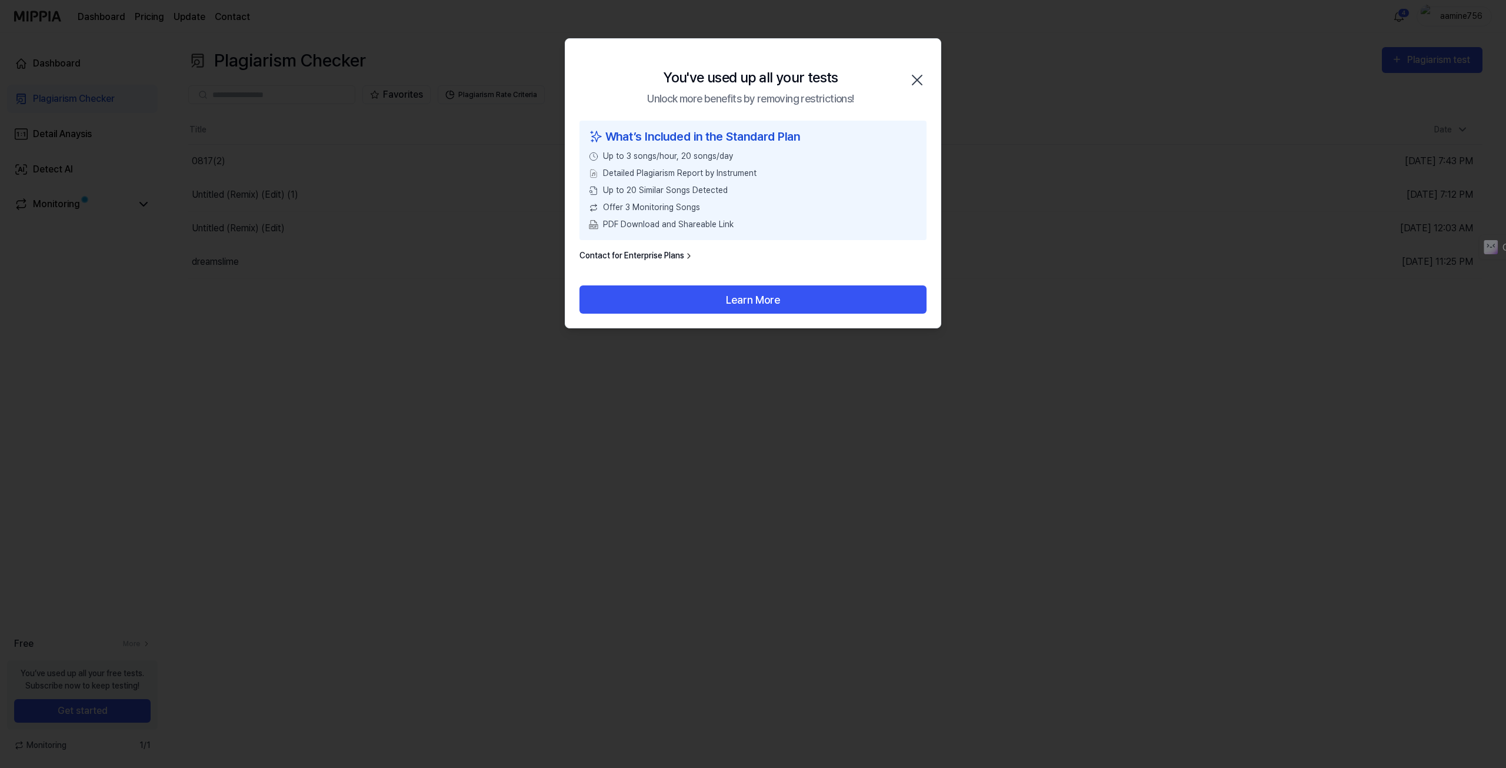
click at [914, 74] on icon "button" at bounding box center [917, 80] width 19 height 19
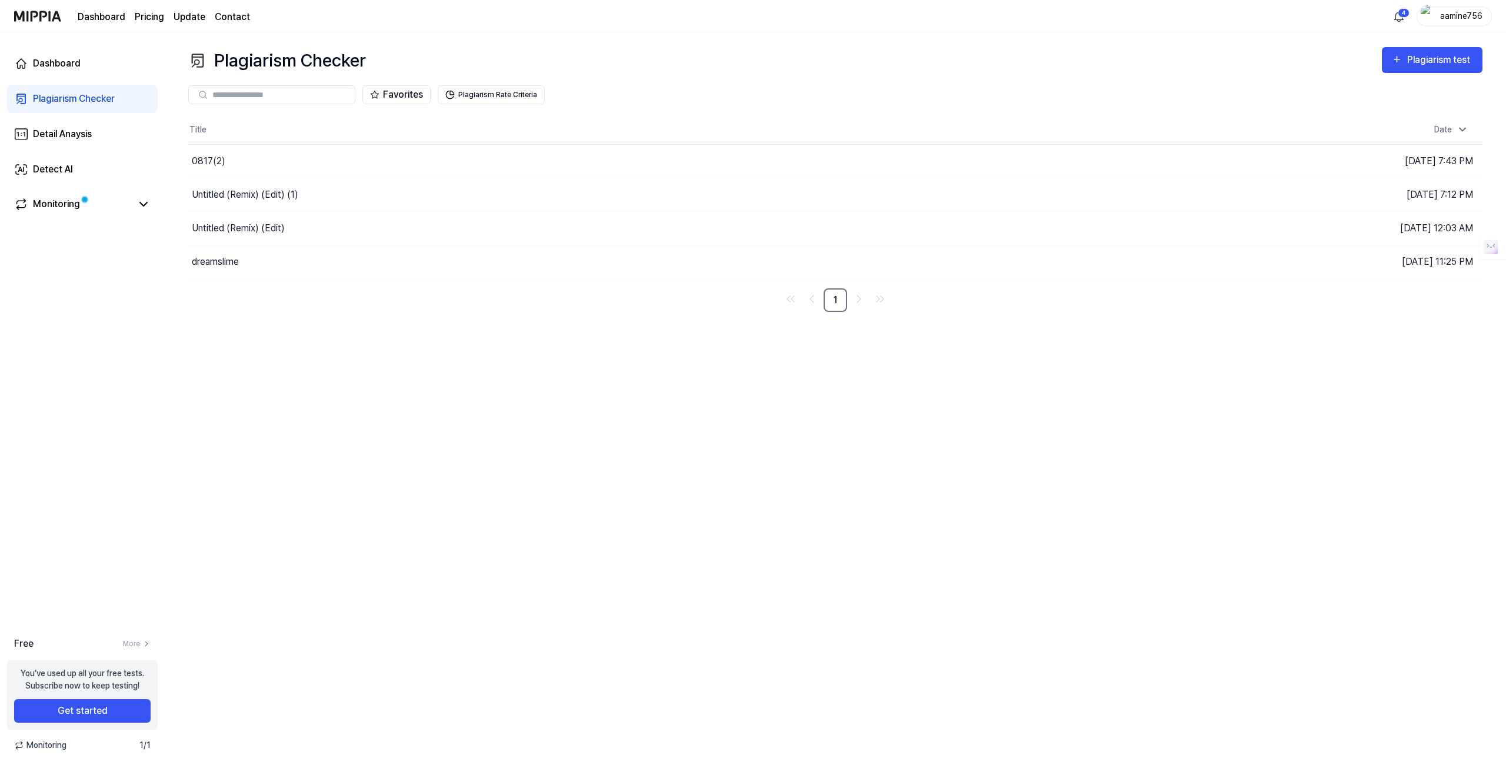
click at [1458, 12] on div "aamine756" at bounding box center [1462, 15] width 46 height 13
click at [1375, 112] on button "Log out" at bounding box center [1416, 107] width 135 height 12
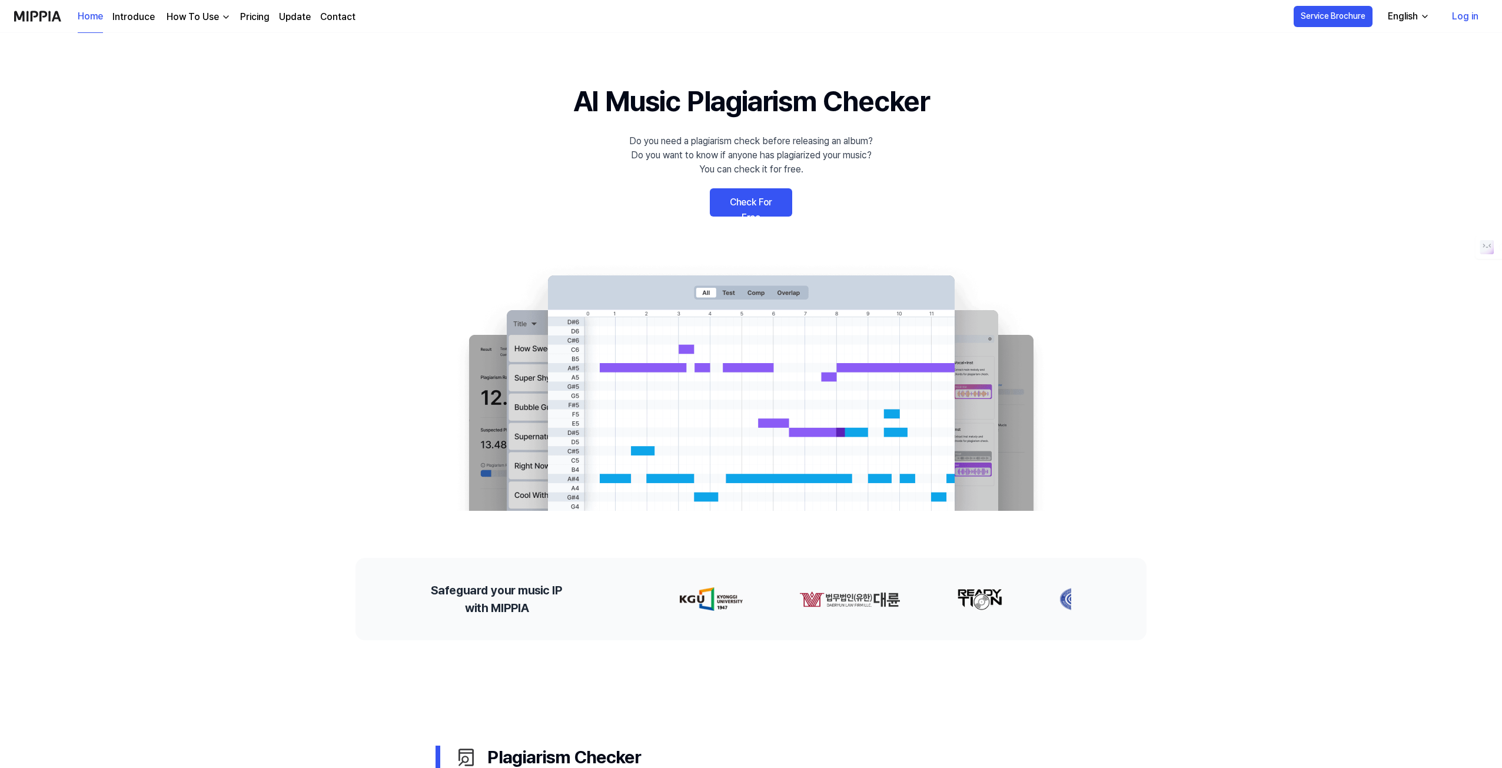
click at [755, 208] on link "Check For Free" at bounding box center [751, 202] width 82 height 28
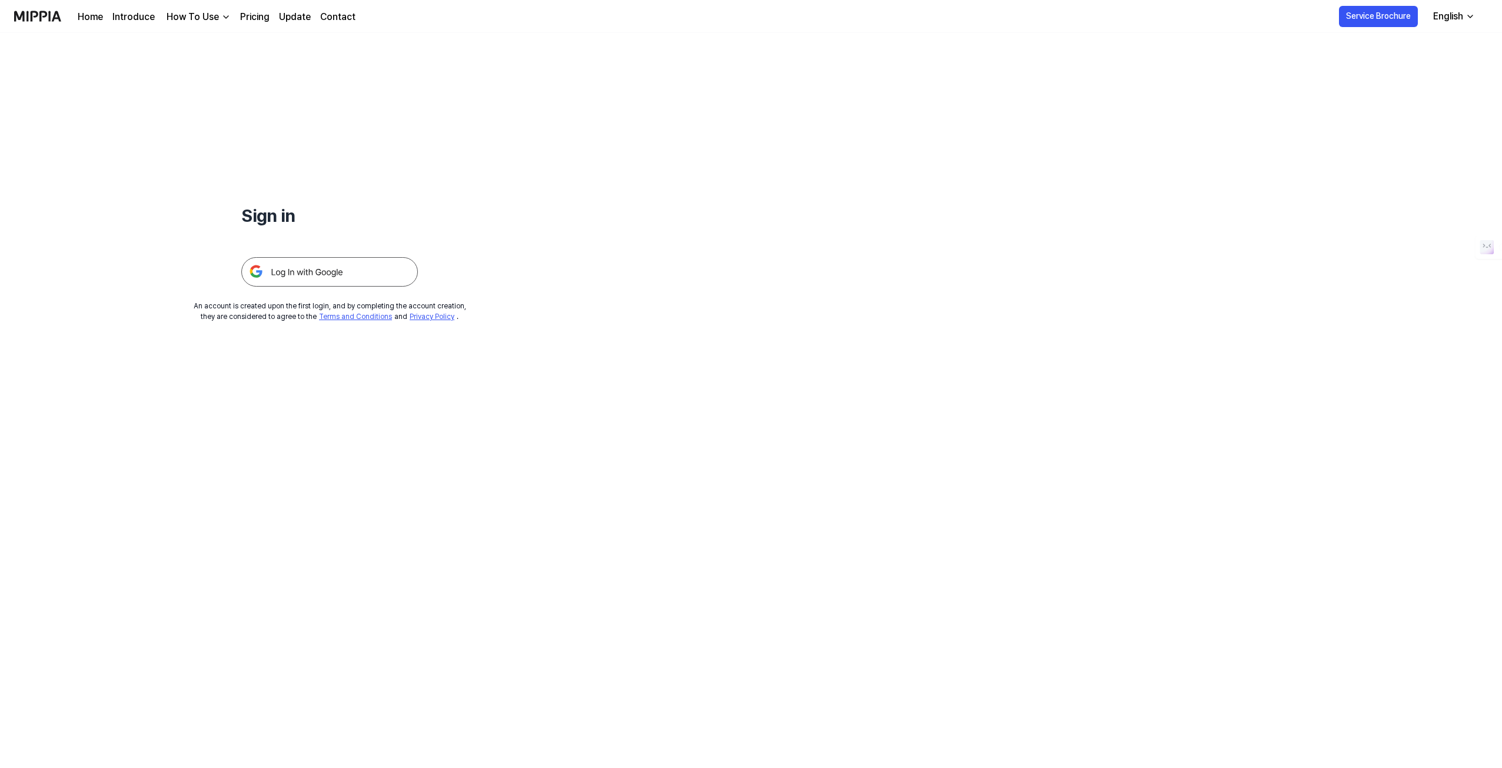
click at [349, 270] on img at bounding box center [329, 271] width 177 height 29
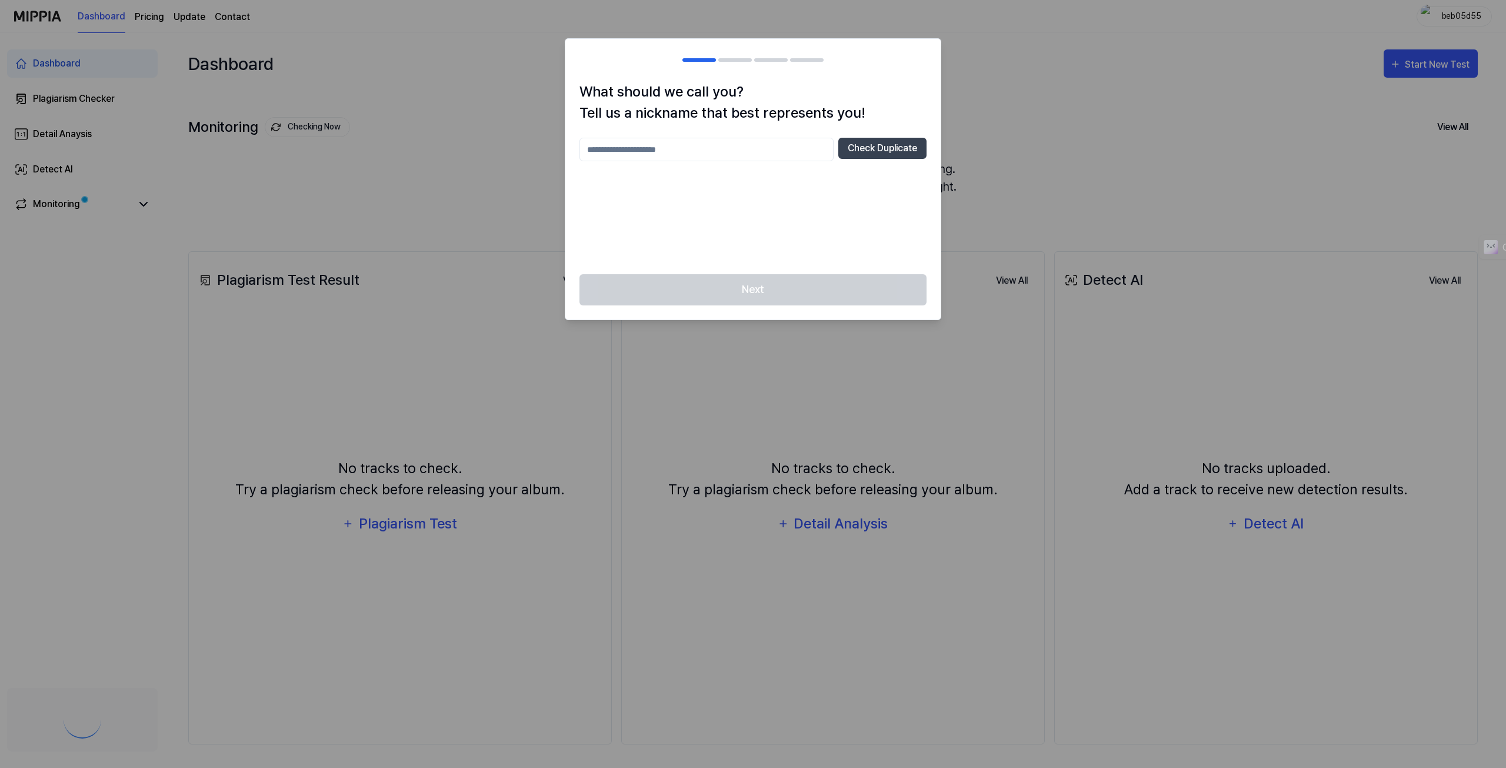
click at [70, 102] on div at bounding box center [753, 384] width 1506 height 768
click at [1043, 101] on div at bounding box center [753, 384] width 1506 height 768
click at [950, 50] on div at bounding box center [753, 384] width 1506 height 768
click at [666, 131] on div "What should we call you? Tell us a nickname that best represents you! Check Dup…" at bounding box center [752, 177] width 375 height 193
click at [665, 148] on input "text" at bounding box center [707, 150] width 254 height 24
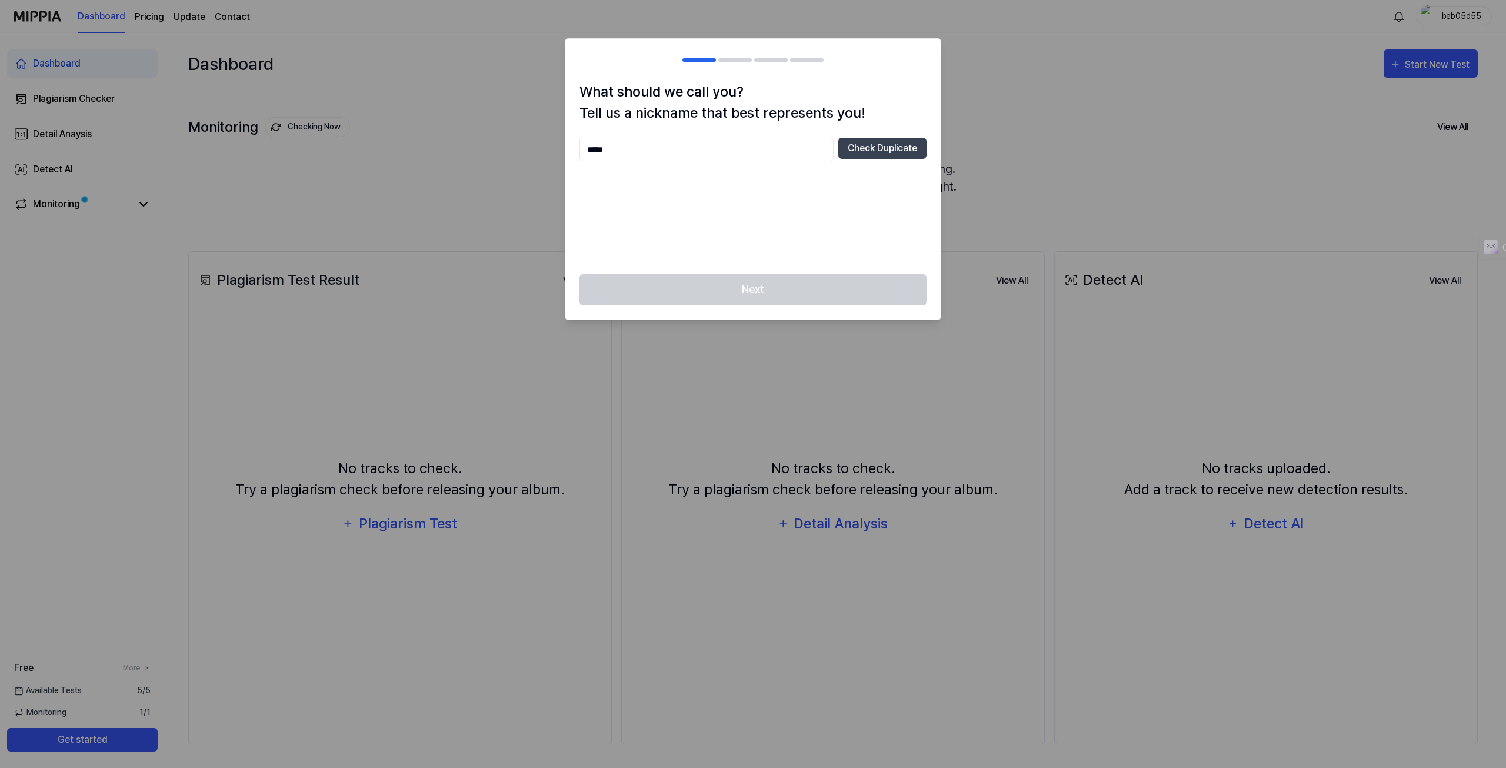
type input "*****"
click at [859, 150] on button "Check Duplicate" at bounding box center [883, 148] width 88 height 21
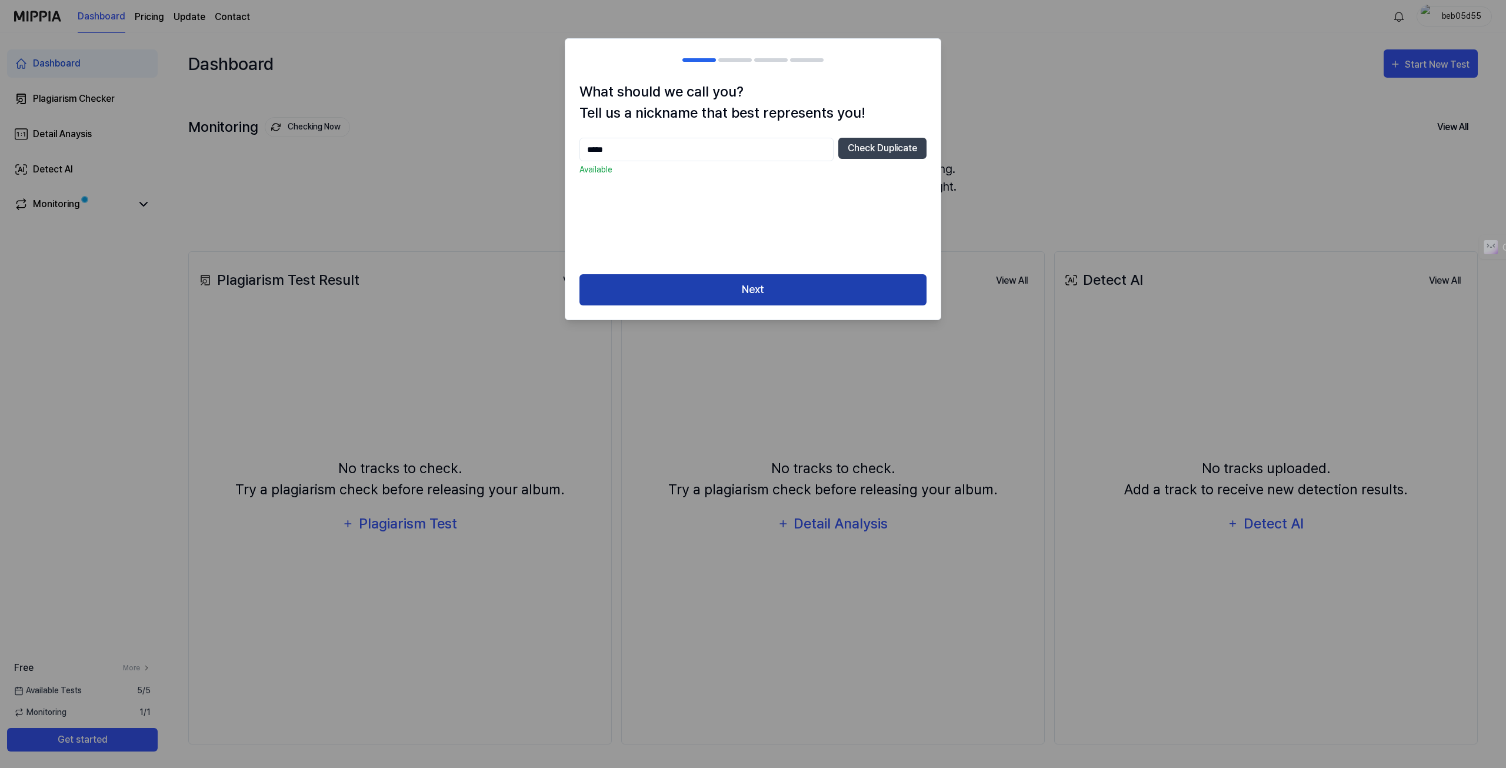
click at [711, 282] on button "Next" at bounding box center [753, 289] width 347 height 31
click at [451, 150] on div at bounding box center [753, 384] width 1506 height 768
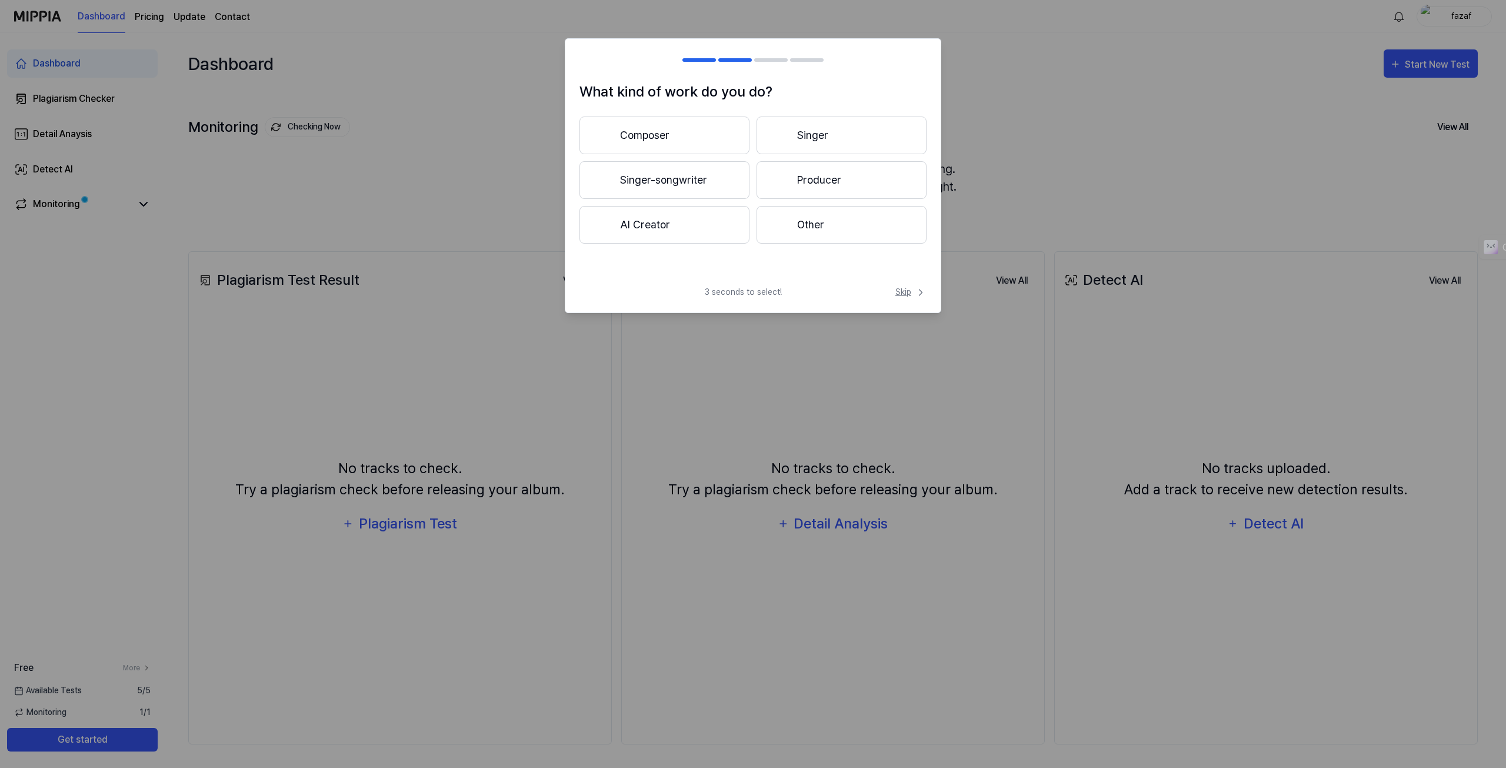
click at [914, 292] on span "Skip" at bounding box center [911, 292] width 31 height 12
click at [900, 281] on span "Skip" at bounding box center [910, 279] width 34 height 14
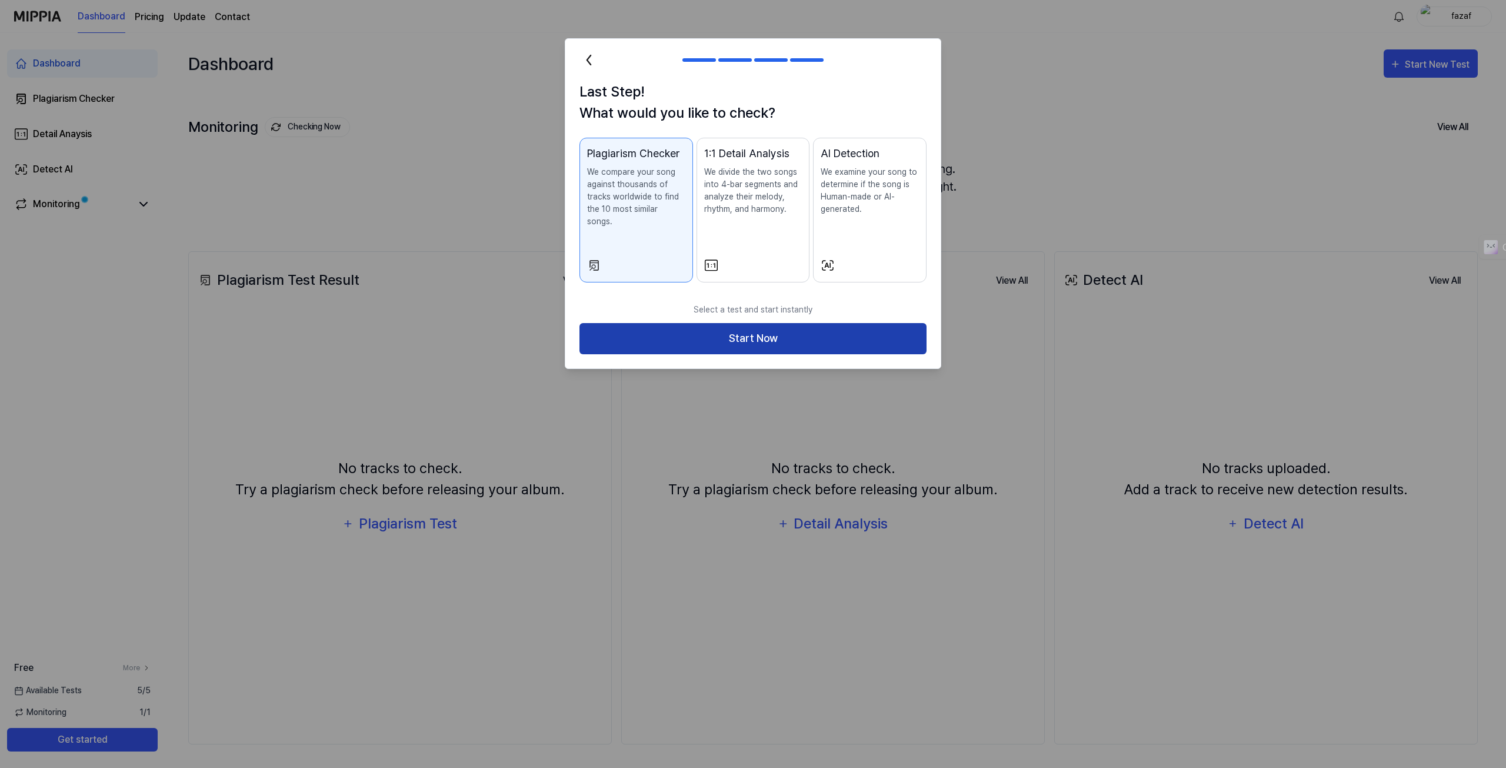
click at [775, 325] on button "Start Now" at bounding box center [753, 338] width 347 height 31
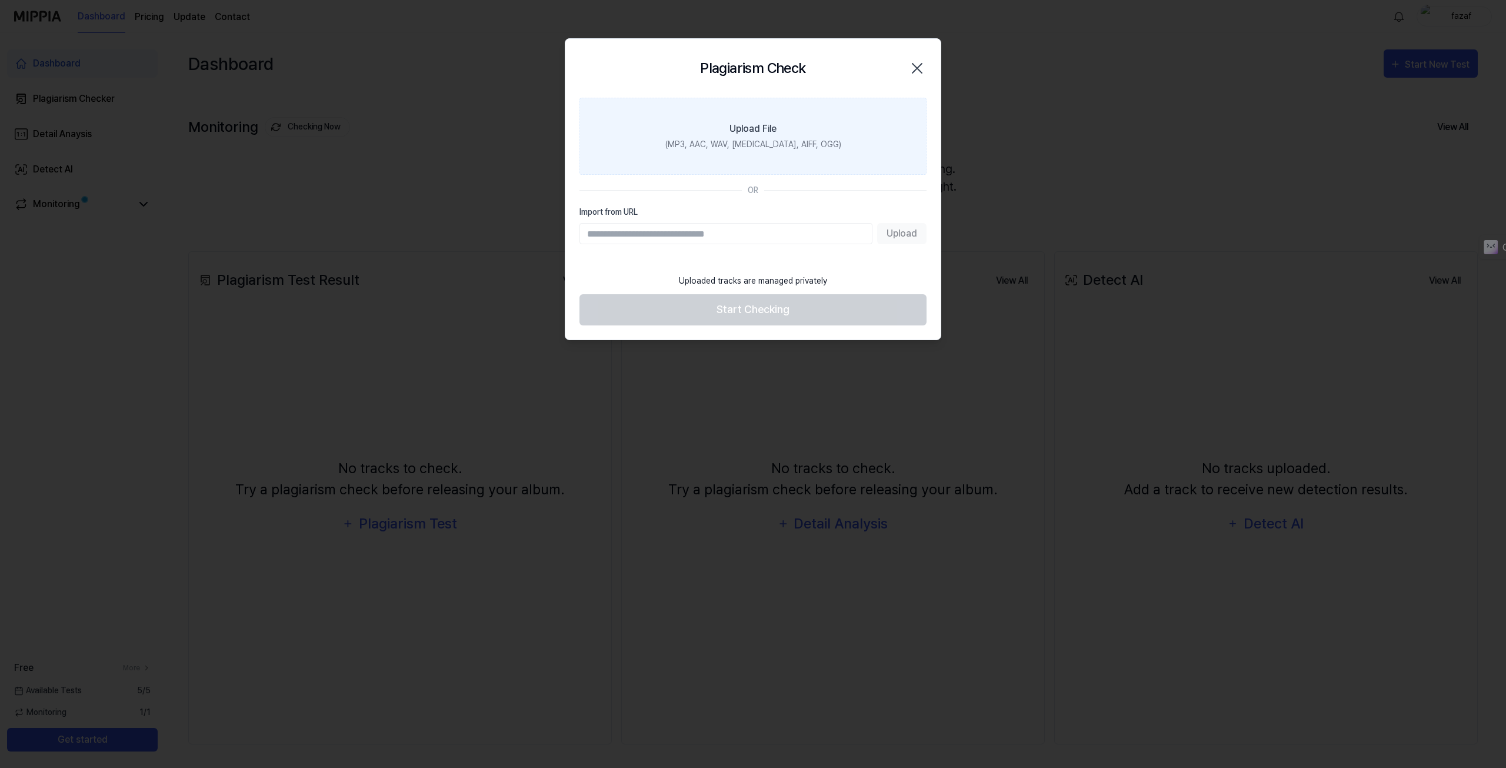
click at [769, 147] on div "(MP3, AAC, WAV, [MEDICAL_DATA], AIFF, OGG)" at bounding box center [754, 144] width 176 height 12
click at [0, 0] on input "Upload File (MP3, AAC, WAV, [MEDICAL_DATA], AIFF, OGG)" at bounding box center [0, 0] width 0 height 0
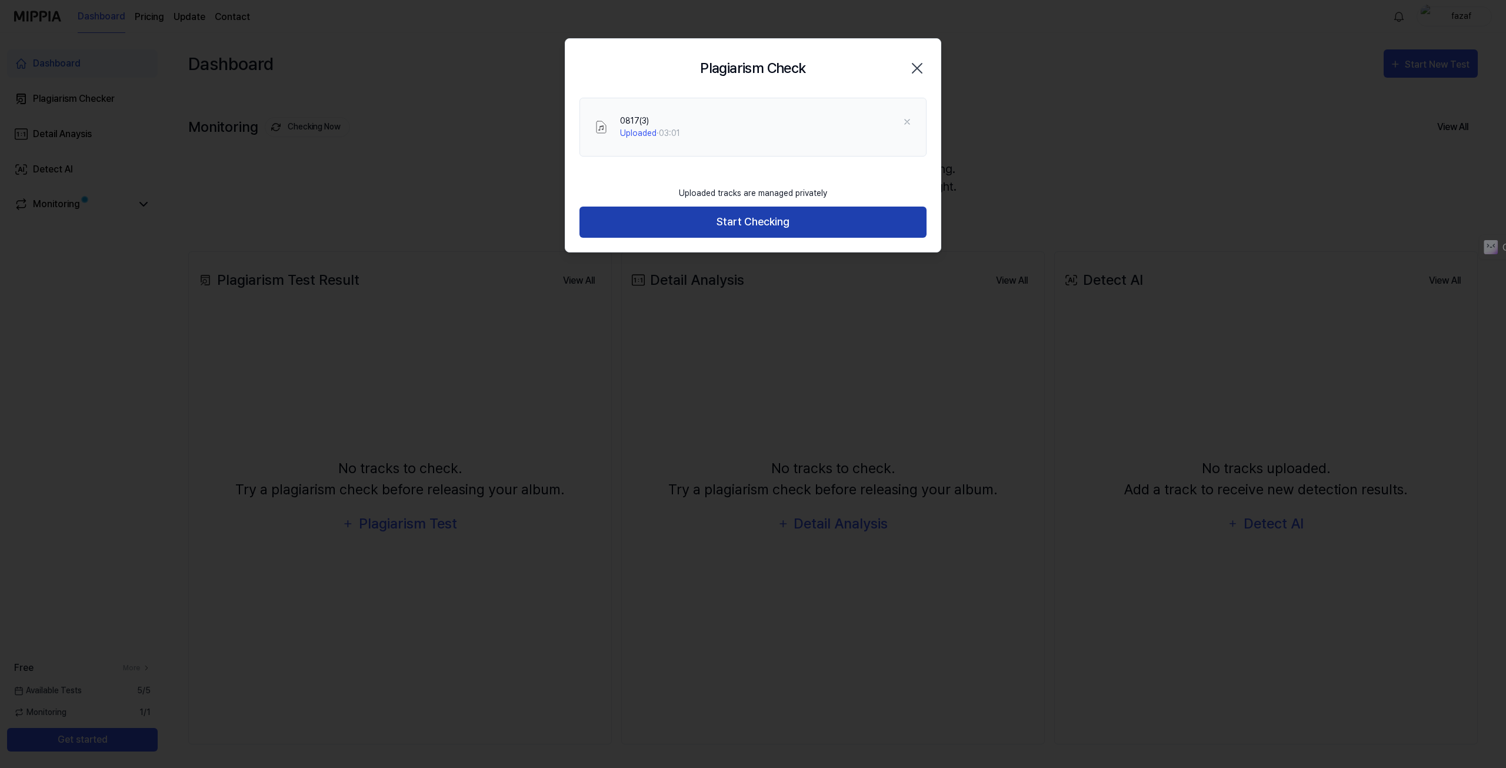
click at [760, 228] on button "Start Checking" at bounding box center [753, 222] width 347 height 31
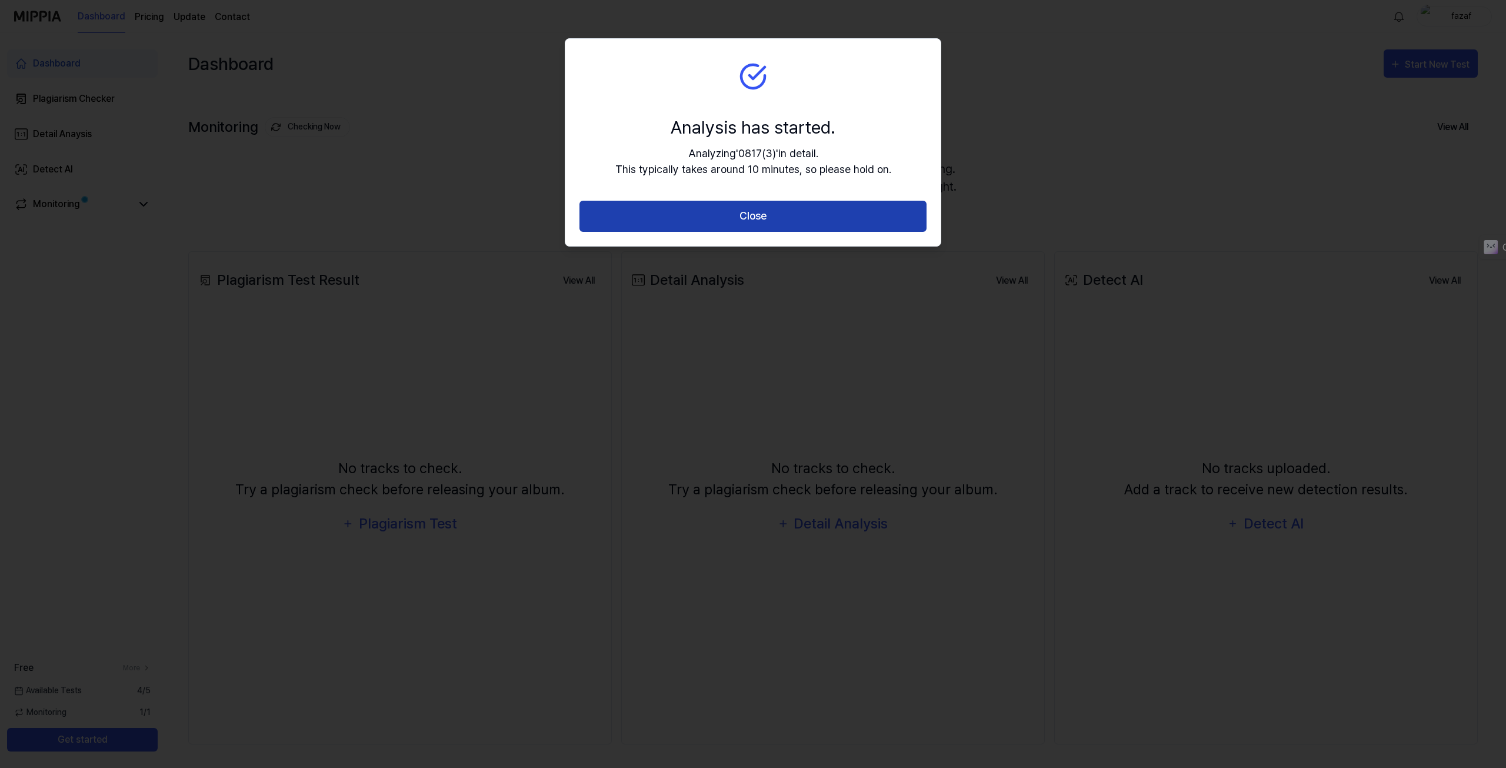
click at [750, 216] on button "Close" at bounding box center [753, 216] width 347 height 31
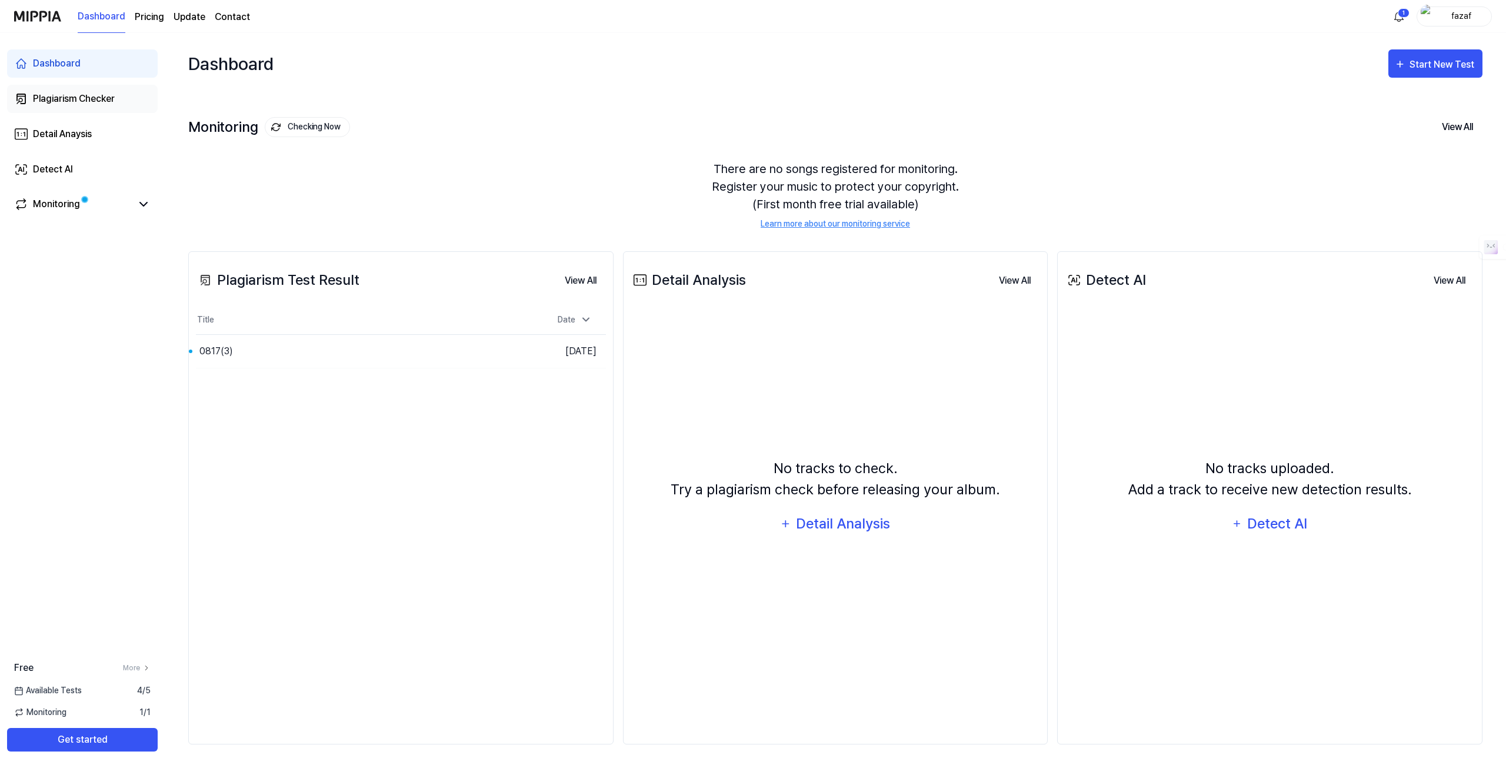
click at [75, 95] on div "Plagiarism Checker" at bounding box center [74, 99] width 82 height 14
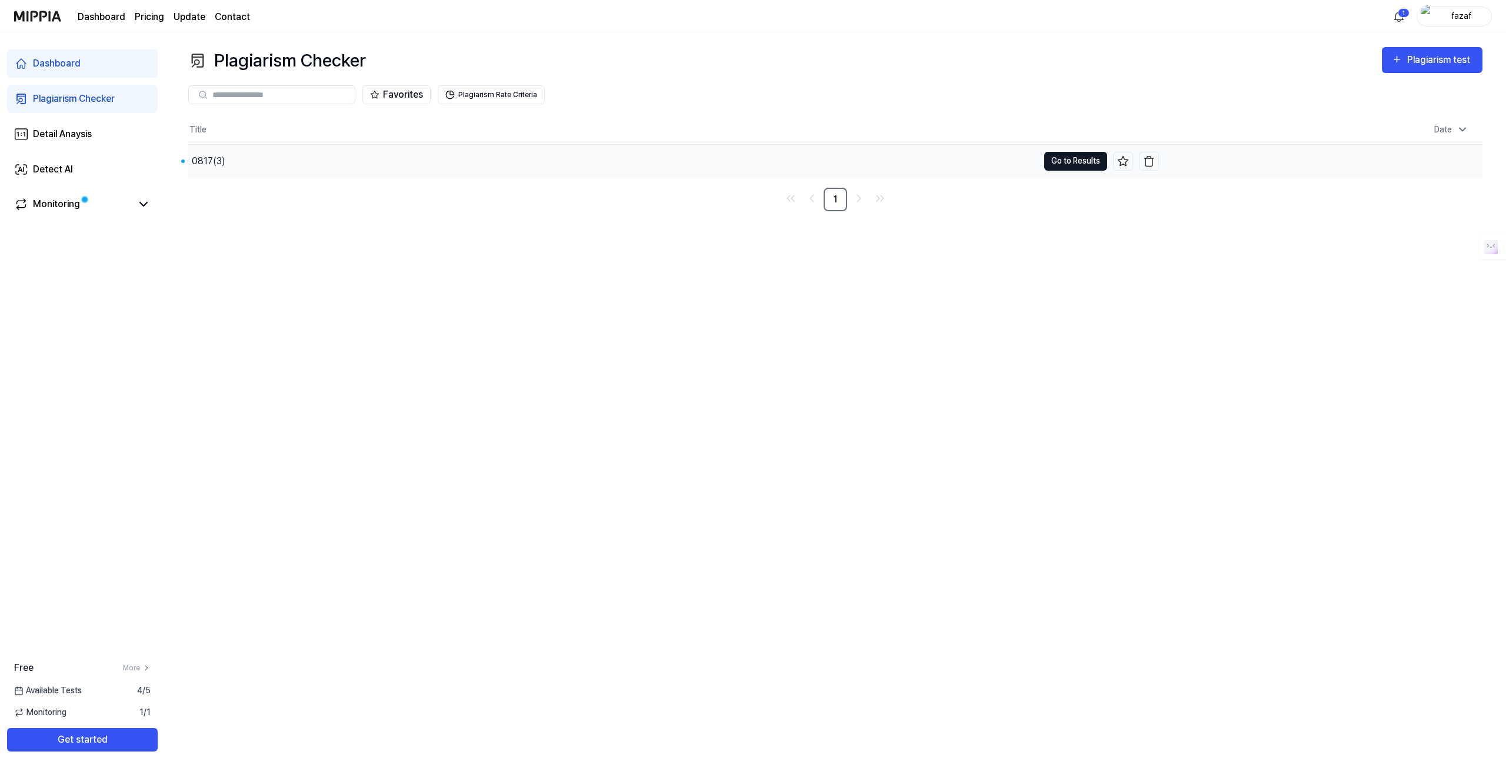
click at [1070, 162] on button "Go to Results" at bounding box center [1075, 161] width 63 height 19
